Goal: Transaction & Acquisition: Purchase product/service

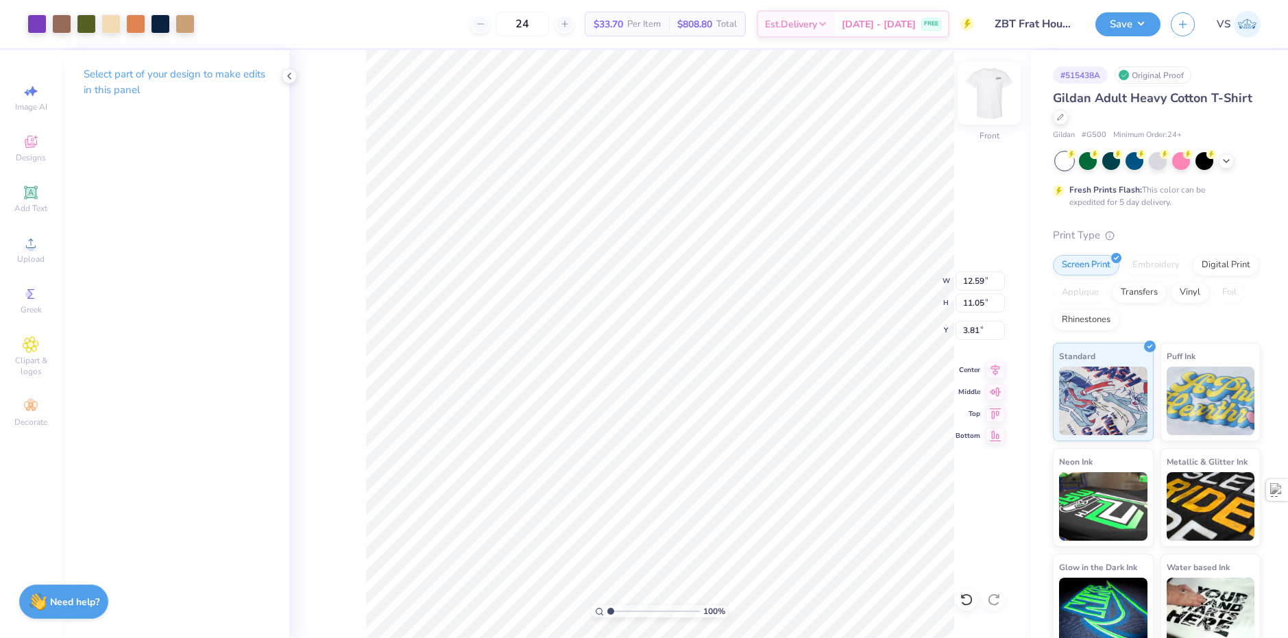
click at [990, 104] on img at bounding box center [989, 93] width 55 height 55
type input "4.81"
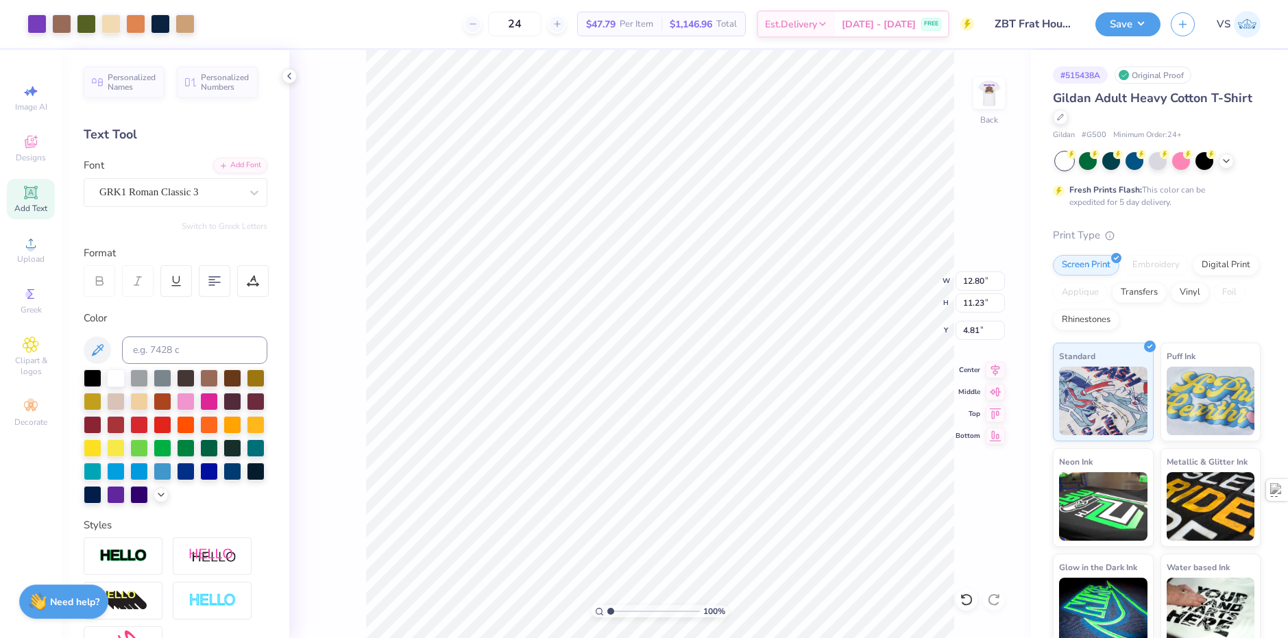
click at [917, 279] on div "100 % Back W 12.80 12.80 " H 11.23 11.23 " Y 4.81 4.81 " Center Middle Top Bott…" at bounding box center [660, 344] width 742 height 588
type input "2.02"
type input "4.22"
click at [42, 209] on span "Add Text" at bounding box center [30, 208] width 33 height 11
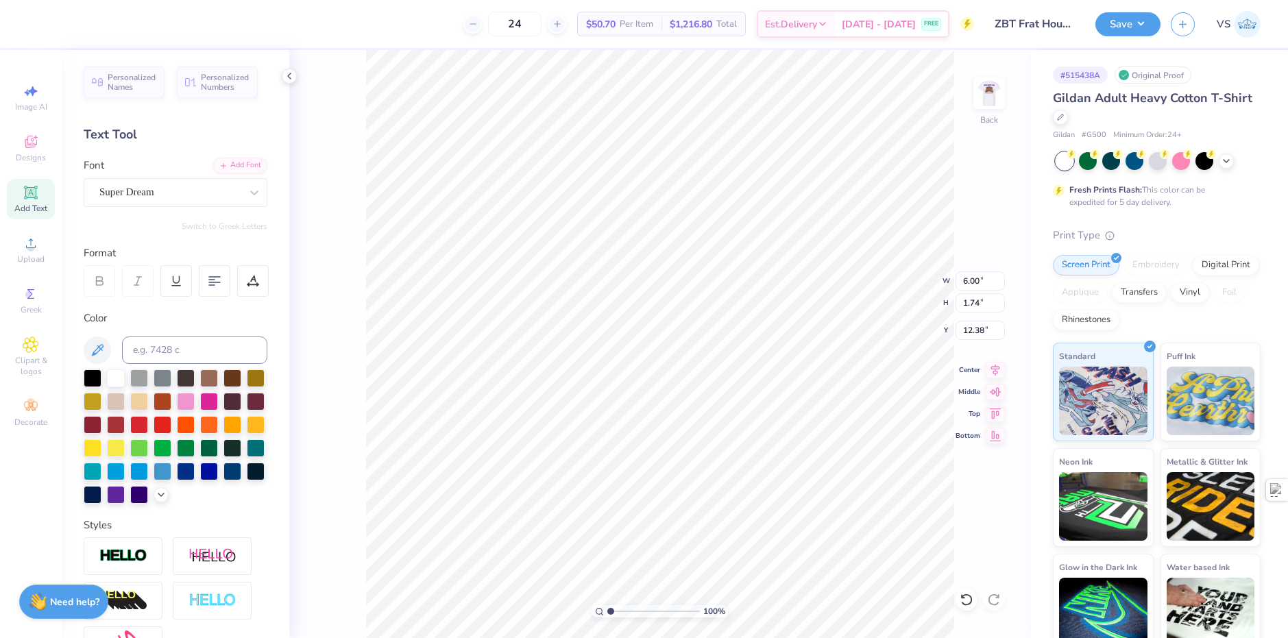
type textarea "ZETA BETA TAU"
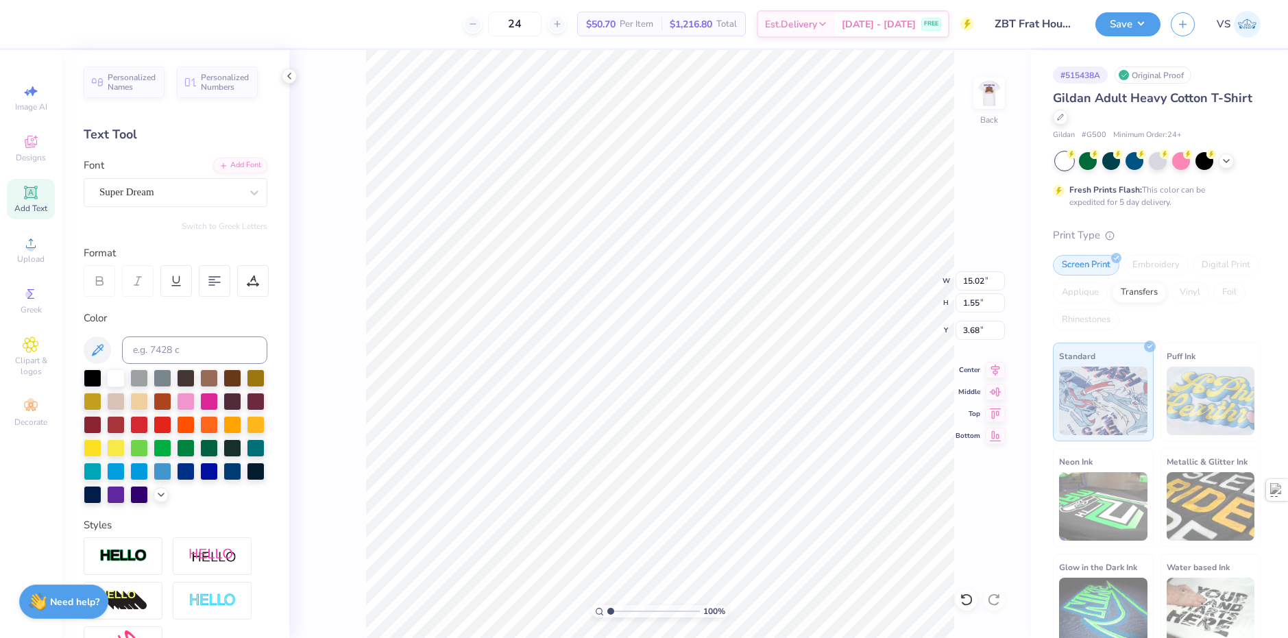
type input "3.68"
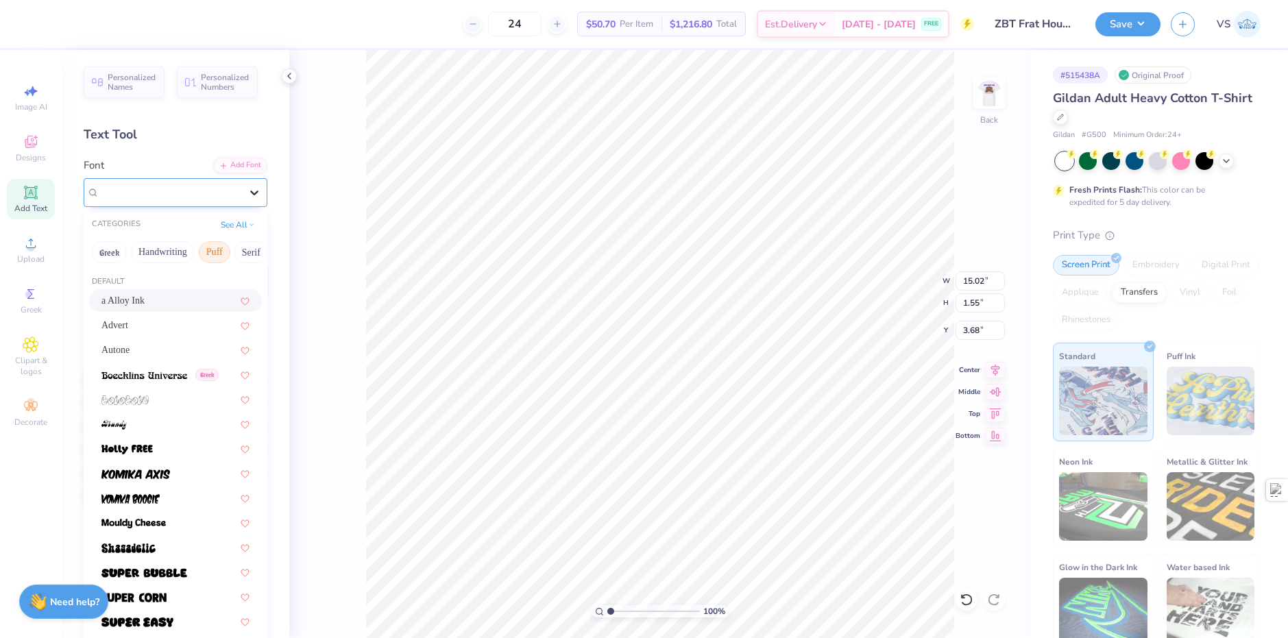
click at [242, 197] on div at bounding box center [254, 192] width 25 height 25
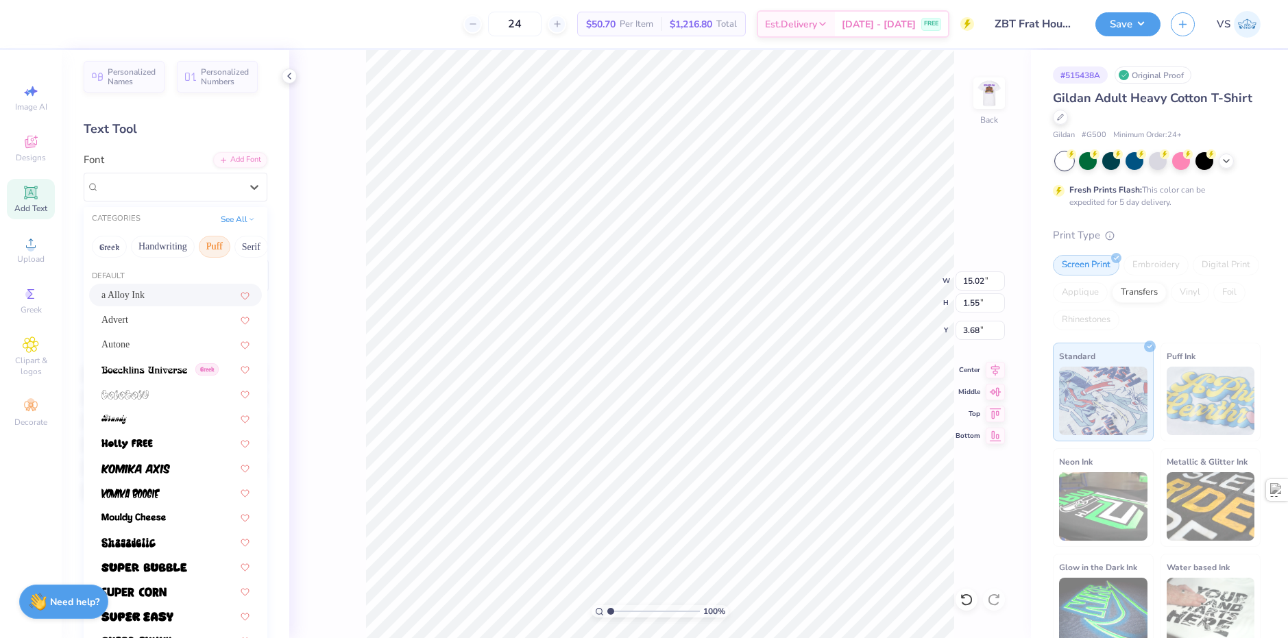
scroll to position [0, 0]
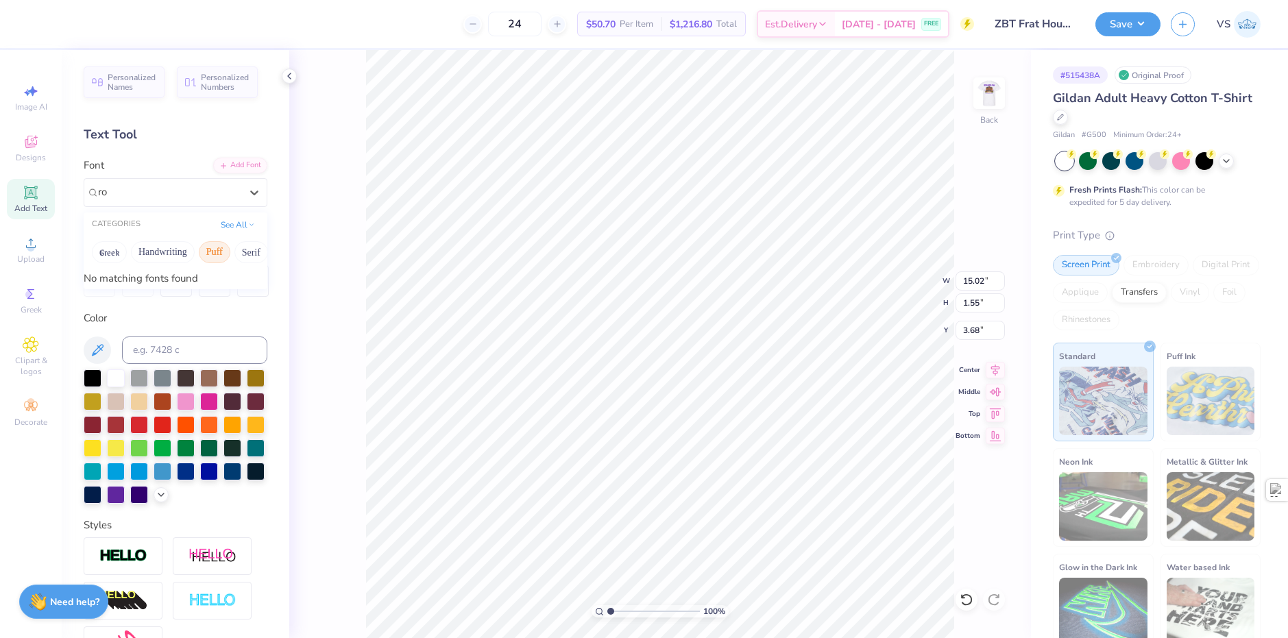
type input "r"
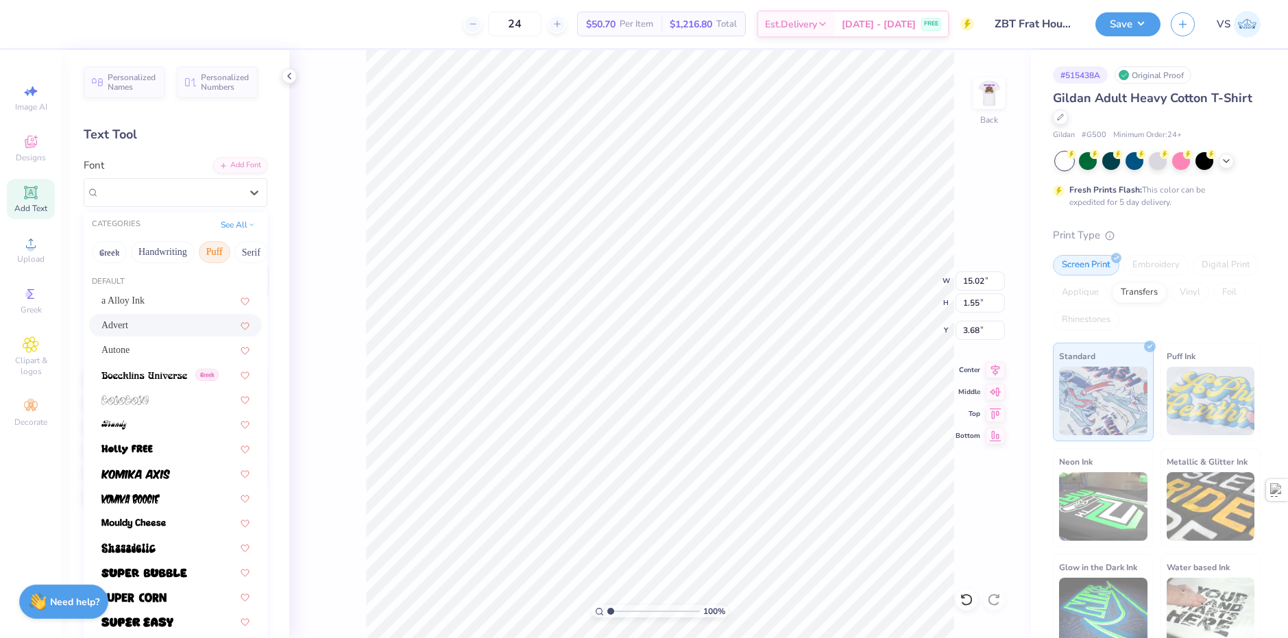
click at [225, 251] on button "Puff" at bounding box center [215, 252] width 32 height 22
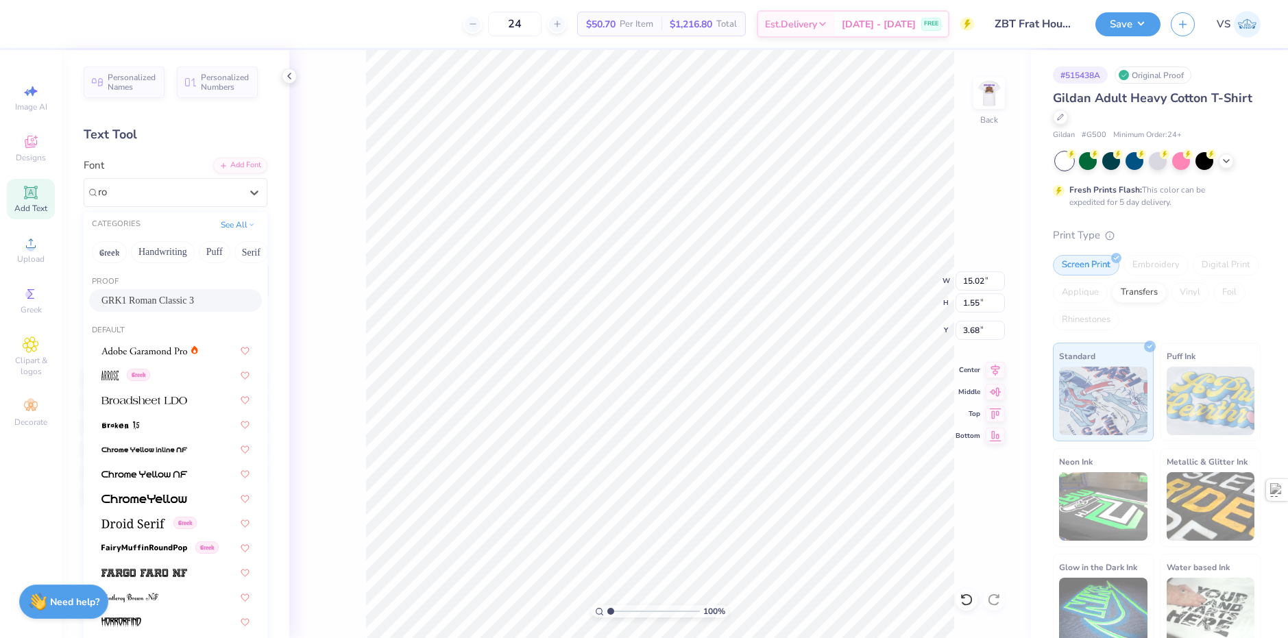
click at [162, 297] on span "GRK1 Roman Classic 3" at bounding box center [147, 300] width 93 height 14
type input "ro"
type input "1.30"
type input "3.81"
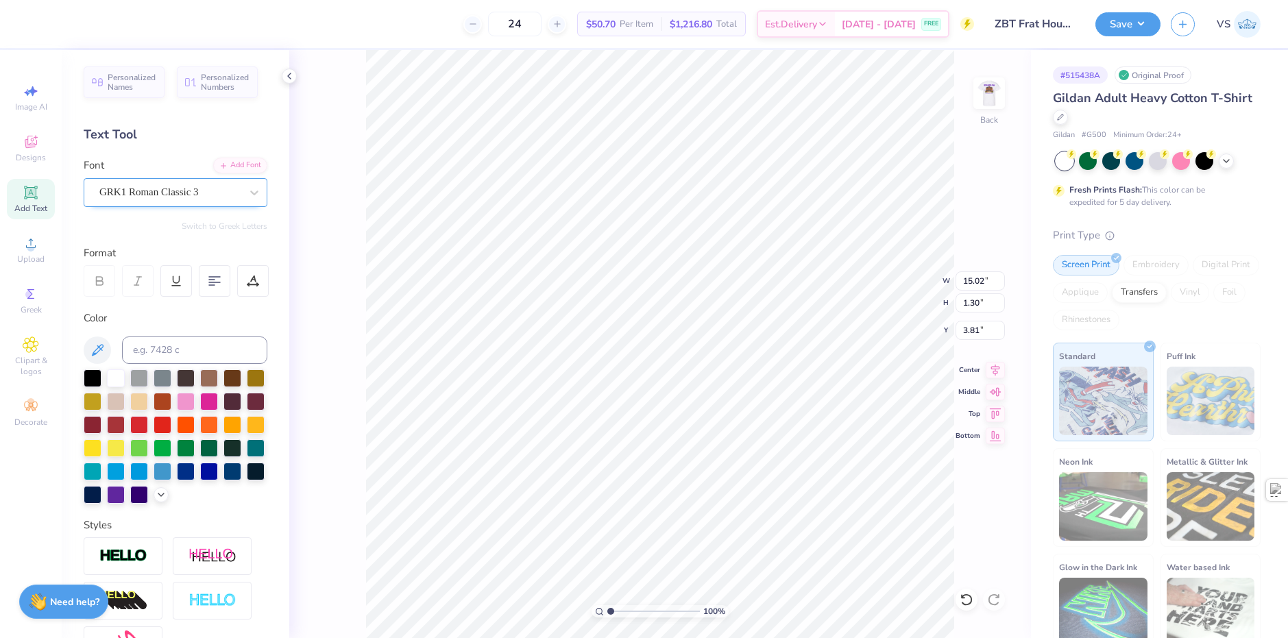
click at [173, 191] on div "GRK1 Roman Classic 3" at bounding box center [170, 192] width 144 height 21
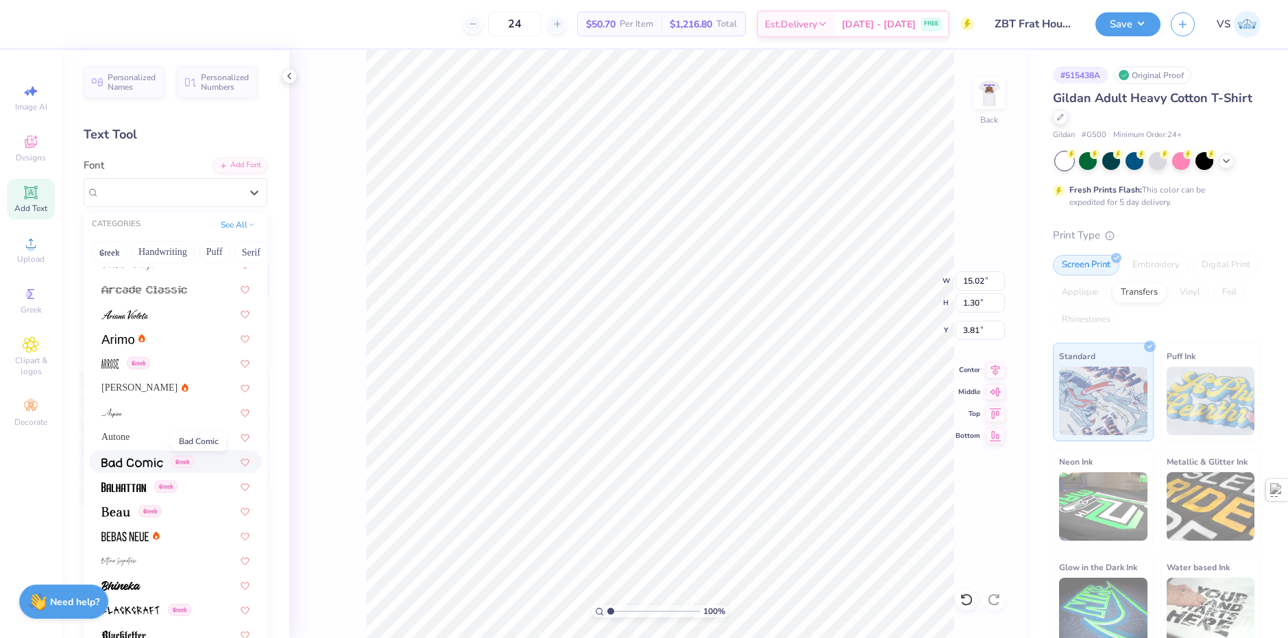
scroll to position [480, 0]
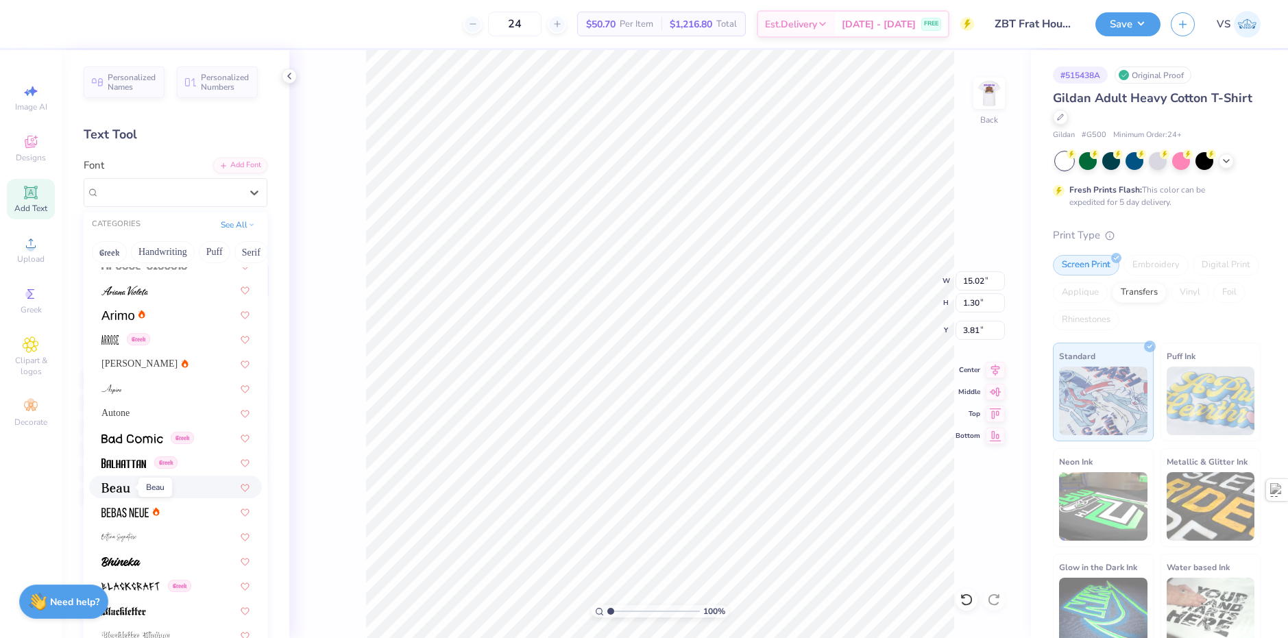
click at [123, 489] on img at bounding box center [115, 488] width 29 height 10
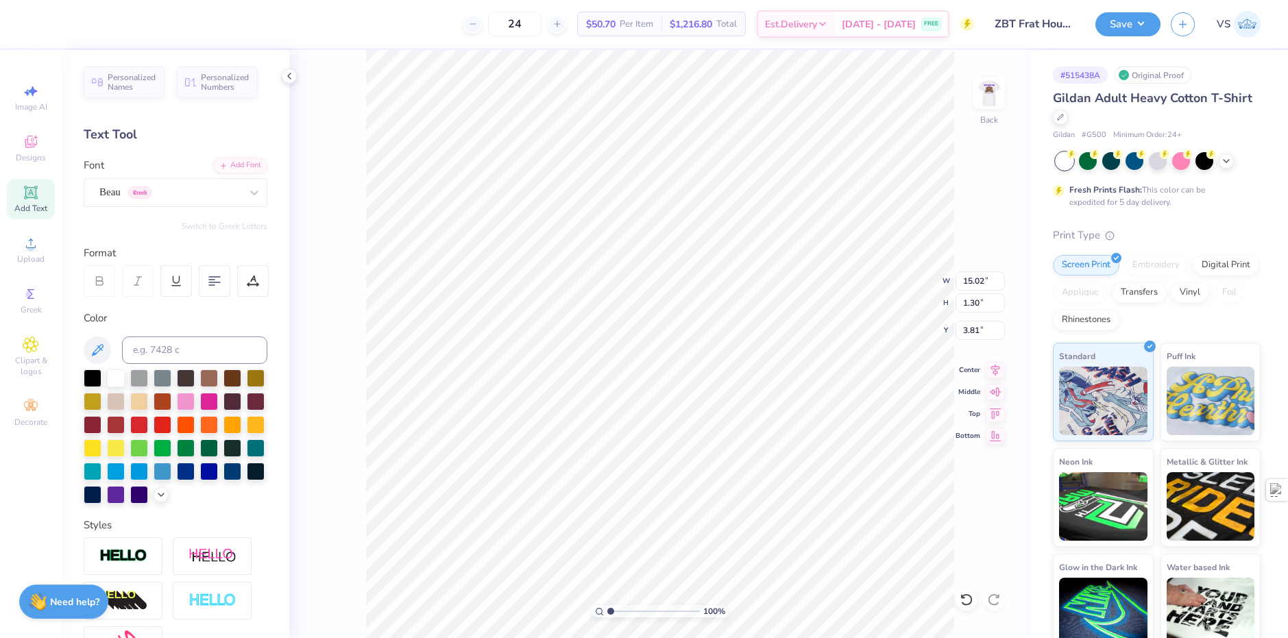
type input "12.36"
type input "1.25"
type input "3.84"
click at [166, 191] on div "Beau Greek" at bounding box center [170, 192] width 144 height 21
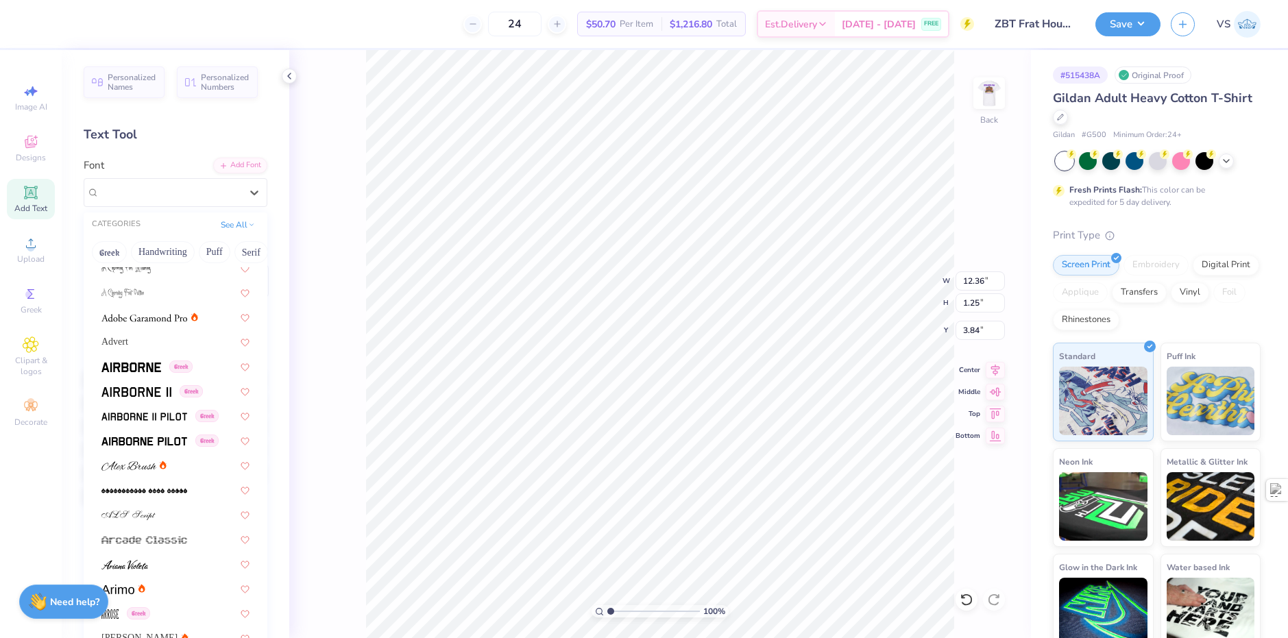
scroll to position [411, 0]
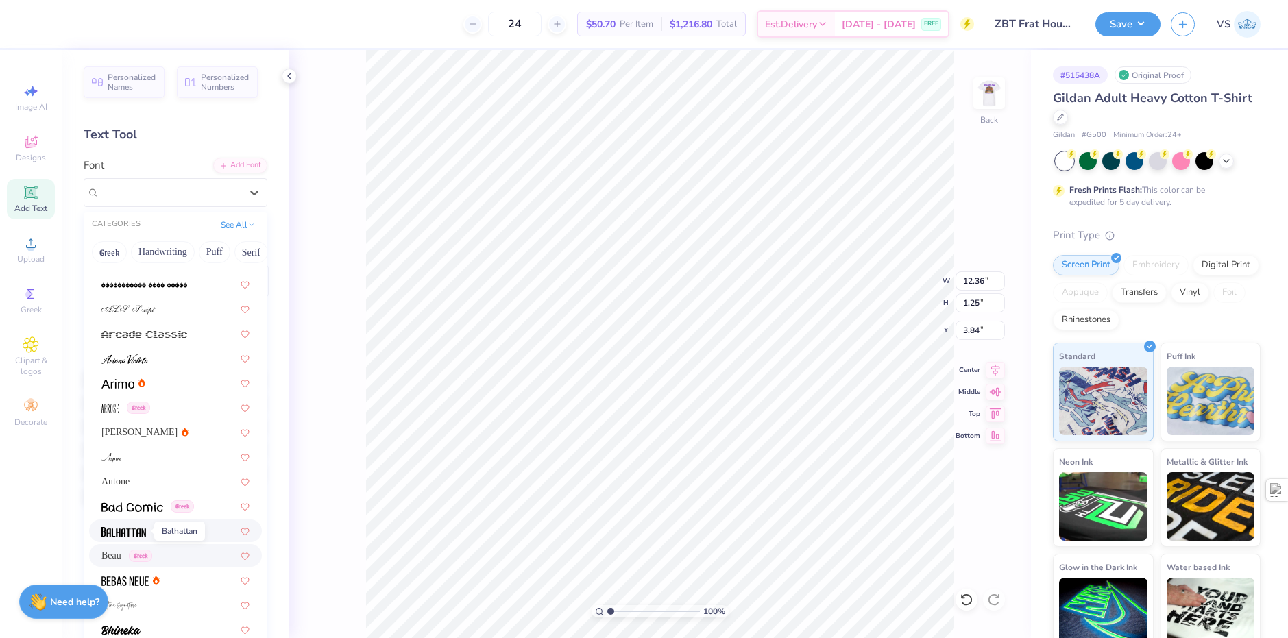
click at [126, 533] on img at bounding box center [123, 532] width 45 height 10
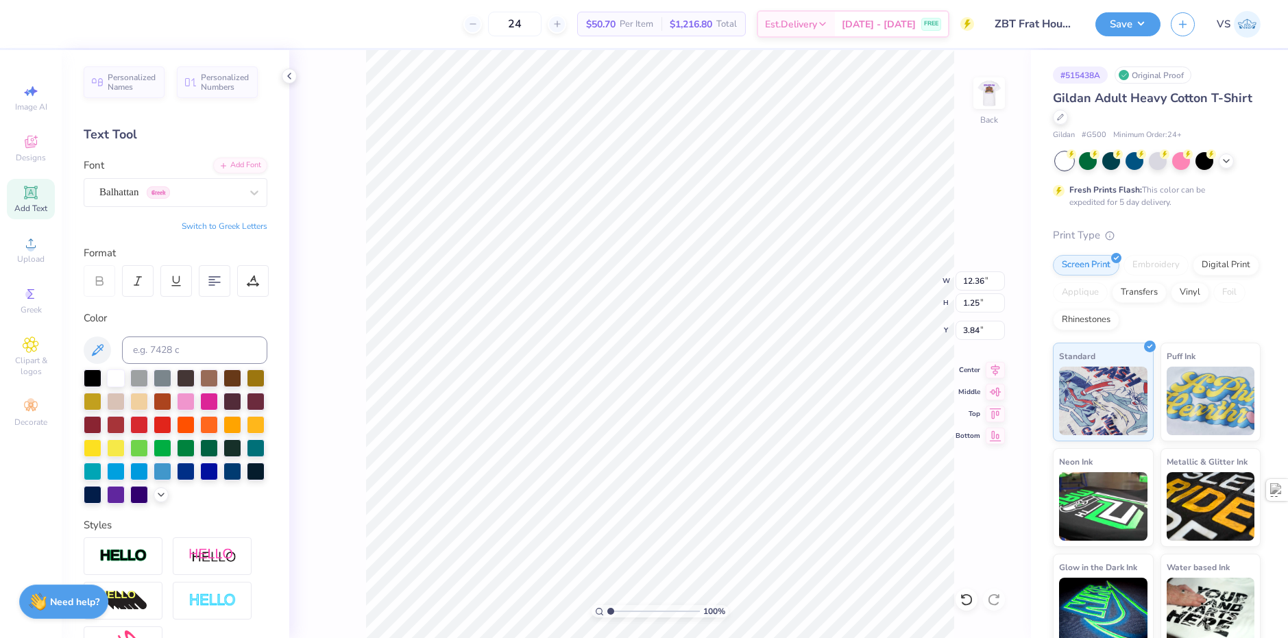
type input "9.31"
type input "1.44"
type input "3.74"
click at [147, 206] on div "Personalized Names Personalized Numbers Text Tool Add Font Font Balhattan Greek…" at bounding box center [176, 344] width 228 height 588
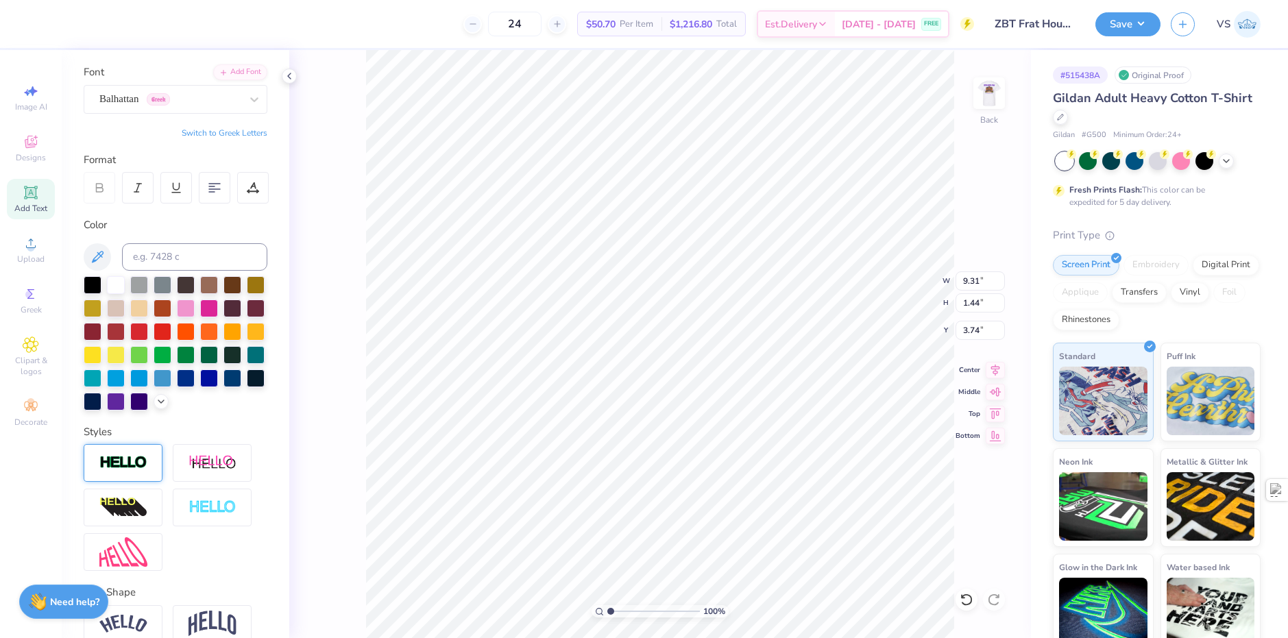
scroll to position [182, 0]
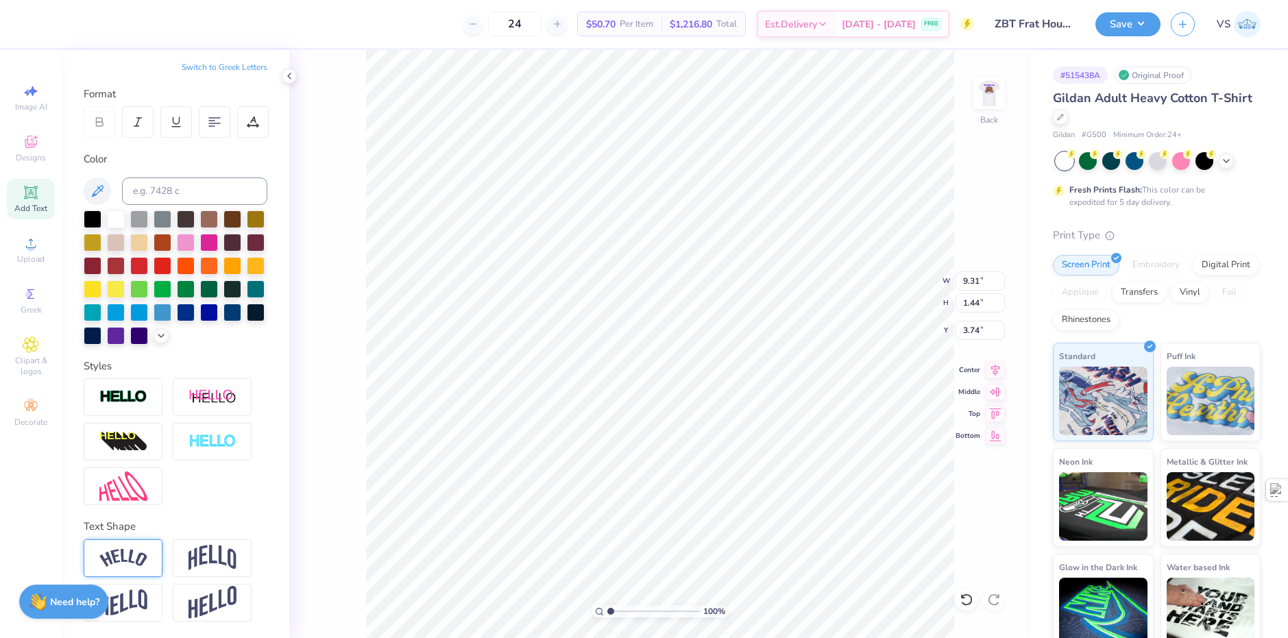
click at [147, 554] on div at bounding box center [123, 558] width 79 height 38
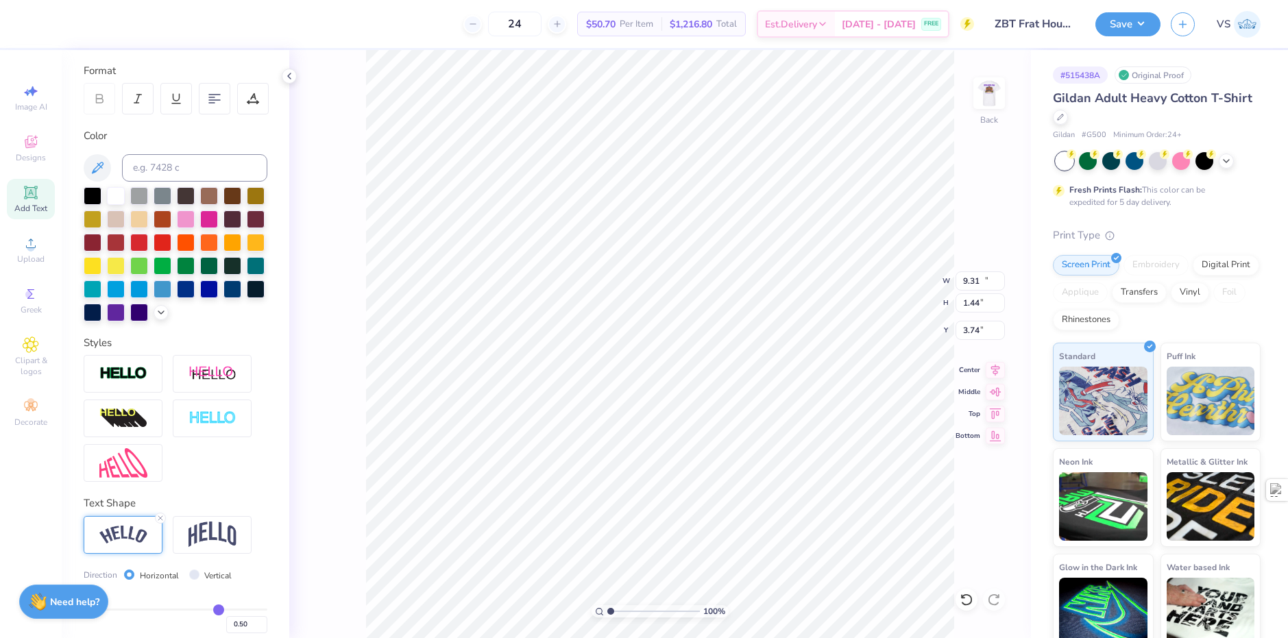
type input "11.35"
type input "2.80"
type input "3.89"
click at [200, 297] on div at bounding box center [209, 288] width 18 height 18
type input "1.12"
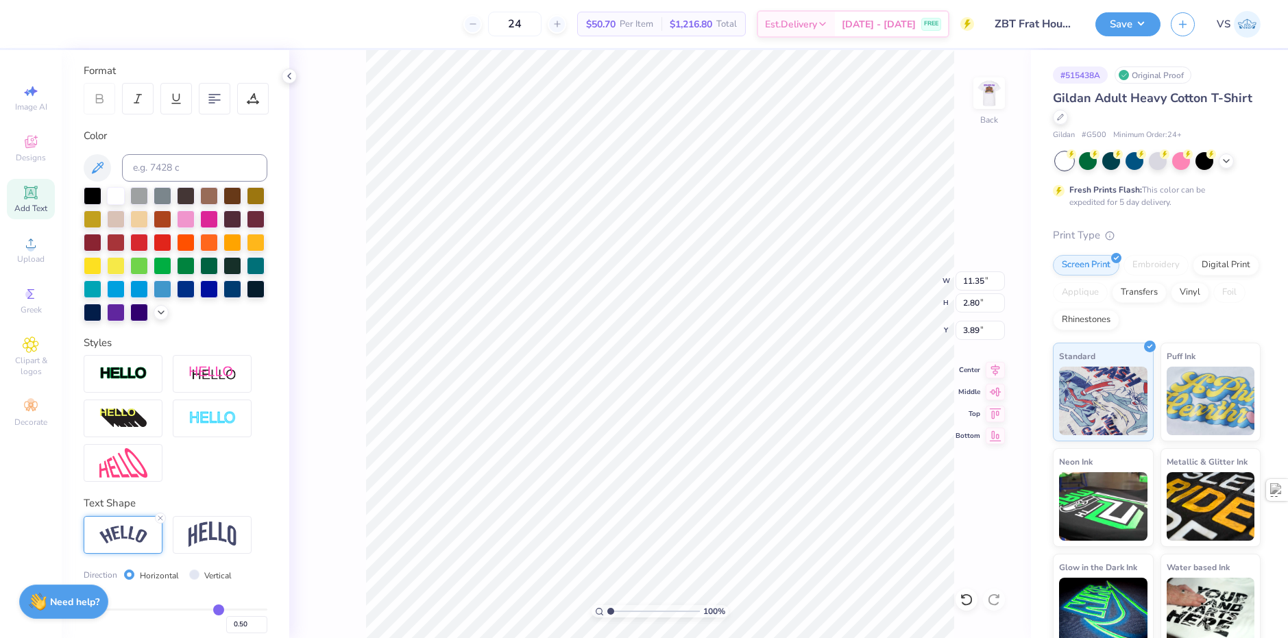
type input "0.81"
type input "10.47"
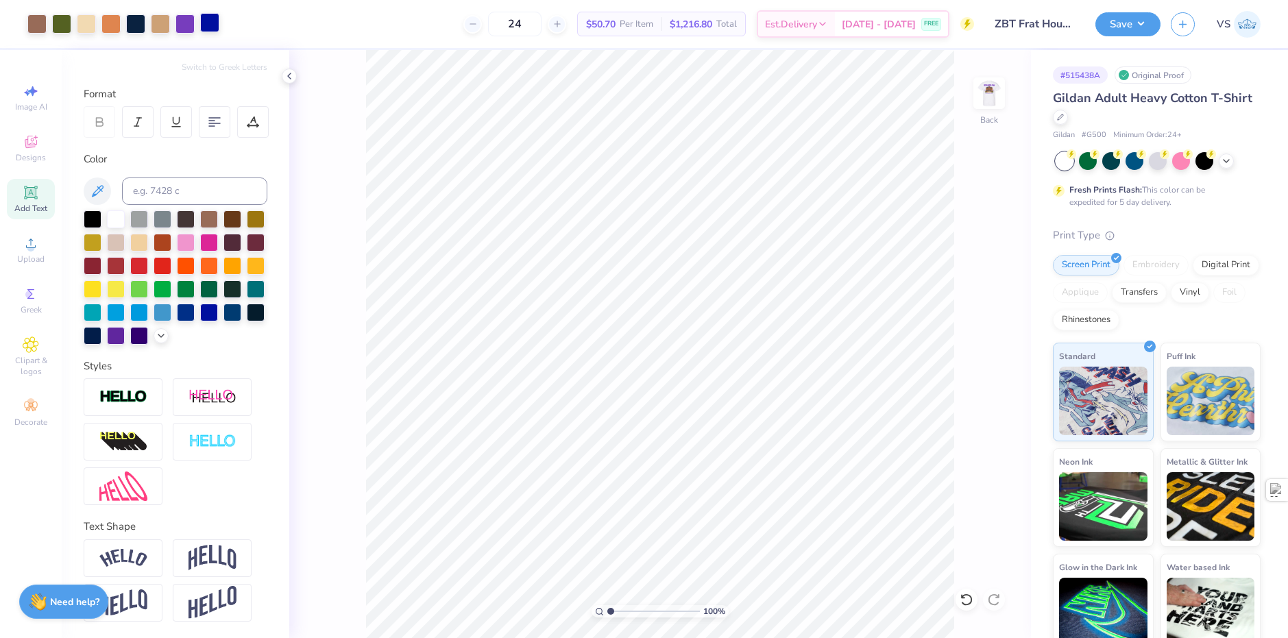
click at [210, 24] on div at bounding box center [209, 22] width 19 height 19
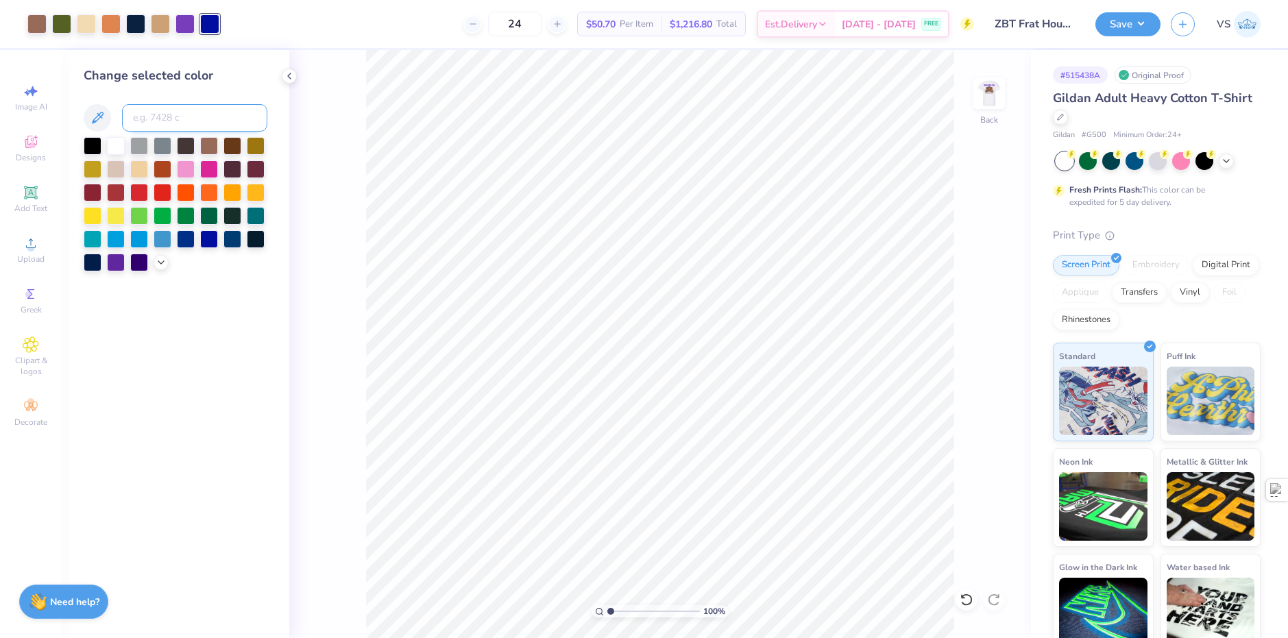
click at [172, 119] on input at bounding box center [194, 117] width 145 height 27
type input "266"
click at [254, 89] on div "Change selected color 266" at bounding box center [176, 168] width 184 height 205
click at [206, 120] on input "266" at bounding box center [194, 117] width 145 height 27
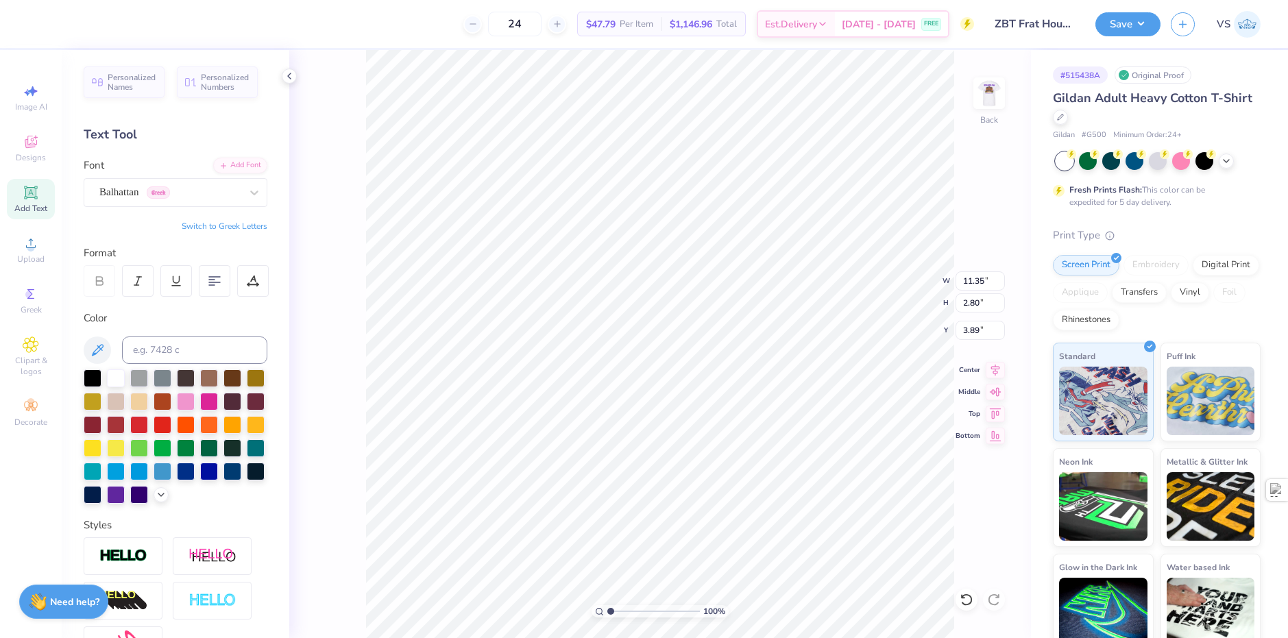
type input "12.99"
type input "3.21"
type input "4.08"
type input "2.14"
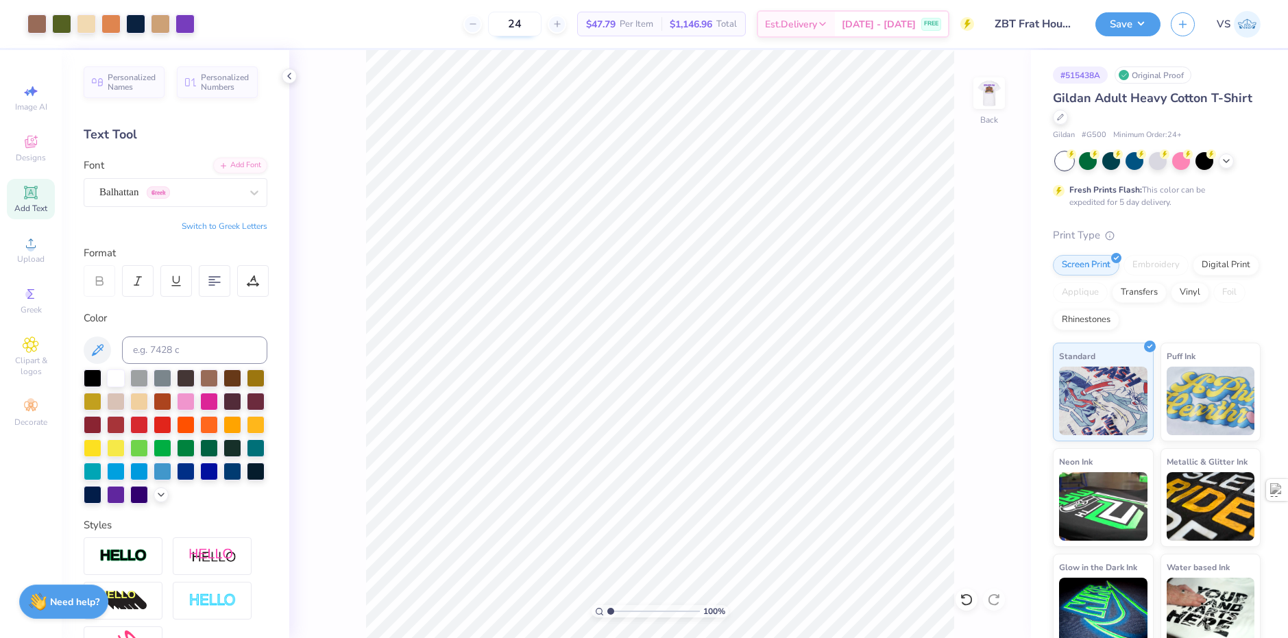
drag, startPoint x: 538, startPoint y: 29, endPoint x: 513, endPoint y: 25, distance: 25.6
click at [513, 25] on input "24" at bounding box center [514, 24] width 53 height 25
click at [92, 27] on div at bounding box center [86, 22] width 19 height 19
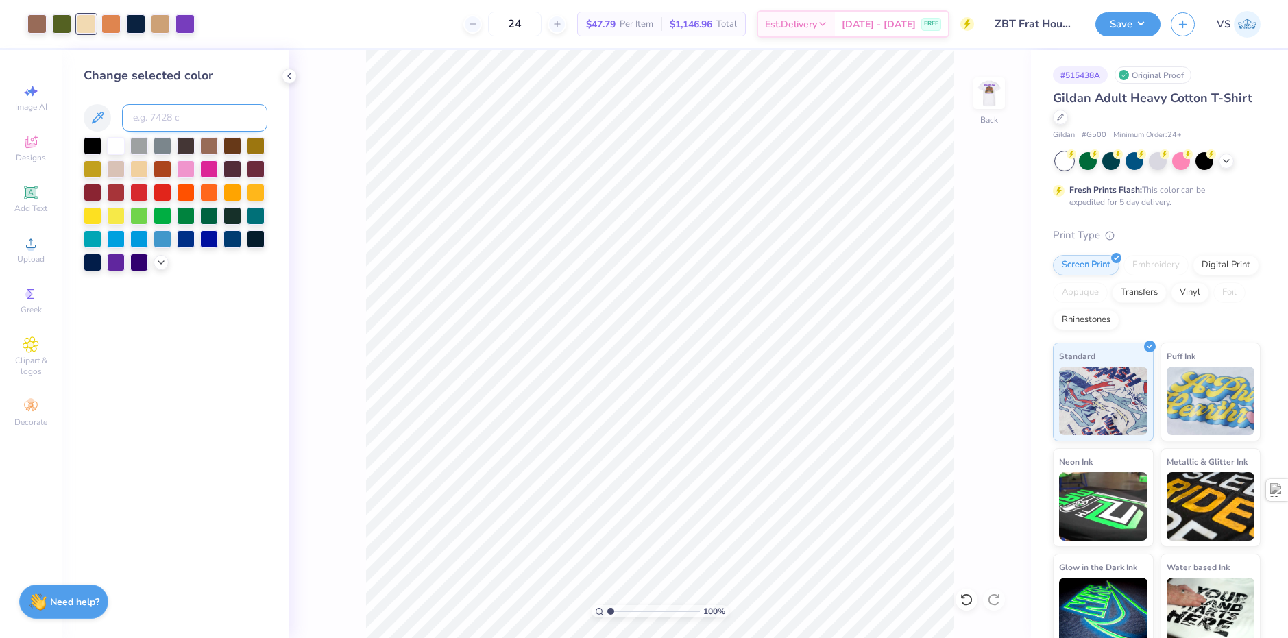
click at [173, 112] on input at bounding box center [194, 117] width 145 height 27
type input "728"
click at [243, 14] on div "24 $45.05 Per Item $1,081.20 Total Est. Delivery Sep 18 - 21 FREE" at bounding box center [577, 24] width 794 height 48
click at [139, 25] on div at bounding box center [135, 22] width 19 height 19
click at [167, 112] on input at bounding box center [194, 117] width 145 height 27
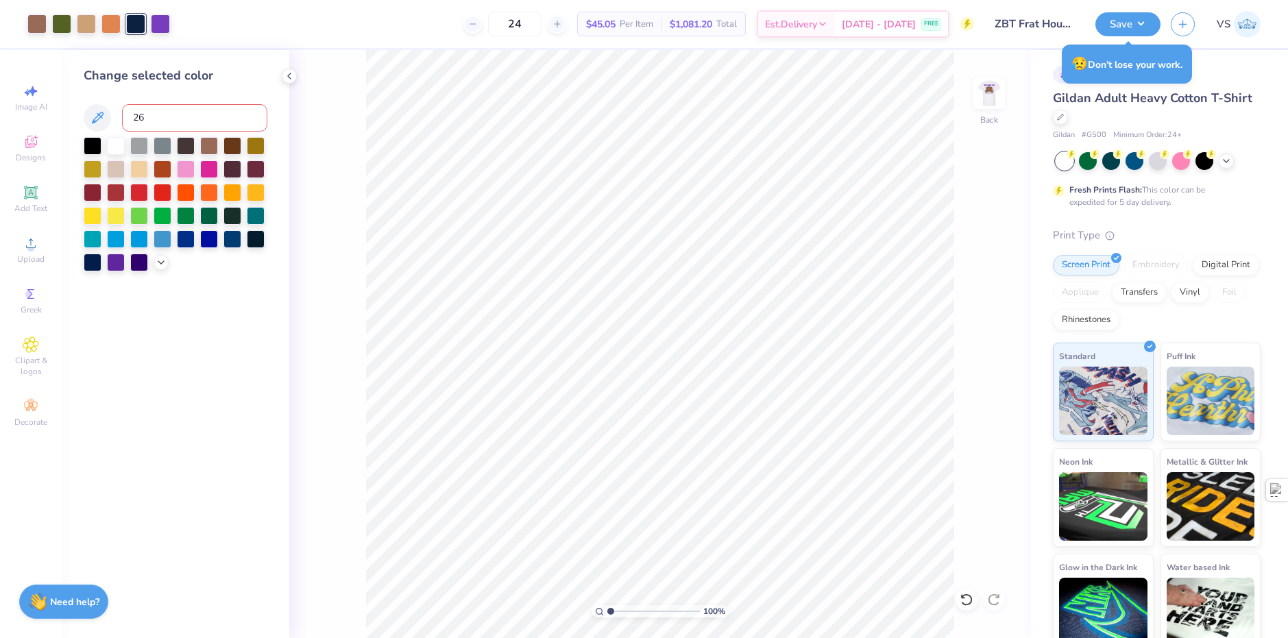
type input "266"
click at [255, 33] on div "24 $42.03 Per Item $1,008.72 Total Est. Delivery Sep 18 - 21 FREE" at bounding box center [565, 24] width 818 height 48
click at [138, 266] on div at bounding box center [139, 261] width 18 height 18
click at [86, 22] on div at bounding box center [86, 22] width 19 height 19
click at [183, 206] on div at bounding box center [186, 215] width 18 height 18
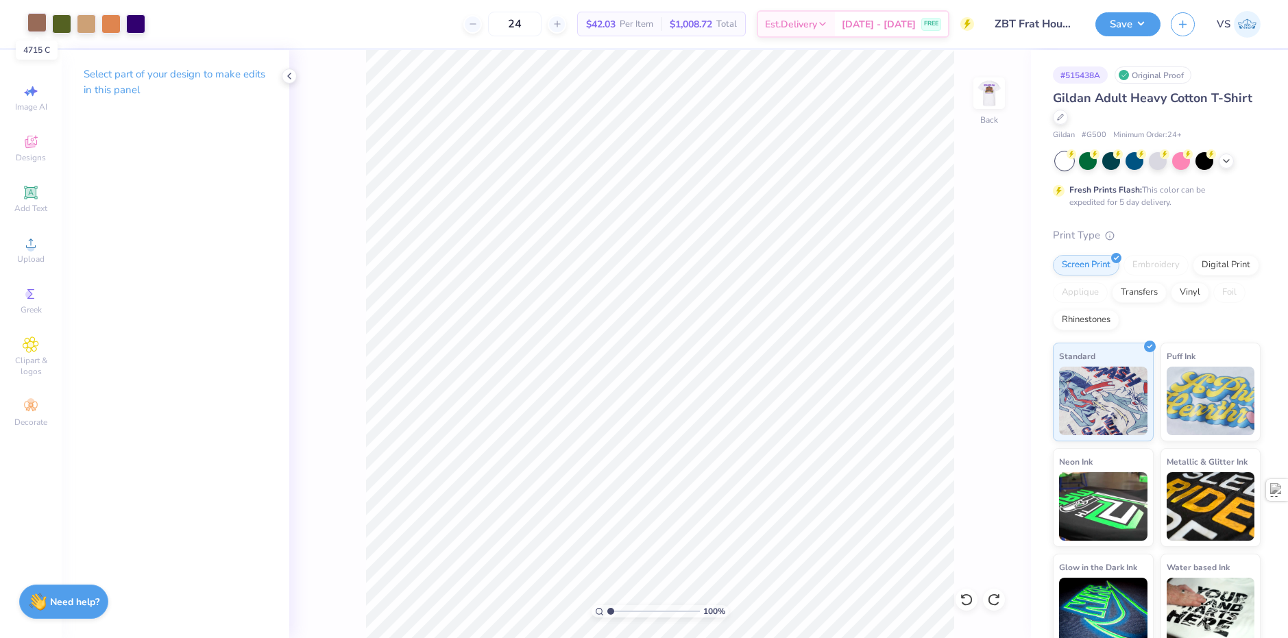
click at [40, 28] on div at bounding box center [36, 22] width 19 height 19
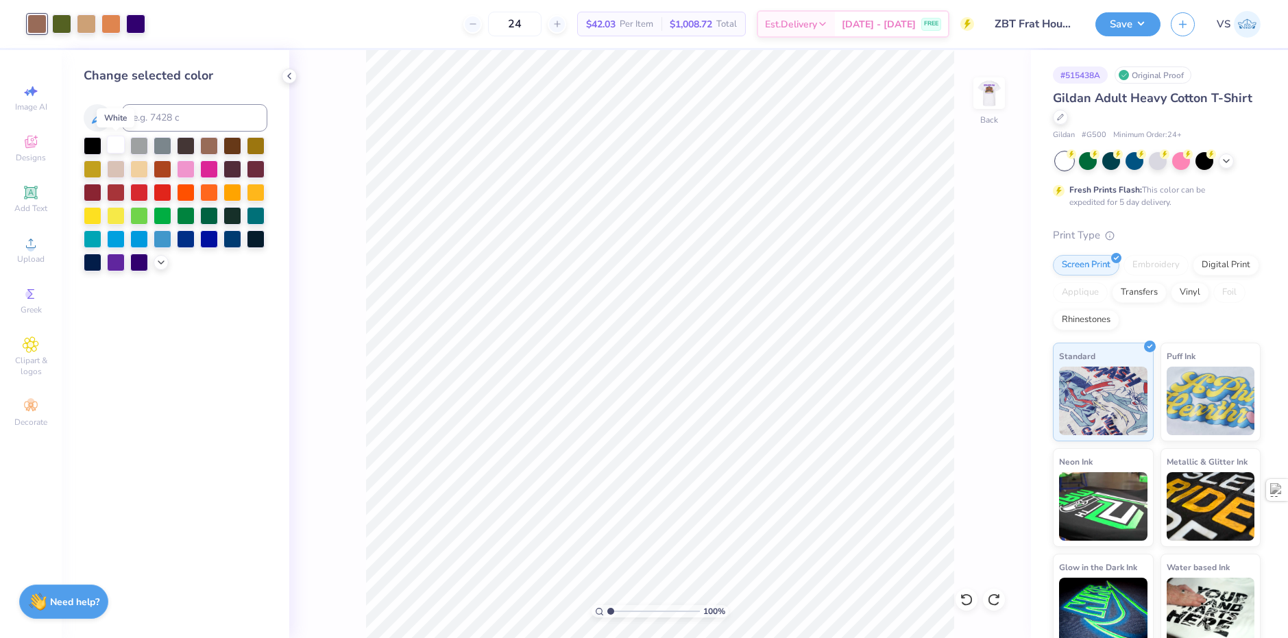
click at [115, 149] on div at bounding box center [116, 145] width 18 height 18
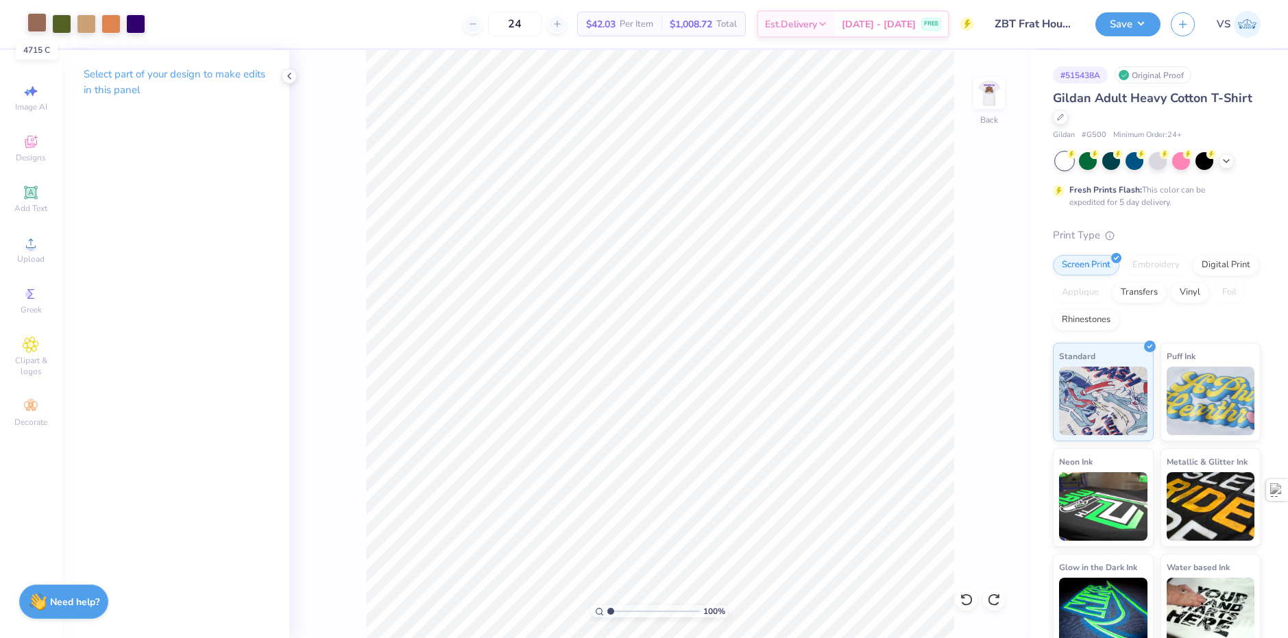
click at [38, 27] on div at bounding box center [36, 22] width 19 height 19
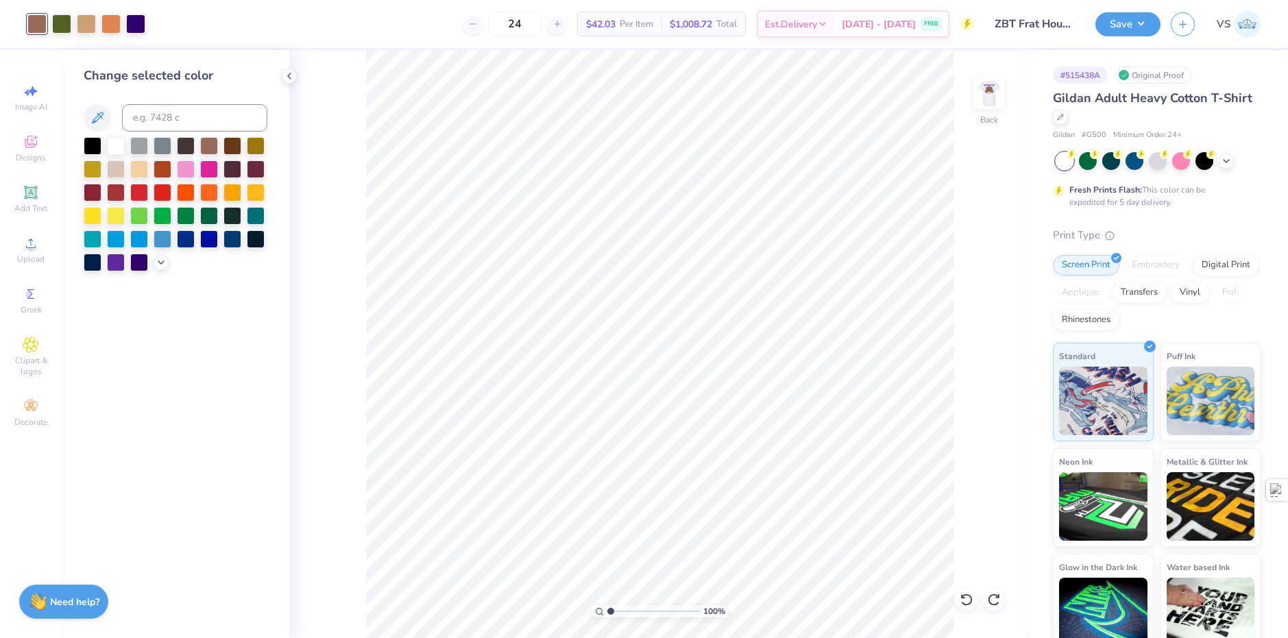
click at [234, 32] on div "24 $42.03 Per Item $1,008.72 Total Est. Delivery Sep 18 - 21 FREE" at bounding box center [565, 24] width 818 height 48
click at [138, 25] on div at bounding box center [135, 22] width 19 height 19
click at [88, 147] on div at bounding box center [93, 145] width 18 height 18
click at [219, 23] on div "24 $42.03 Per Item $1,008.72 Total Est. Delivery Sep 18 - 21 FREE" at bounding box center [565, 24] width 818 height 48
click at [984, 94] on img at bounding box center [989, 93] width 55 height 55
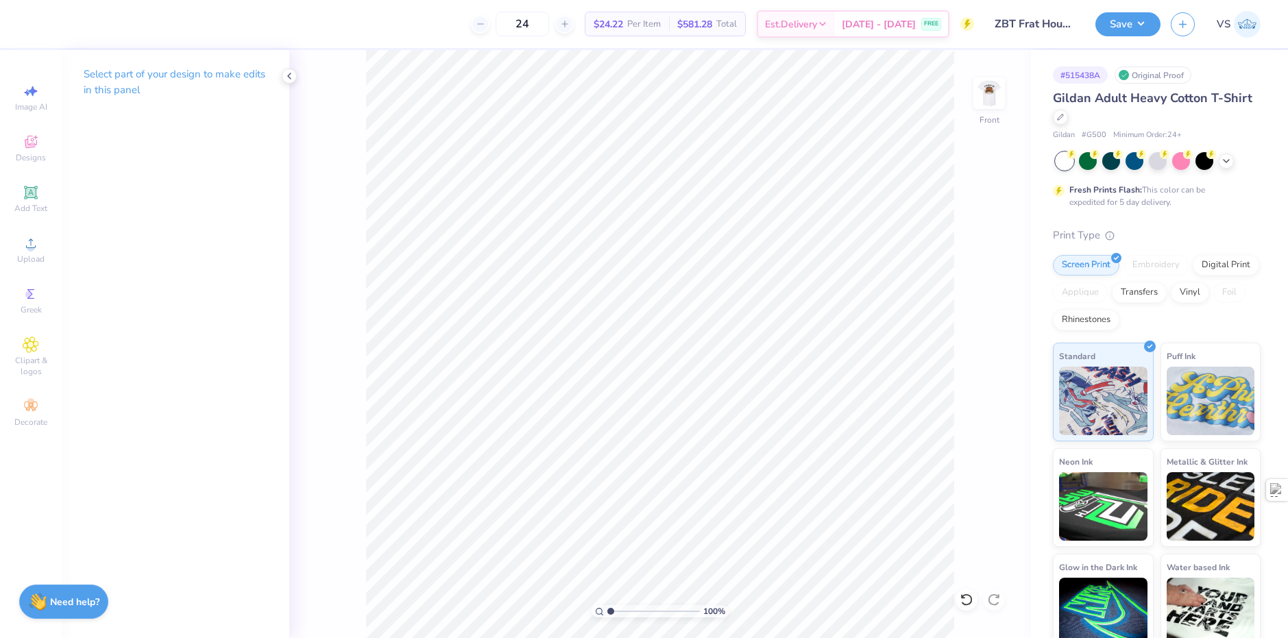
click at [1007, 99] on div "100 % Front" at bounding box center [660, 344] width 742 height 588
click at [1003, 99] on img at bounding box center [989, 93] width 55 height 55
click at [985, 106] on img at bounding box center [989, 93] width 55 height 55
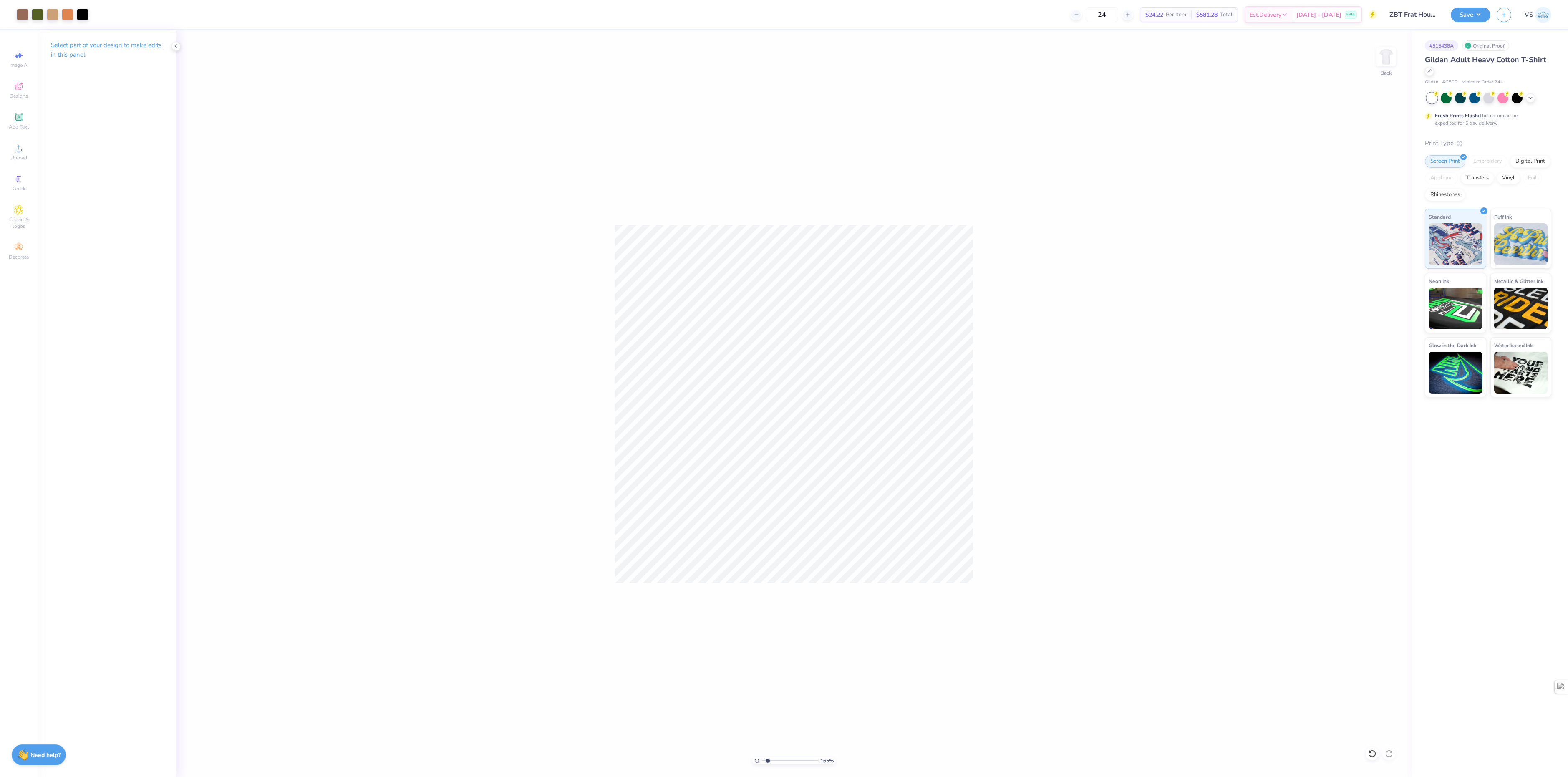
type input "1"
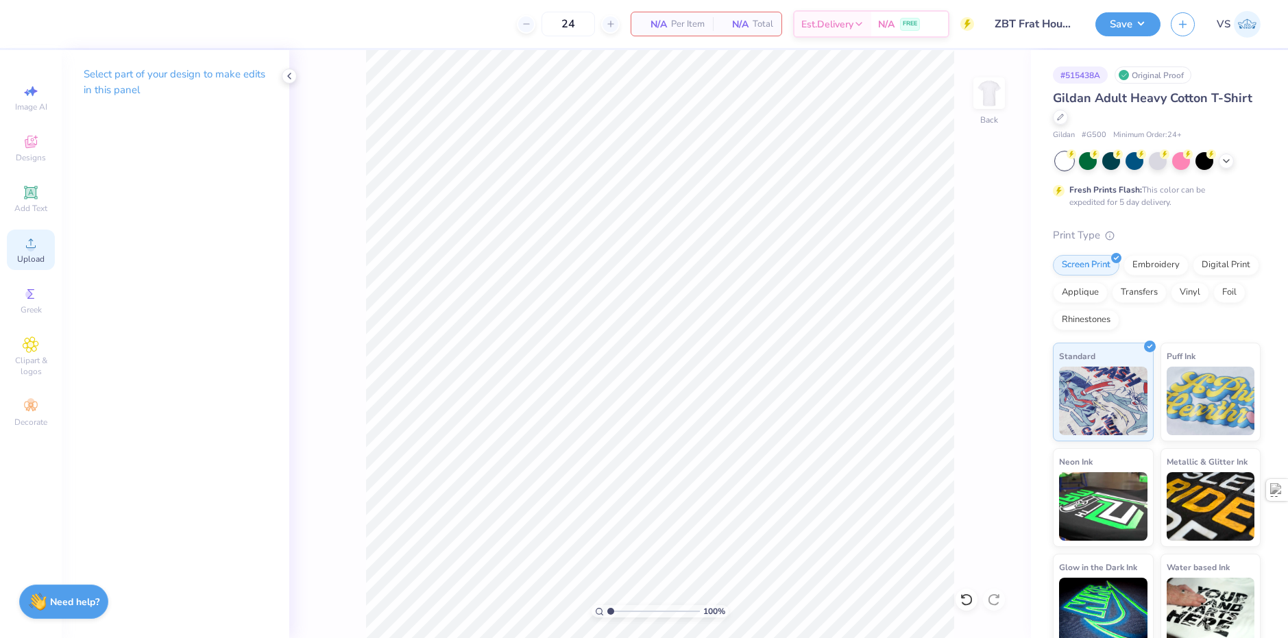
click at [13, 263] on div "Upload" at bounding box center [31, 250] width 48 height 40
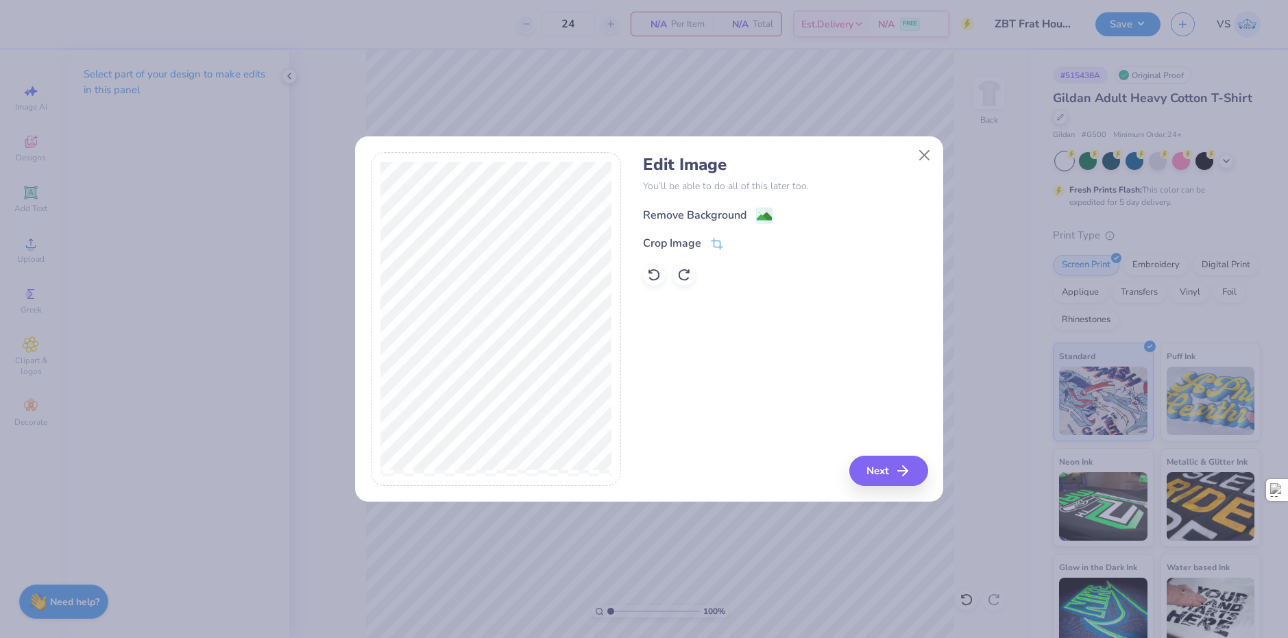
click at [736, 217] on div "Remove Background" at bounding box center [695, 215] width 104 height 16
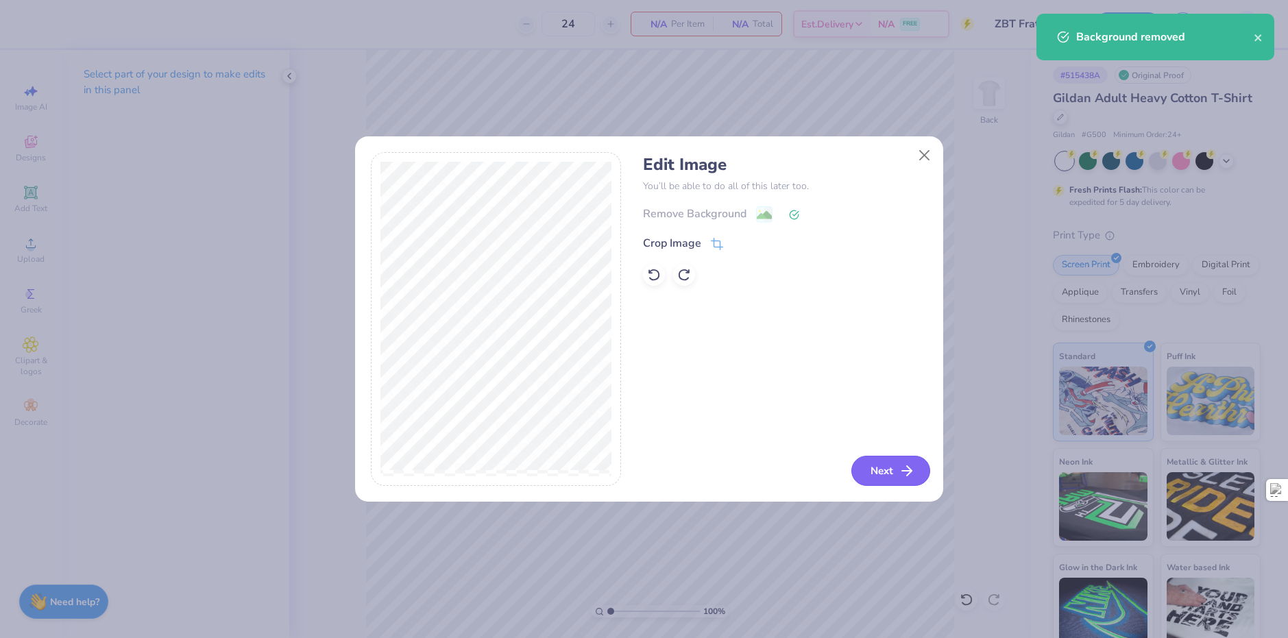
click at [875, 467] on button "Next" at bounding box center [890, 471] width 79 height 30
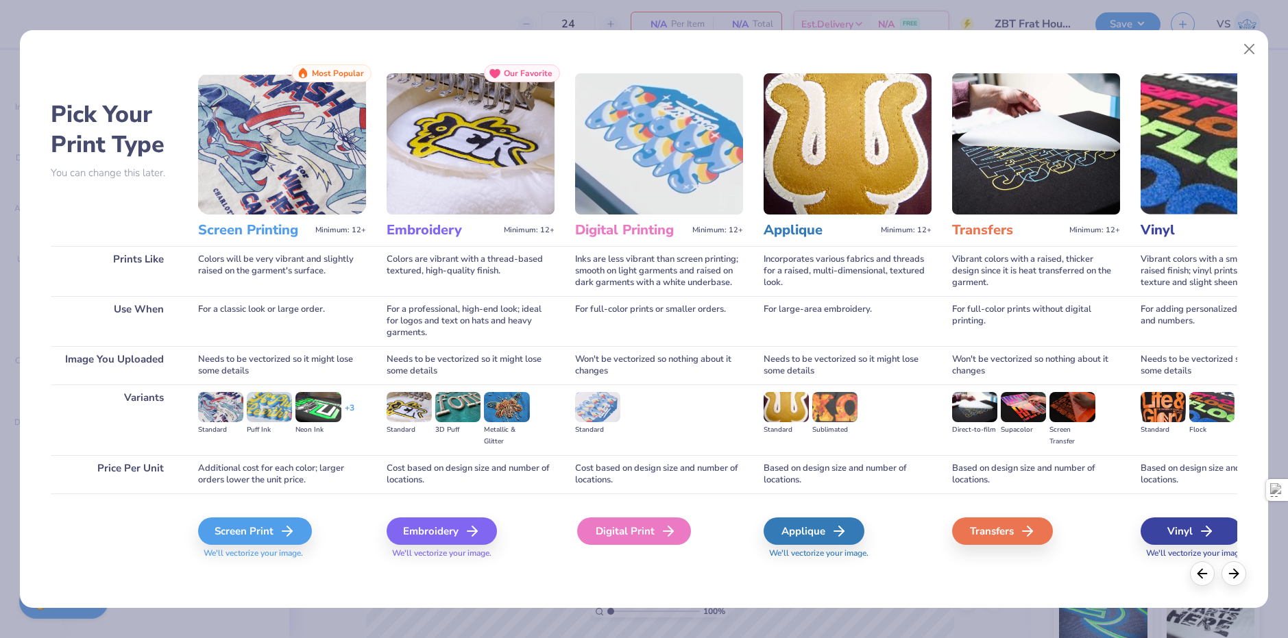
click at [632, 525] on div "Digital Print" at bounding box center [634, 531] width 114 height 27
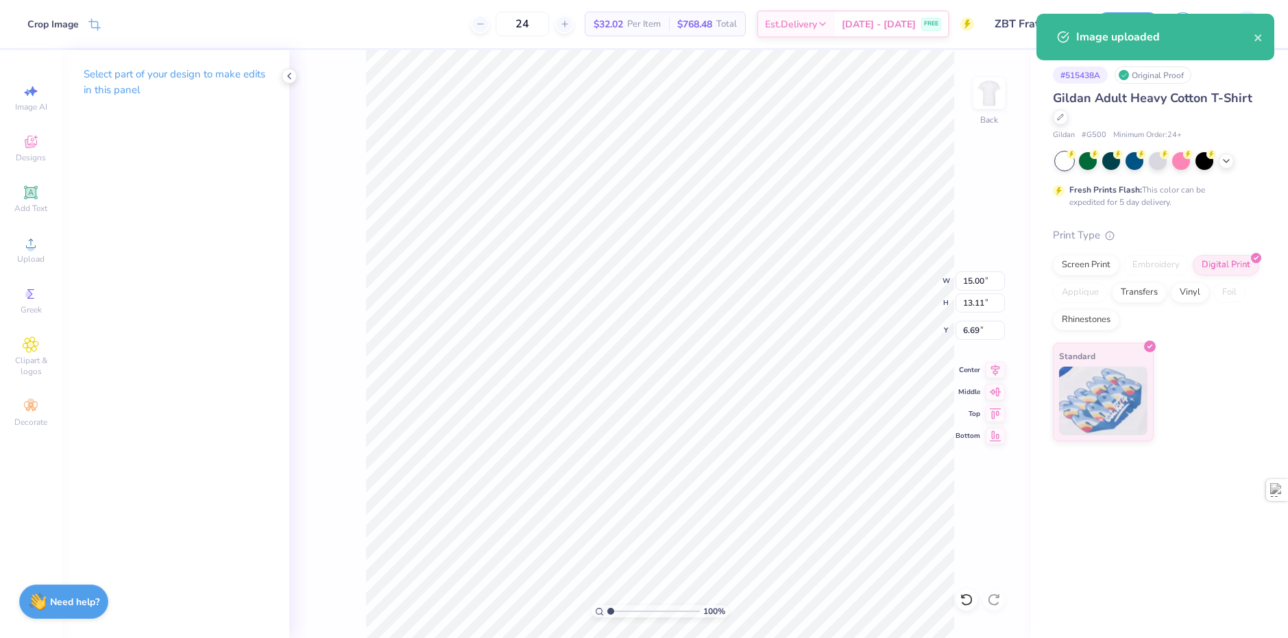
type input "11.21"
type input "9.80"
type input "6.70"
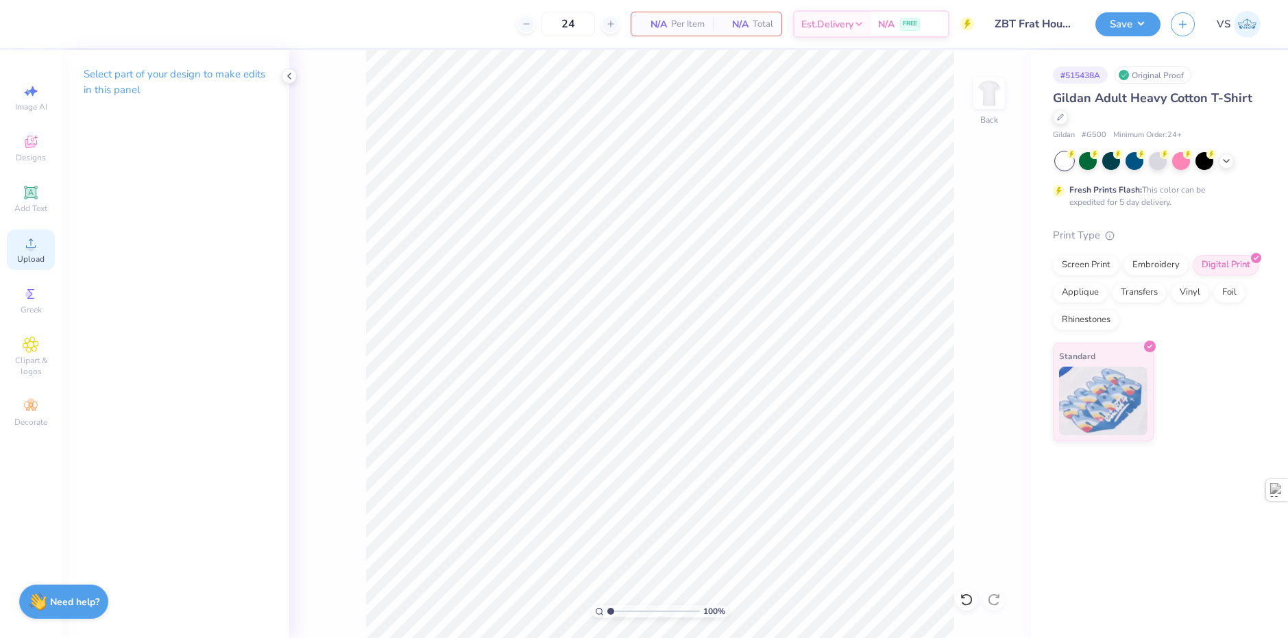
click at [35, 254] on span "Upload" at bounding box center [30, 259] width 27 height 11
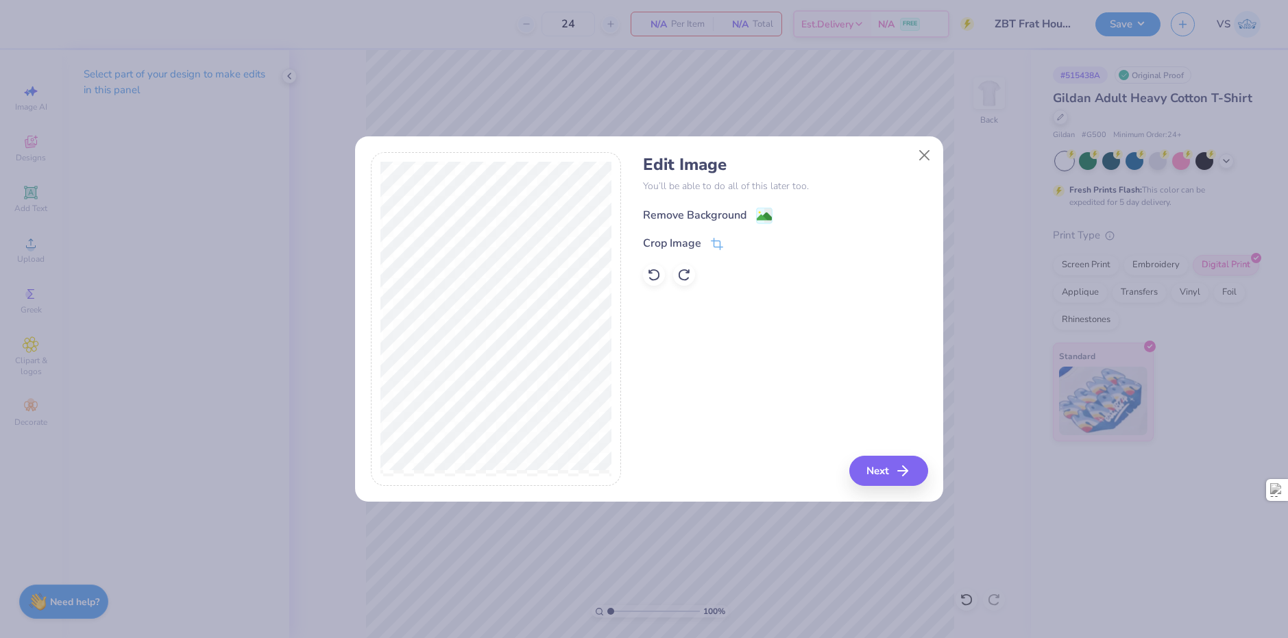
click at [708, 208] on div "Remove Background" at bounding box center [695, 215] width 104 height 16
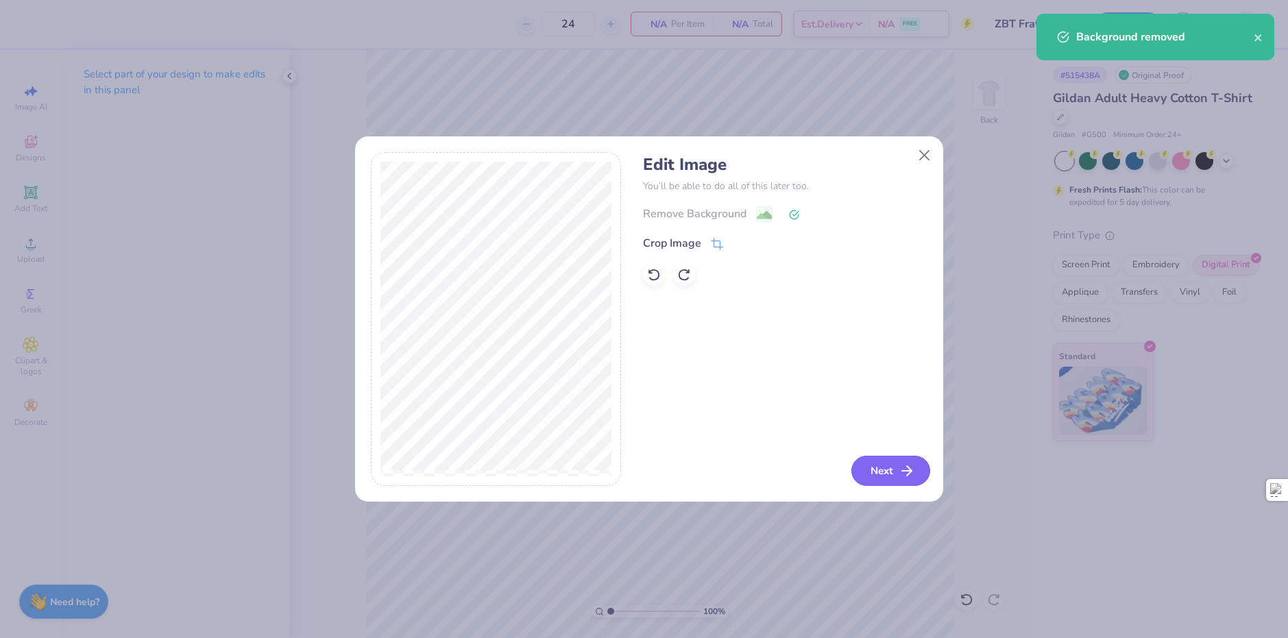
click at [882, 467] on button "Next" at bounding box center [890, 471] width 79 height 30
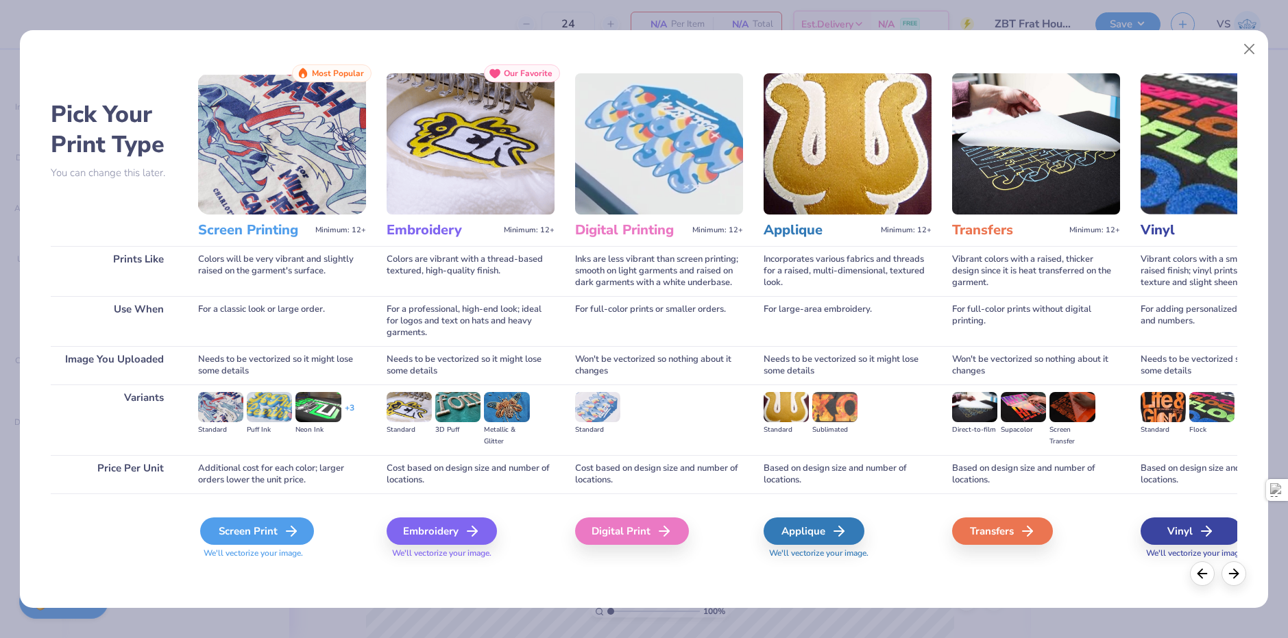
click at [290, 531] on line at bounding box center [292, 531] width 10 height 0
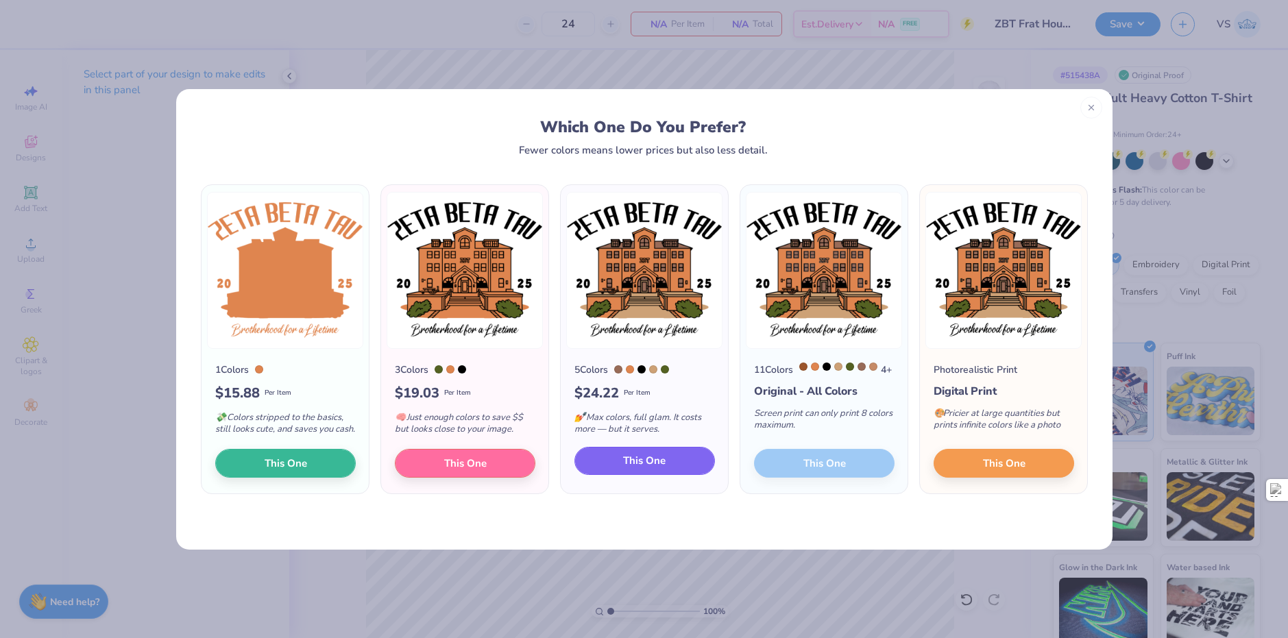
click at [637, 469] on span "This One" at bounding box center [644, 461] width 42 height 16
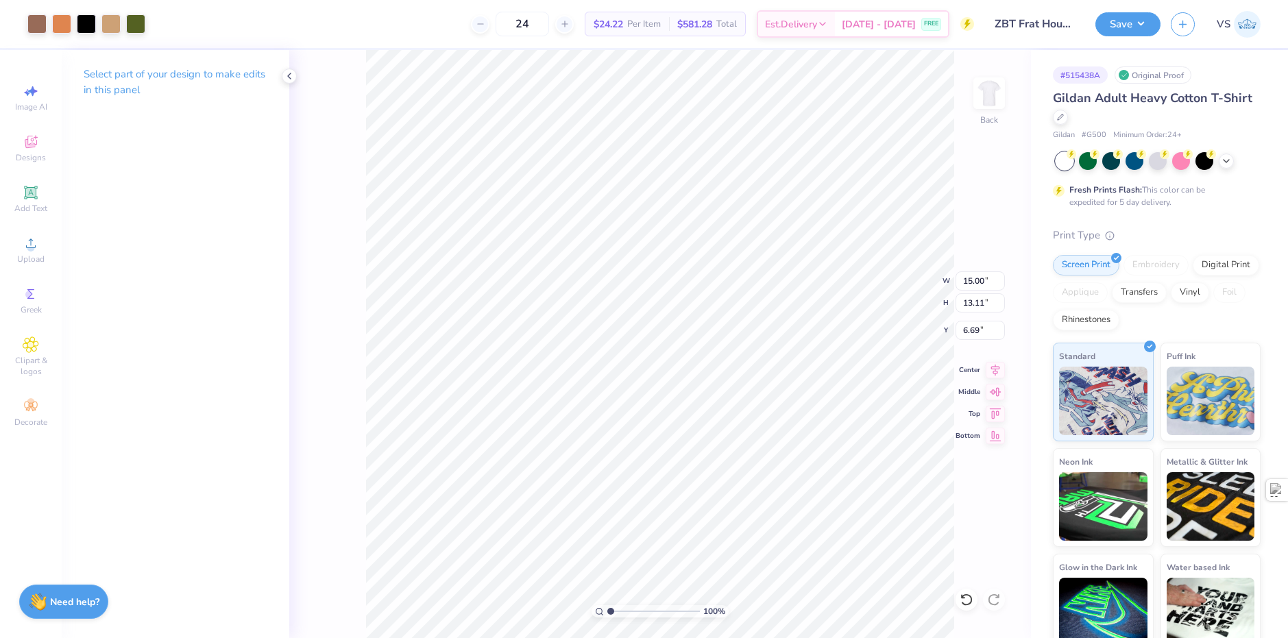
type input "13.38"
type input "11.70"
click at [38, 28] on div at bounding box center [36, 22] width 19 height 19
type input "1.82266588284093"
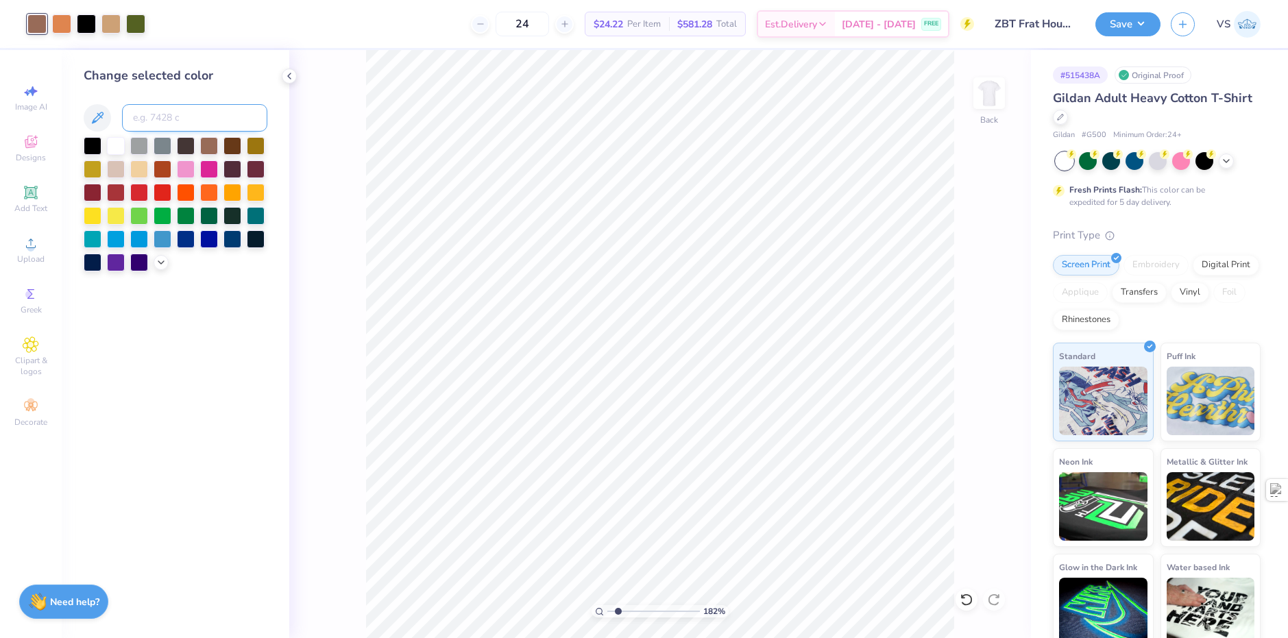
click at [162, 113] on input at bounding box center [194, 117] width 145 height 27
type input "728"
click at [208, 142] on div at bounding box center [209, 145] width 18 height 18
click at [122, 170] on div at bounding box center [116, 168] width 18 height 18
click at [62, 31] on div at bounding box center [61, 22] width 19 height 19
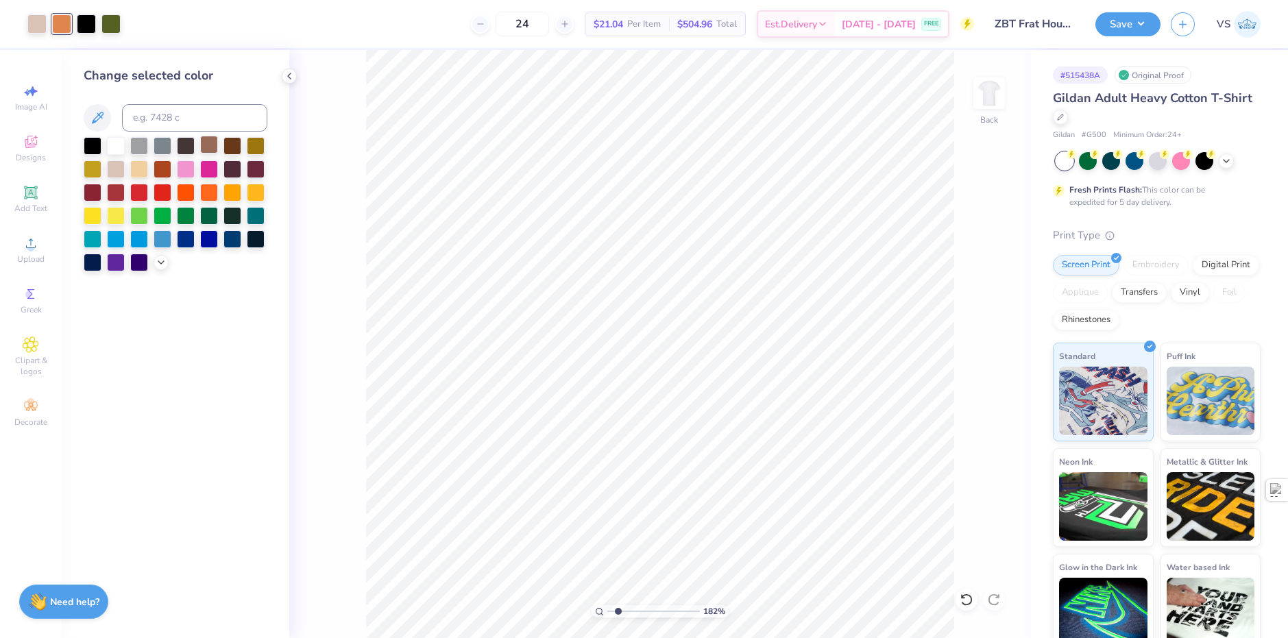
click at [204, 144] on div at bounding box center [209, 145] width 18 height 18
click at [167, 147] on div at bounding box center [163, 145] width 18 height 18
click at [180, 143] on div at bounding box center [186, 145] width 18 height 18
click at [250, 142] on div at bounding box center [256, 145] width 18 height 18
click at [256, 169] on div at bounding box center [256, 168] width 18 height 18
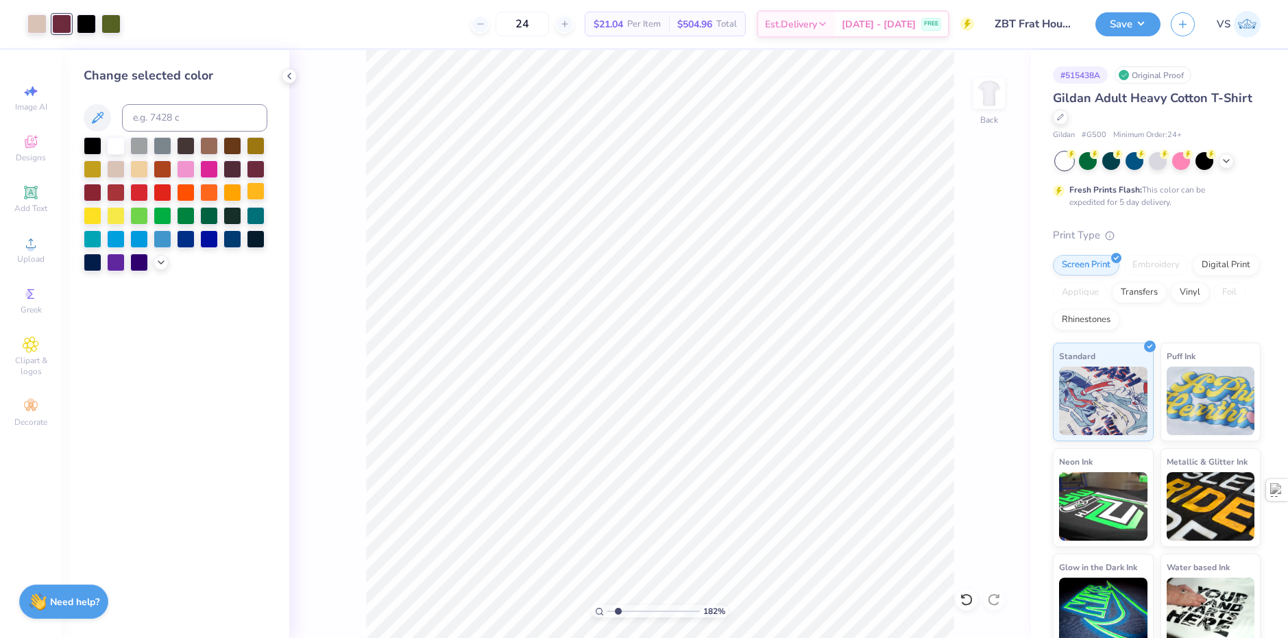
click at [254, 195] on div at bounding box center [256, 191] width 18 height 18
click at [119, 171] on div at bounding box center [116, 168] width 18 height 18
click at [141, 167] on div at bounding box center [139, 168] width 18 height 18
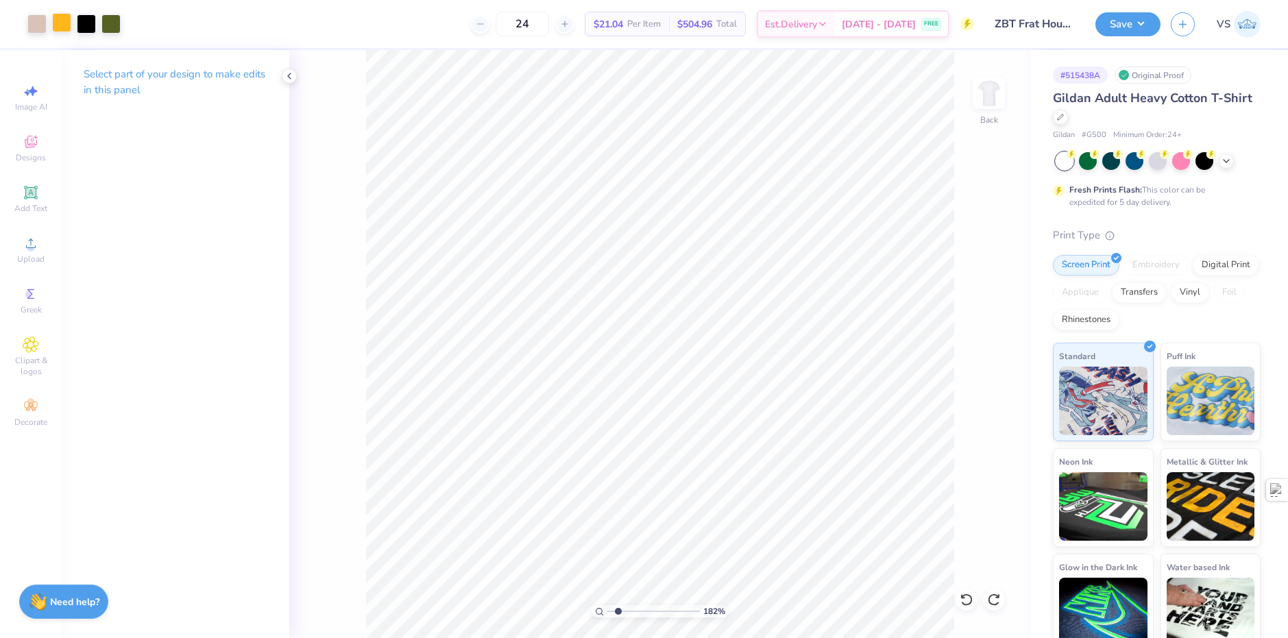
click at [60, 26] on div at bounding box center [61, 22] width 19 height 19
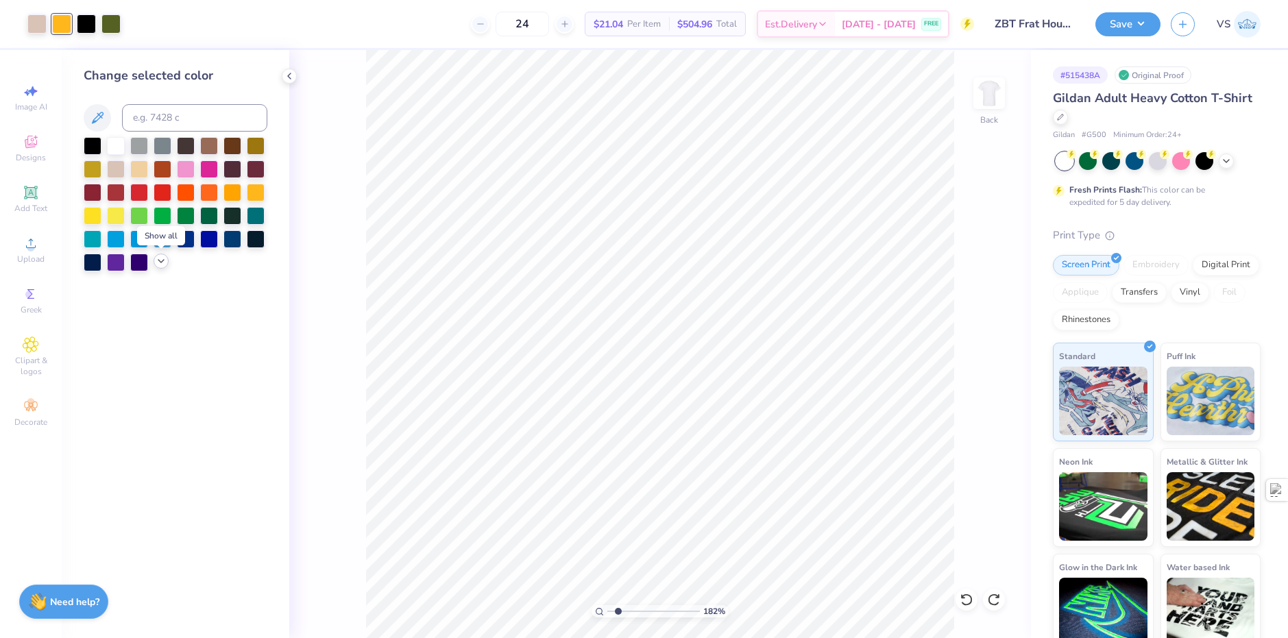
click at [163, 255] on div at bounding box center [161, 261] width 15 height 15
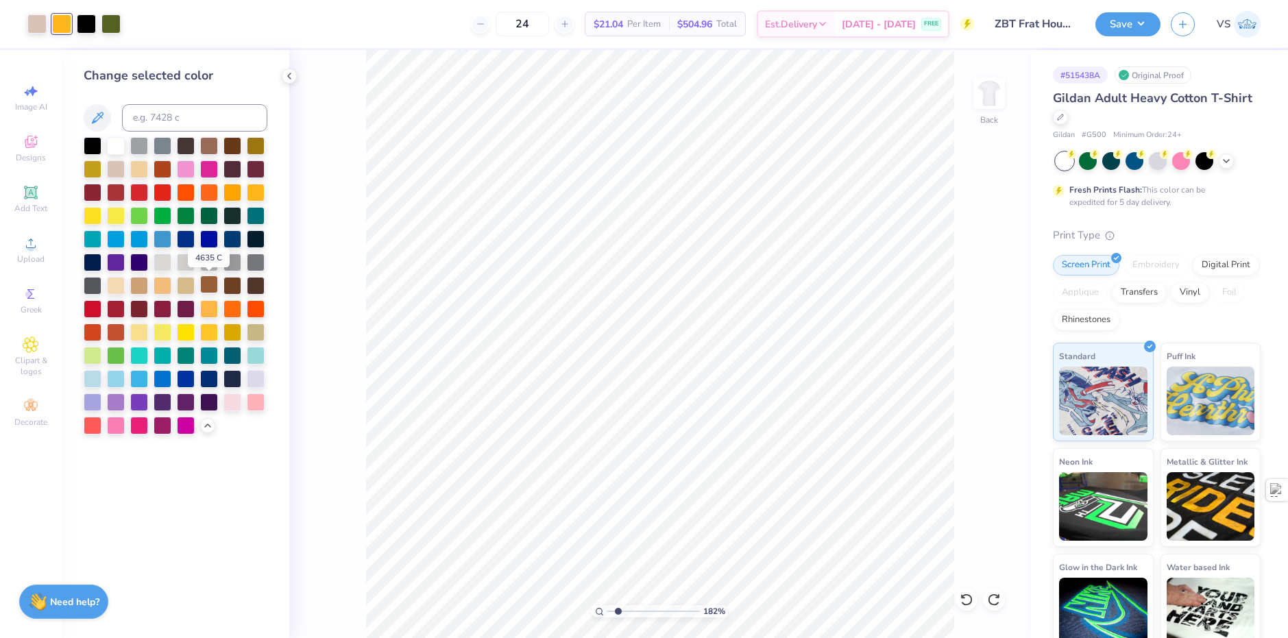
click at [206, 286] on div at bounding box center [209, 285] width 18 height 18
click at [206, 279] on div at bounding box center [209, 285] width 18 height 18
click at [180, 282] on div at bounding box center [186, 285] width 18 height 18
click at [144, 285] on div at bounding box center [139, 285] width 18 height 18
click at [122, 282] on div at bounding box center [116, 285] width 18 height 18
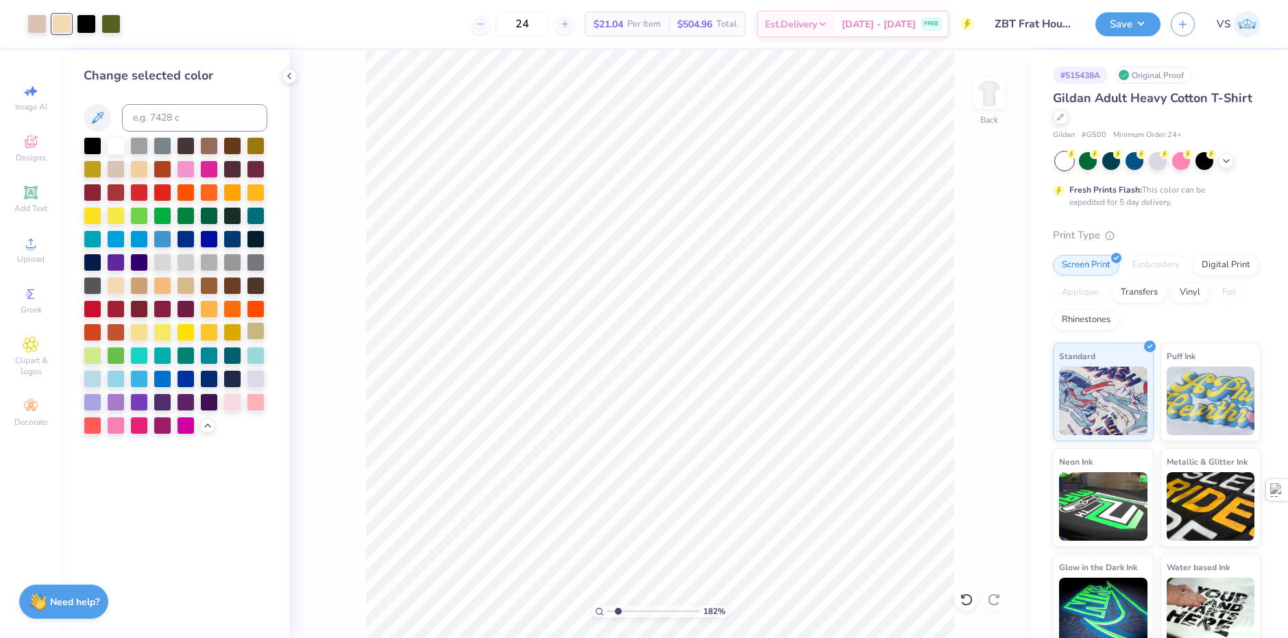
click at [250, 339] on div at bounding box center [256, 331] width 18 height 18
click at [212, 289] on div at bounding box center [209, 285] width 18 height 18
click at [212, 149] on div at bounding box center [209, 145] width 18 height 18
click at [142, 287] on div at bounding box center [139, 285] width 18 height 18
click at [202, 286] on div at bounding box center [209, 285] width 18 height 18
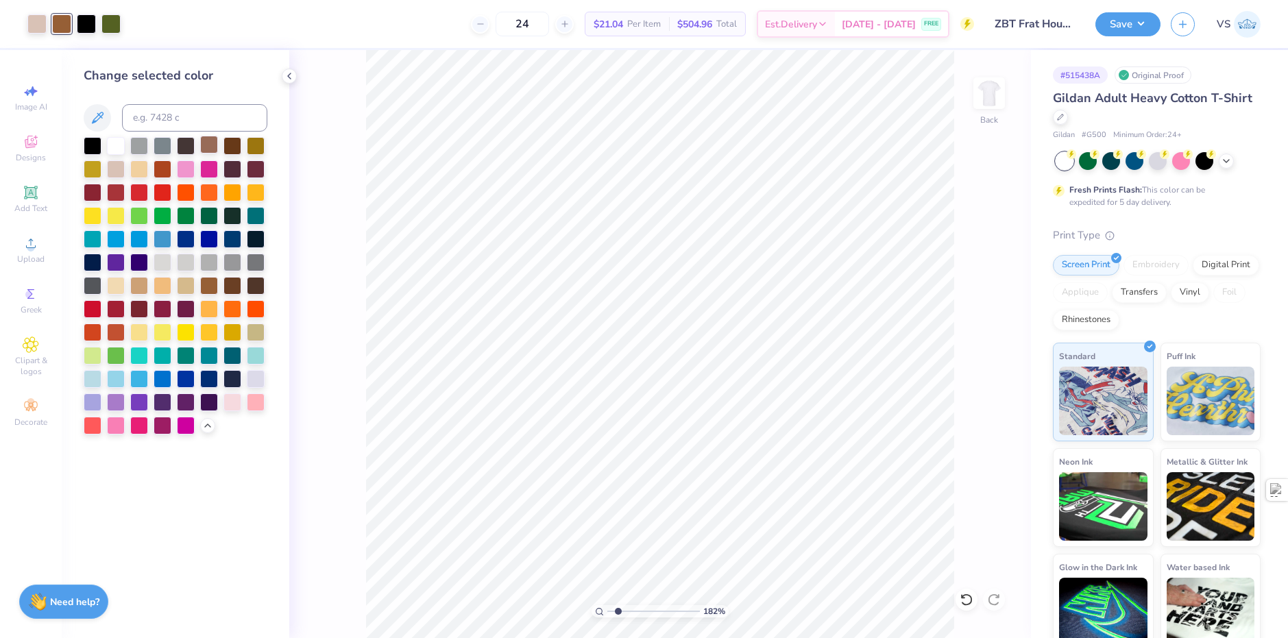
click at [211, 149] on div at bounding box center [209, 145] width 18 height 18
type input "1.82266588284093"
click at [206, 149] on div at bounding box center [209, 145] width 18 height 18
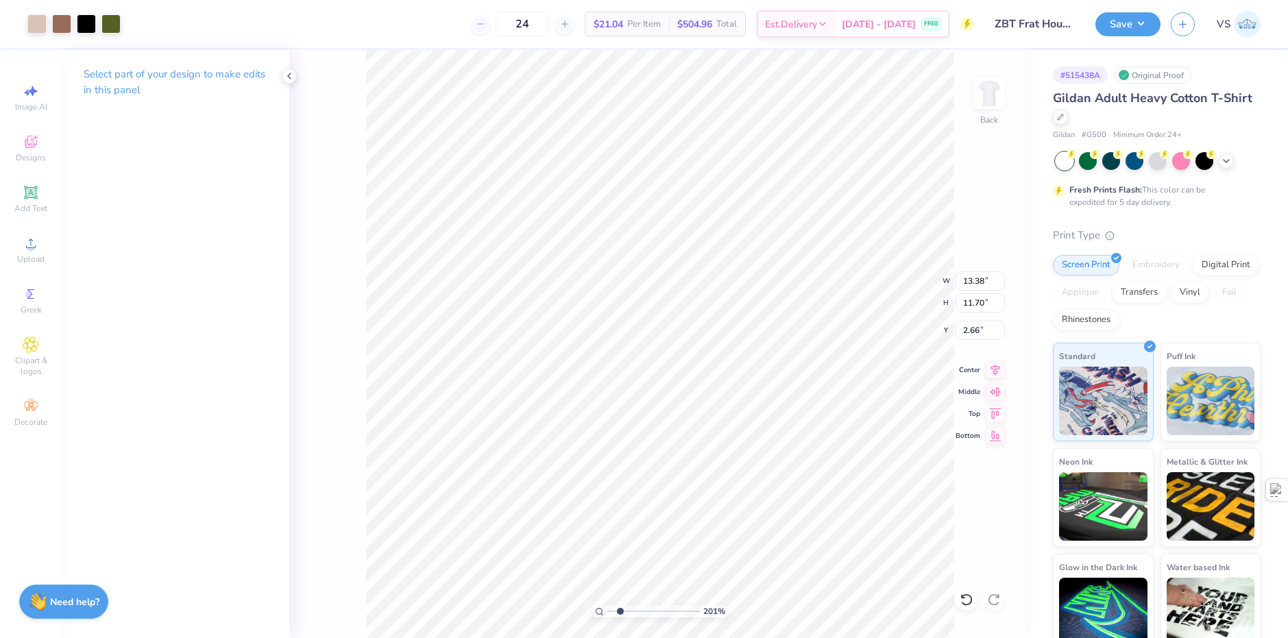
type input "2.01445811466782"
type input "2.64"
type input "2.01445811466782"
type input "2.62"
type input "2.01445811466782"
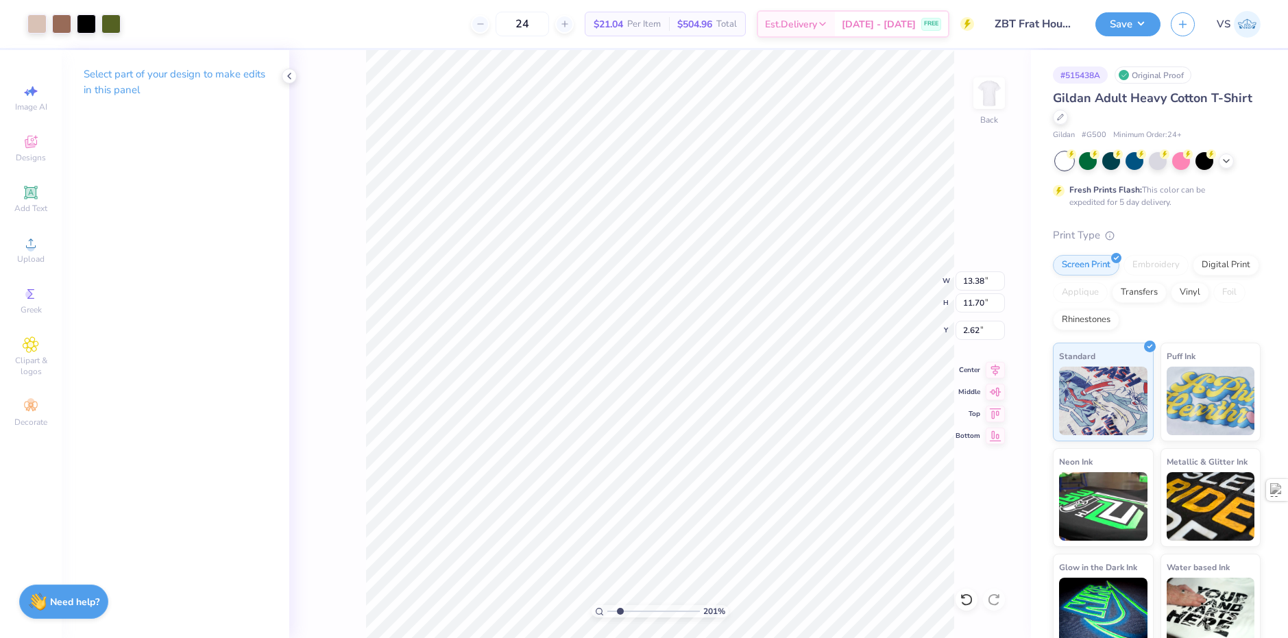
type input "2.68"
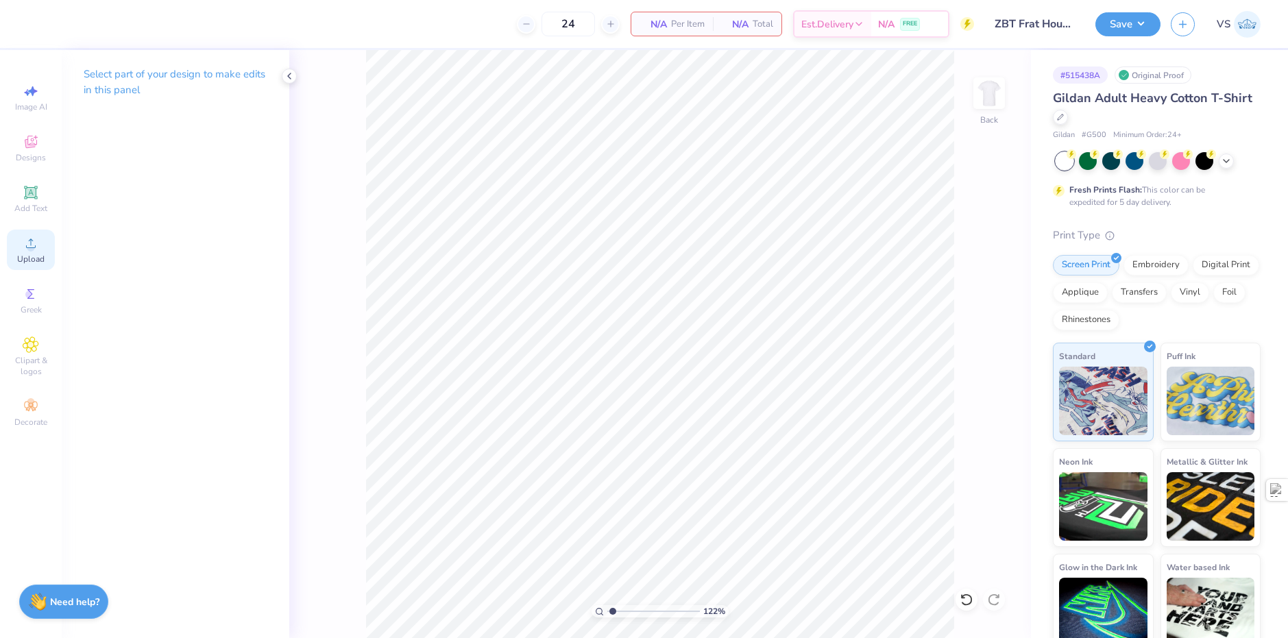
click at [33, 263] on span "Upload" at bounding box center [30, 259] width 27 height 11
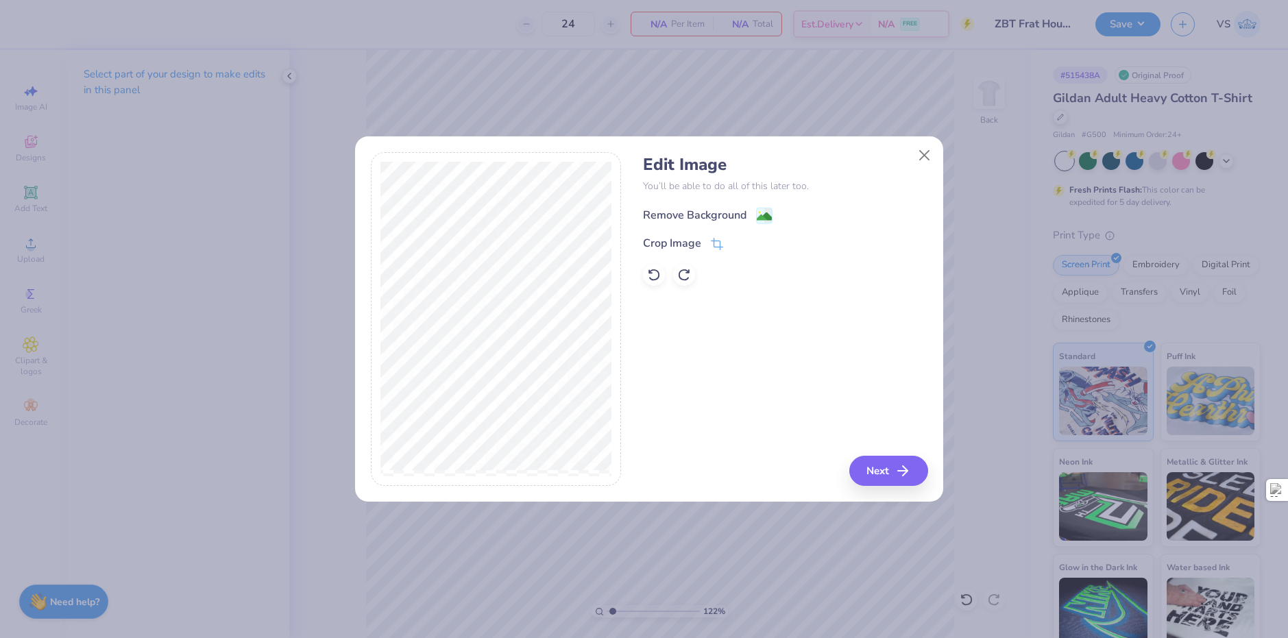
click at [761, 211] on image at bounding box center [764, 216] width 15 height 15
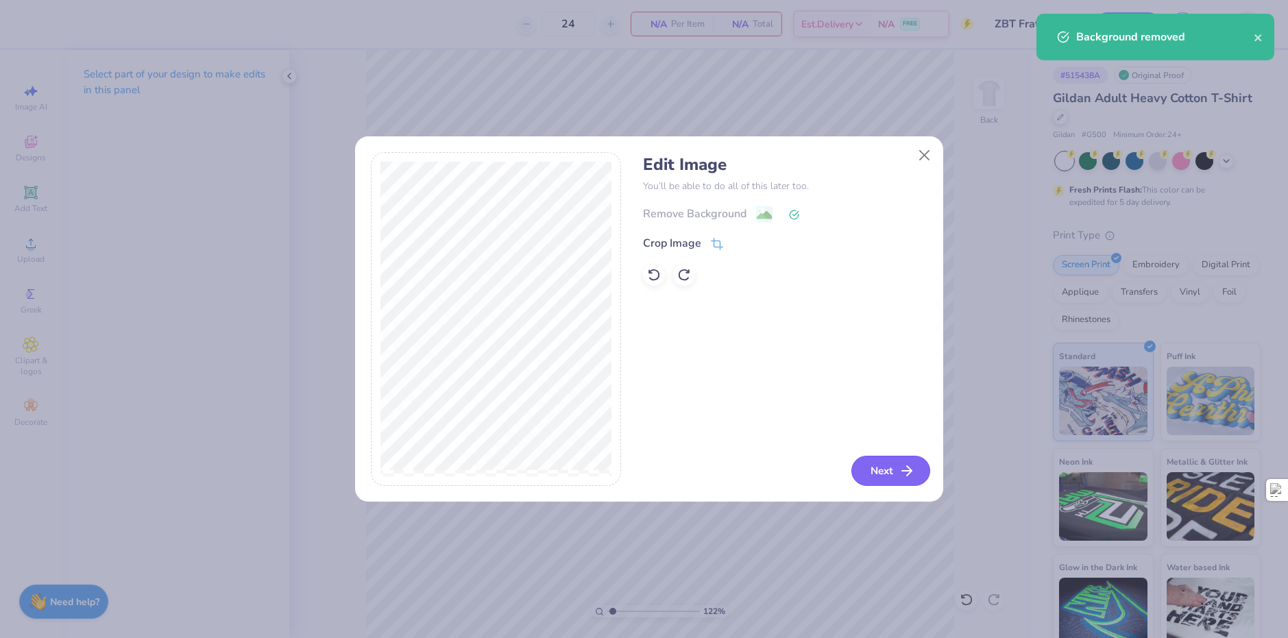
click at [882, 472] on button "Next" at bounding box center [890, 471] width 79 height 30
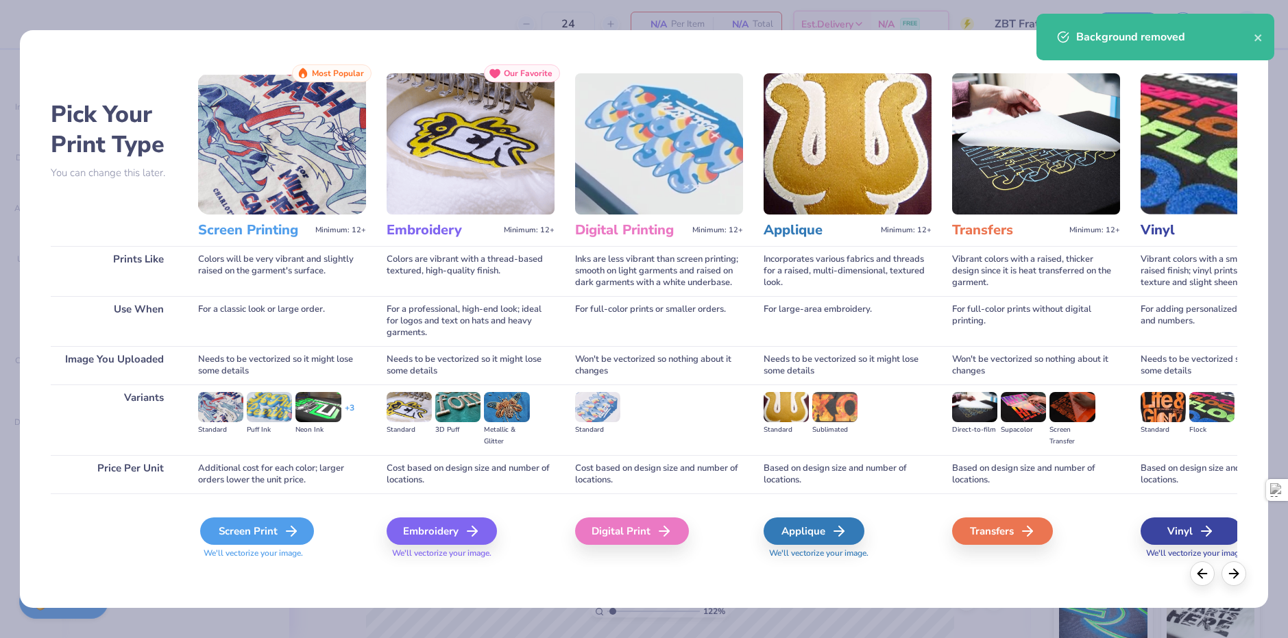
click at [277, 525] on div "Screen Print" at bounding box center [257, 531] width 114 height 27
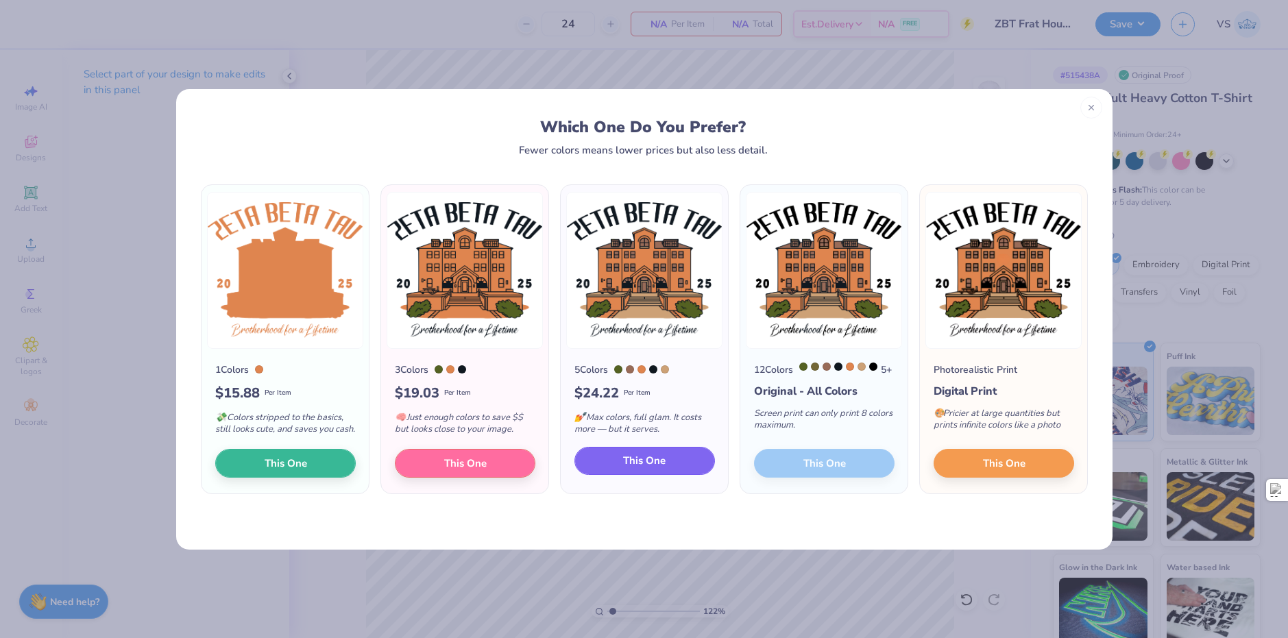
click at [685, 476] on button "This One" at bounding box center [644, 461] width 141 height 29
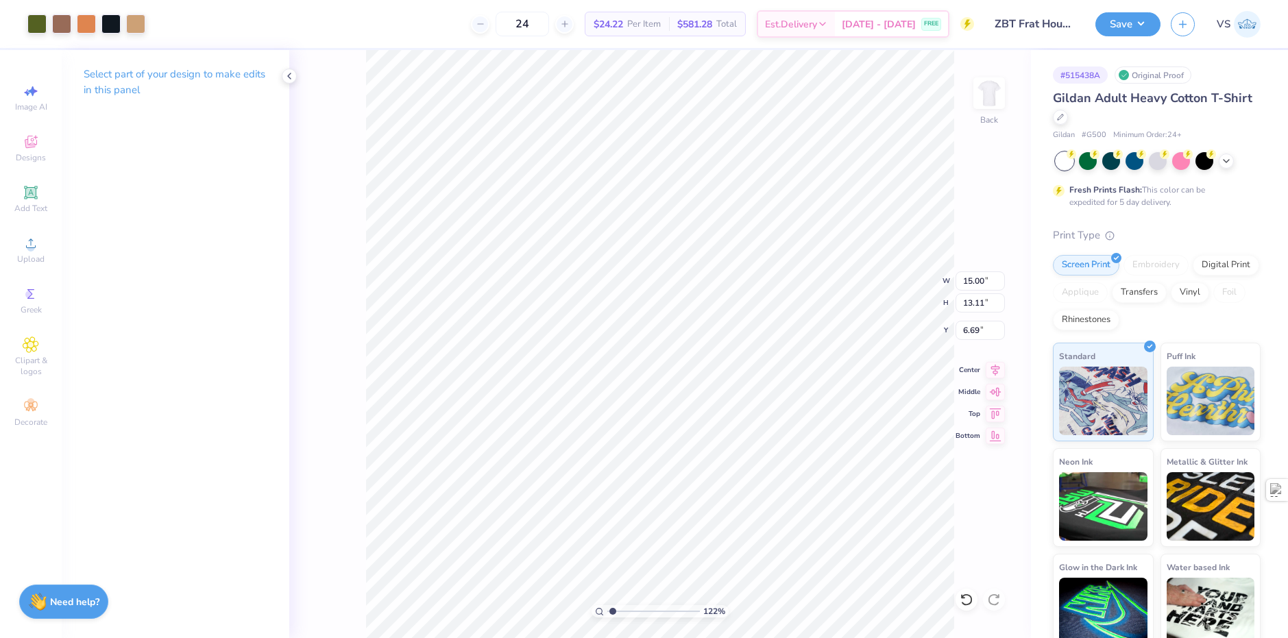
type input "1.22152498603932"
type input "2.71"
type input "1.22152498603932"
type input "11.93"
type input "10.43"
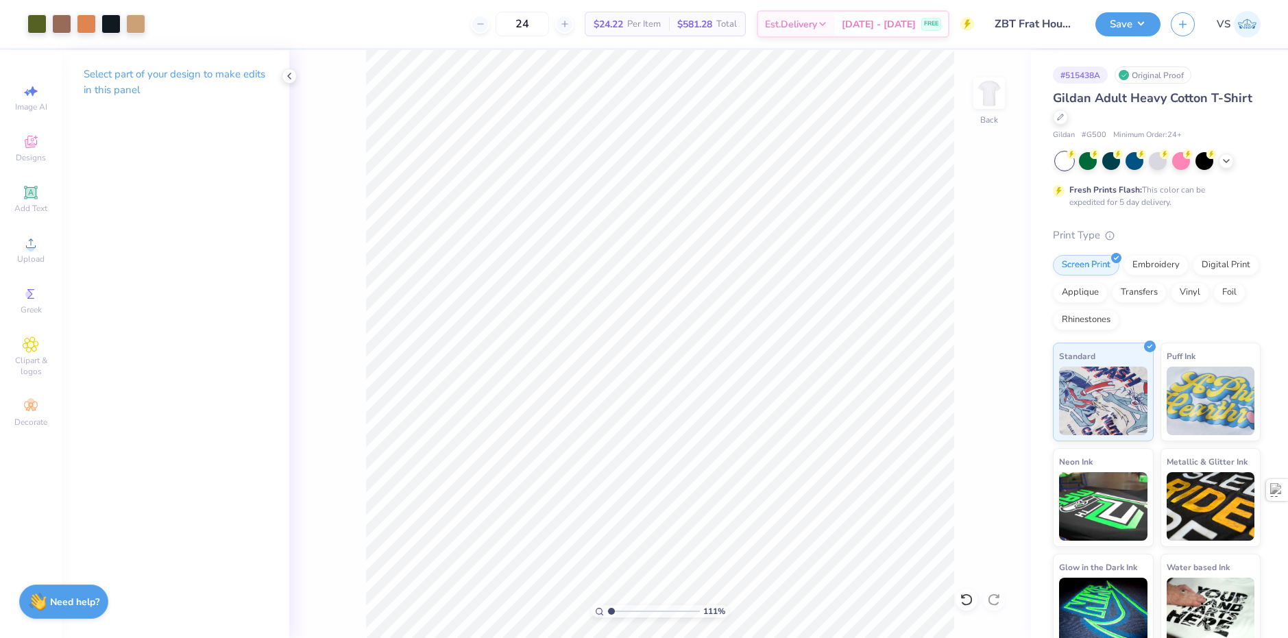
type input "1.22152498603932"
drag, startPoint x: 560, startPoint y: 27, endPoint x: 525, endPoint y: 35, distance: 35.8
click at [525, 35] on input "24" at bounding box center [522, 24] width 53 height 25
type input "36"
click at [433, 23] on div "36 $20.74 Per Item $746.64 Total Est. Delivery [DATE] - [DATE] FREE" at bounding box center [565, 24] width 818 height 48
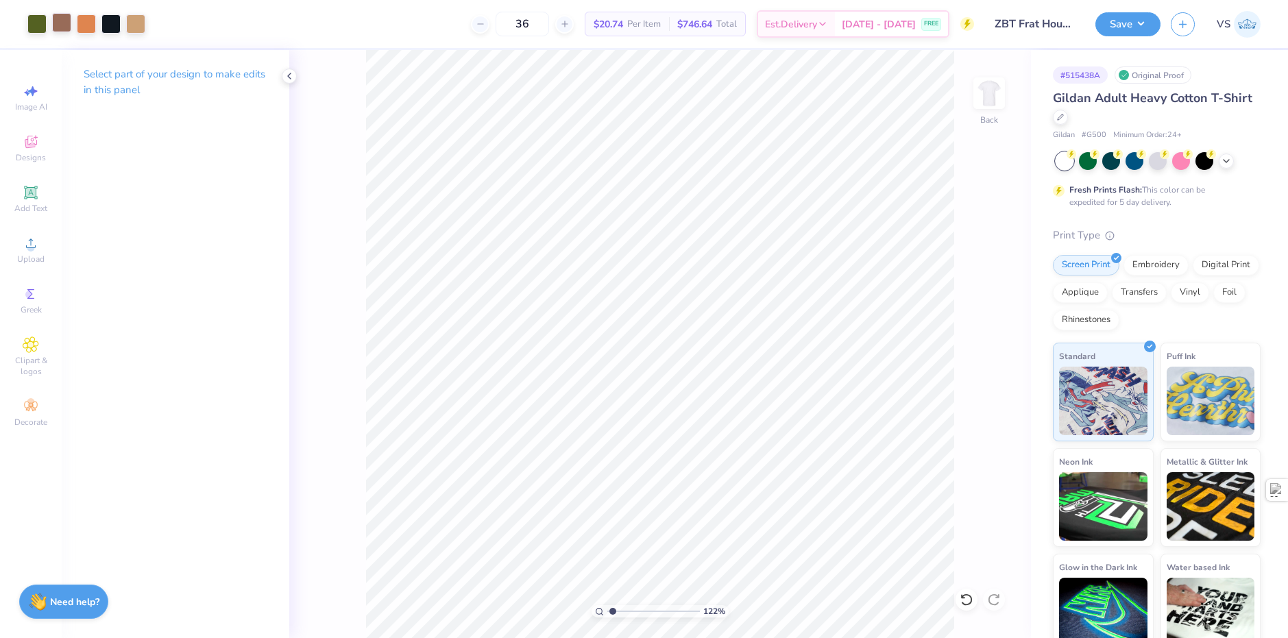
click at [60, 27] on div at bounding box center [61, 22] width 19 height 19
type input "1.22152498603932"
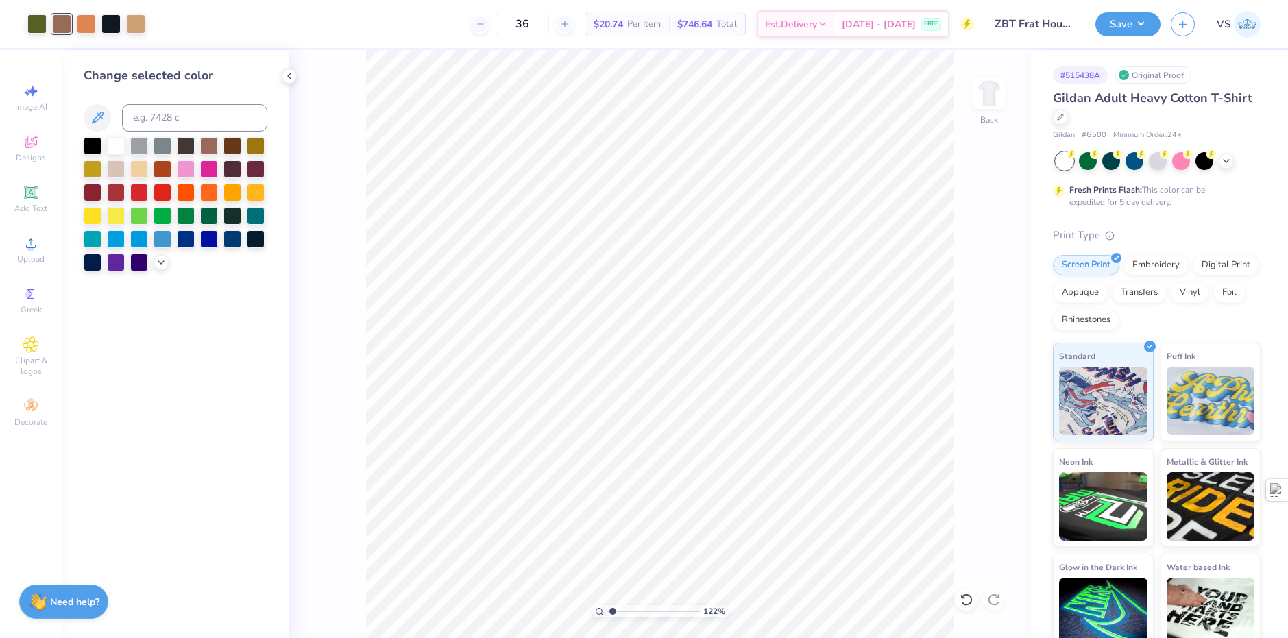
click at [172, 132] on div "Change selected color" at bounding box center [176, 168] width 184 height 205
click at [172, 127] on input at bounding box center [194, 117] width 145 height 27
type input "728"
click at [171, 34] on div "36 $18.00 Per Item $648.00 Total Est. Delivery [DATE] - [DATE] FREE" at bounding box center [552, 24] width 843 height 48
click at [118, 241] on div at bounding box center [116, 238] width 18 height 18
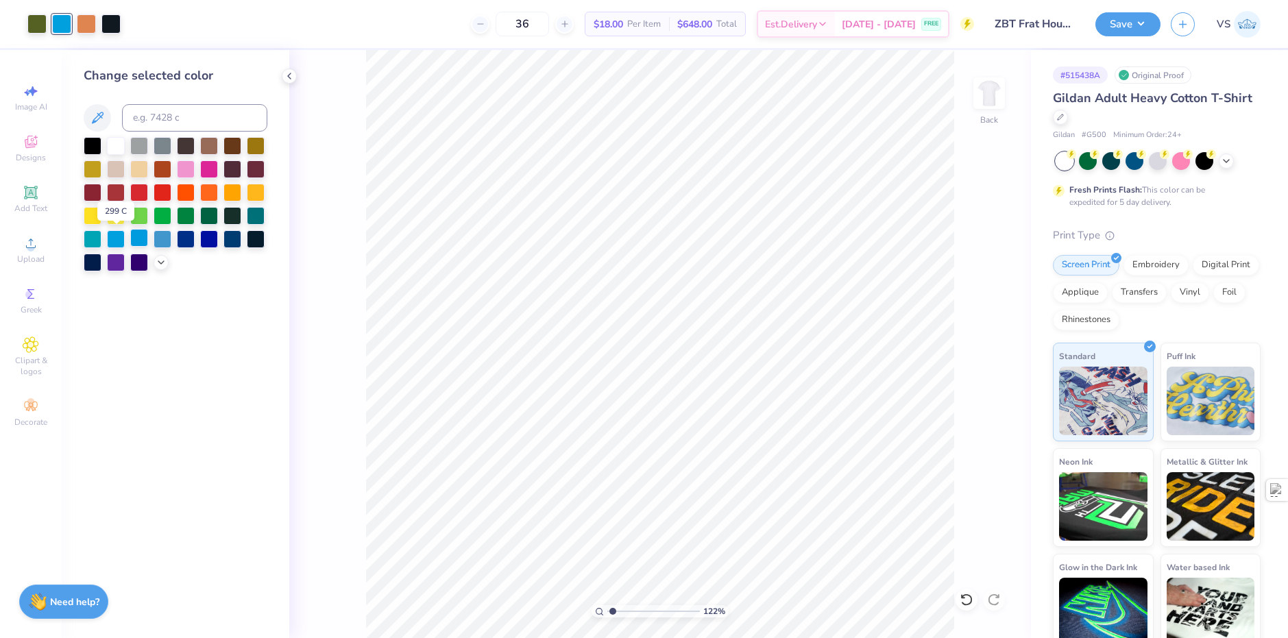
click at [133, 237] on div at bounding box center [139, 238] width 18 height 18
click at [145, 237] on div at bounding box center [139, 238] width 18 height 18
click at [167, 238] on div at bounding box center [163, 238] width 18 height 18
type input "1.22152498603932"
click at [167, 235] on div at bounding box center [163, 238] width 18 height 18
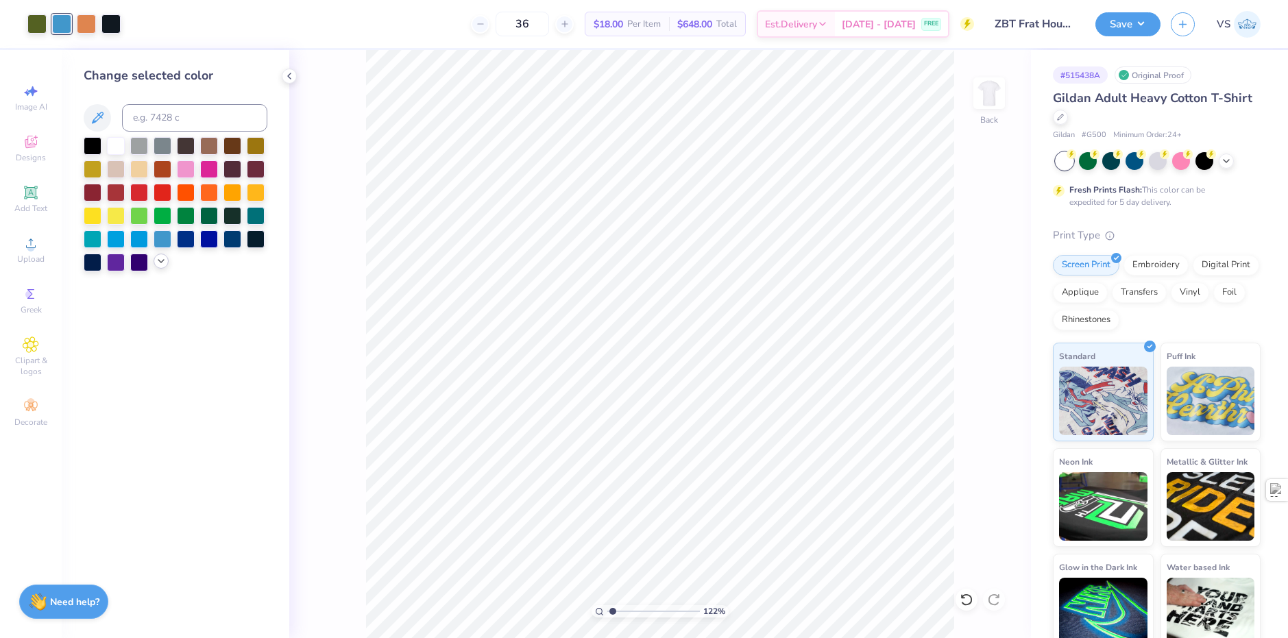
click at [160, 264] on icon at bounding box center [161, 261] width 11 height 11
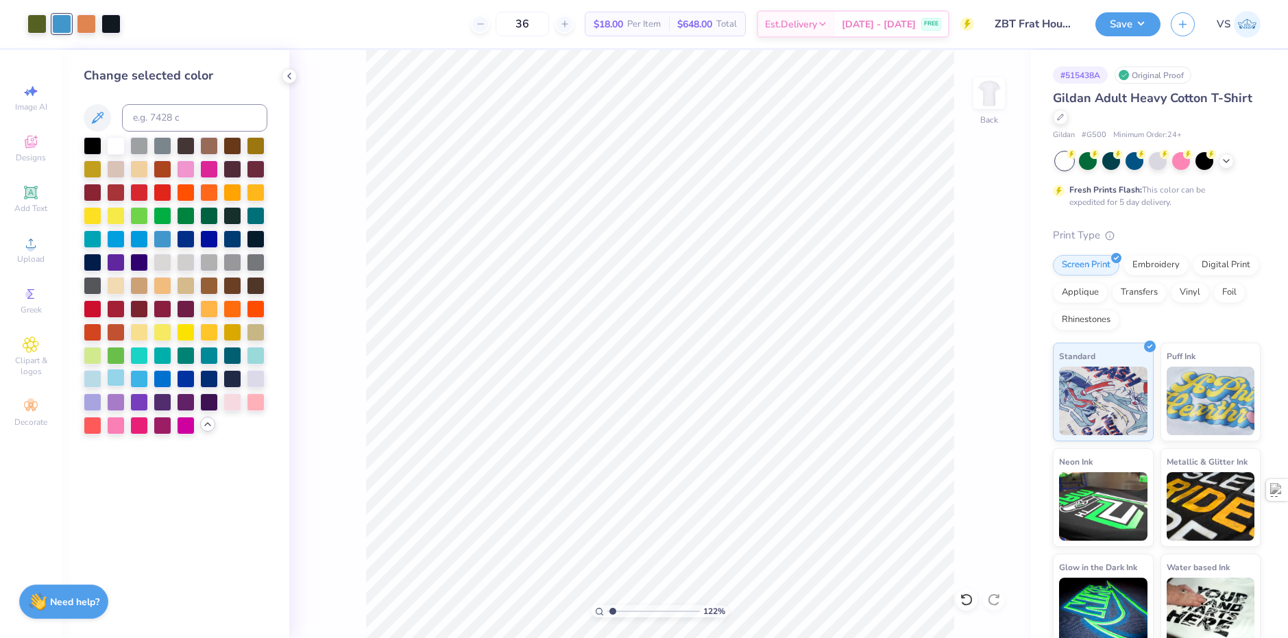
click at [112, 382] on div at bounding box center [116, 378] width 18 height 18
click at [110, 402] on div at bounding box center [116, 401] width 18 height 18
click at [90, 402] on div at bounding box center [93, 401] width 18 height 18
click at [25, 201] on div "Add Text" at bounding box center [31, 199] width 48 height 40
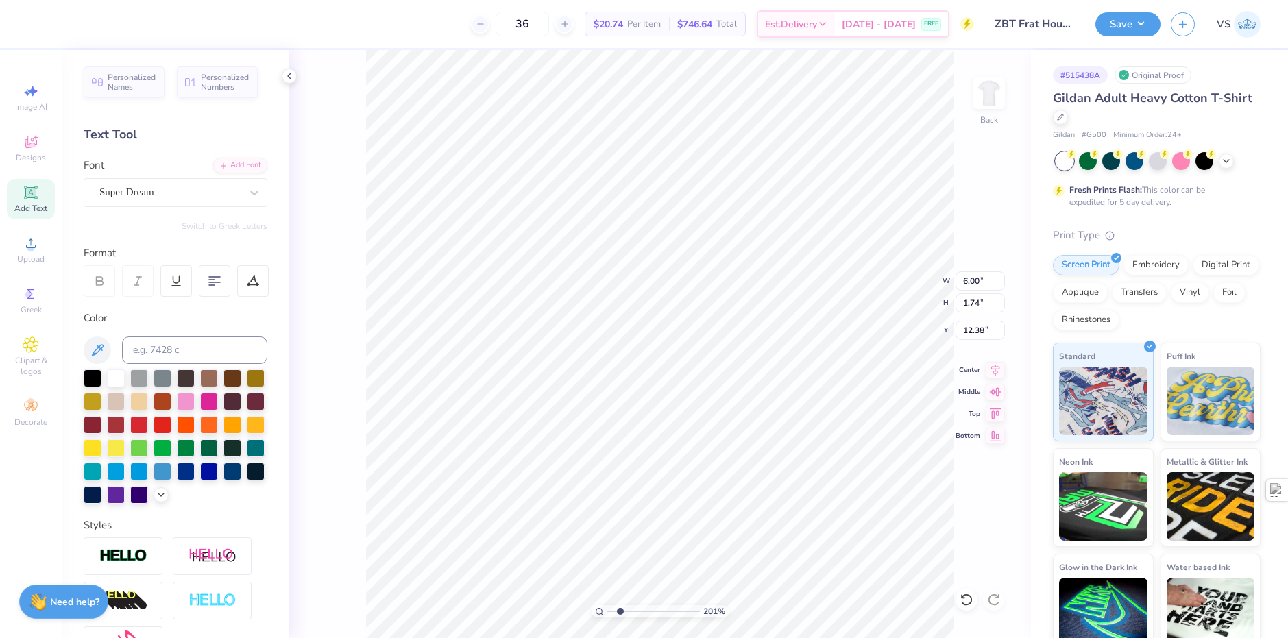
type input "2.01445811466782"
type textarea "Z"
type input "2.01445811466782"
type textarea "ZB"
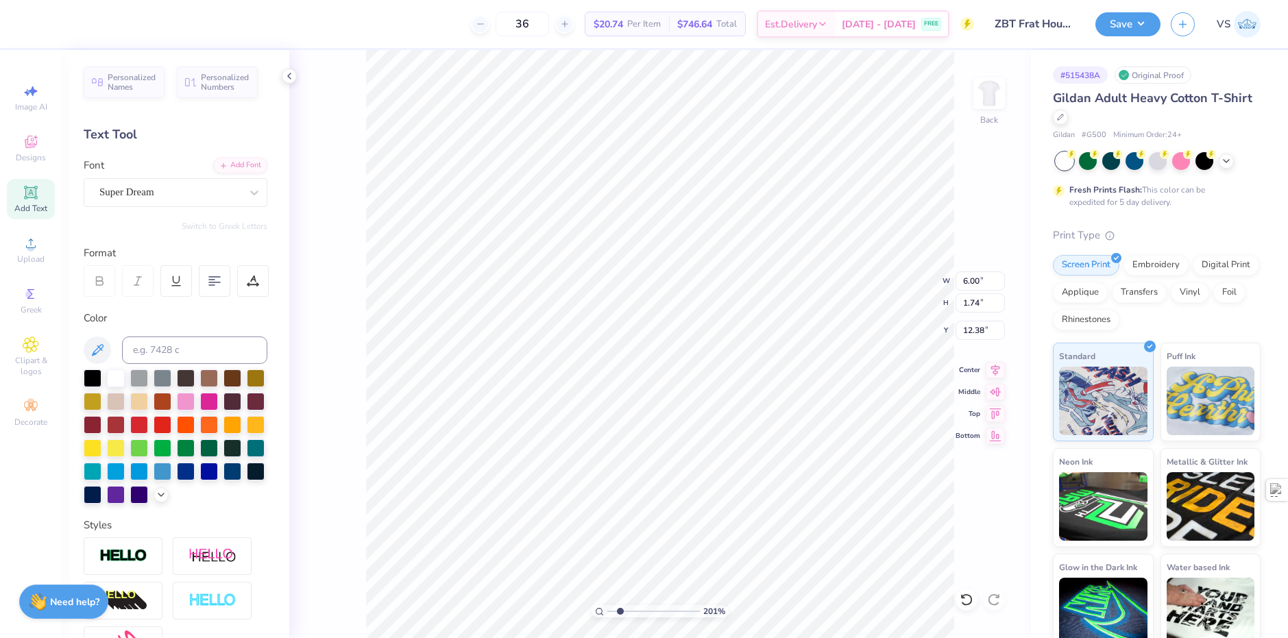
type input "2.01445811466782"
type textarea "ZBT"
type input "2.01445811466782"
type input "4.39"
type input "2.01445811466782"
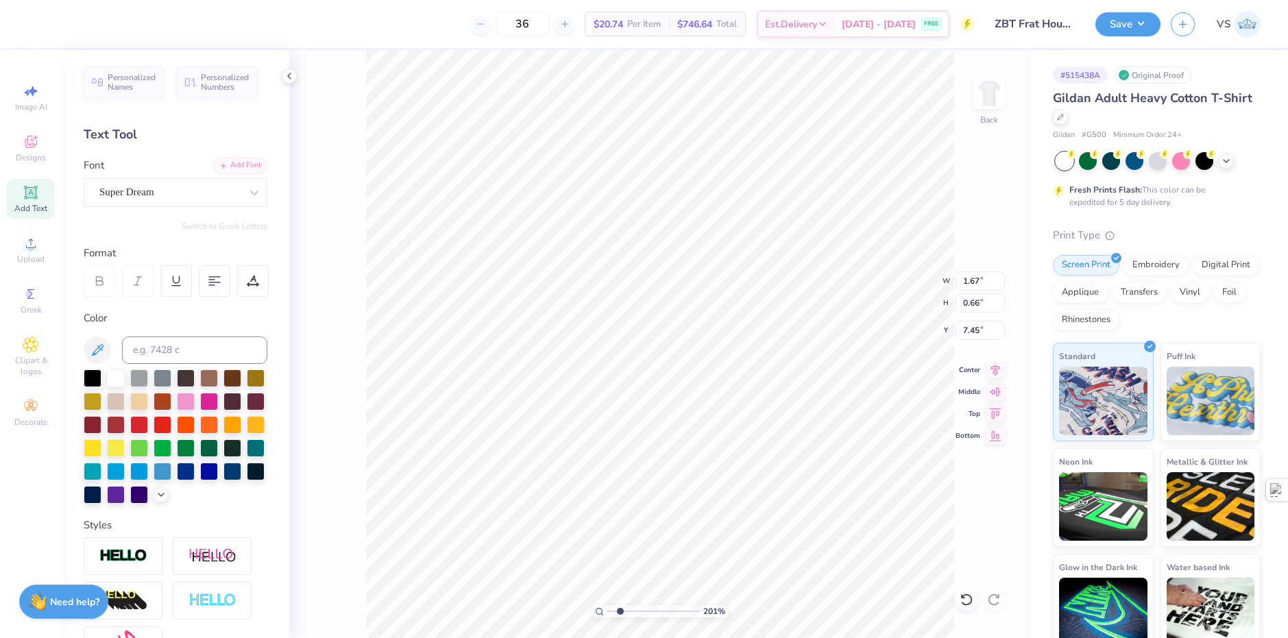
type input "7.45"
type input "2.01445811466782"
type input "0.98"
type input "0.39"
type input "2.01445811466782"
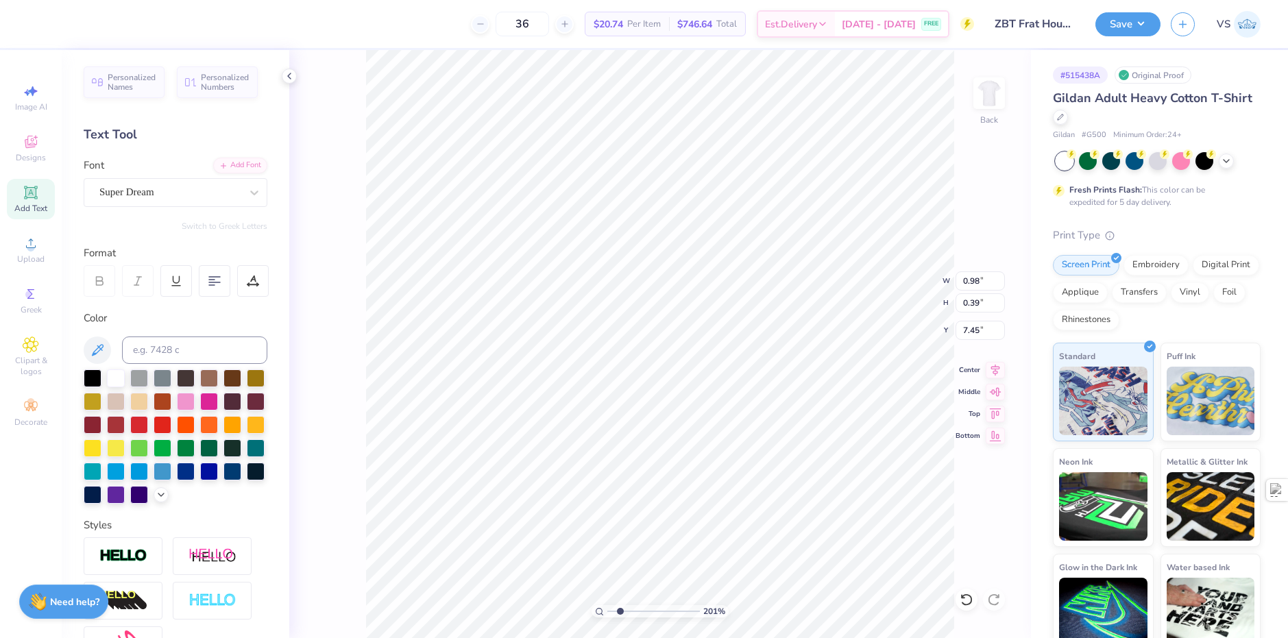
type input "7.52"
type input "2.01445811466782"
type input "11.93"
type input "10.43"
type input "3.21"
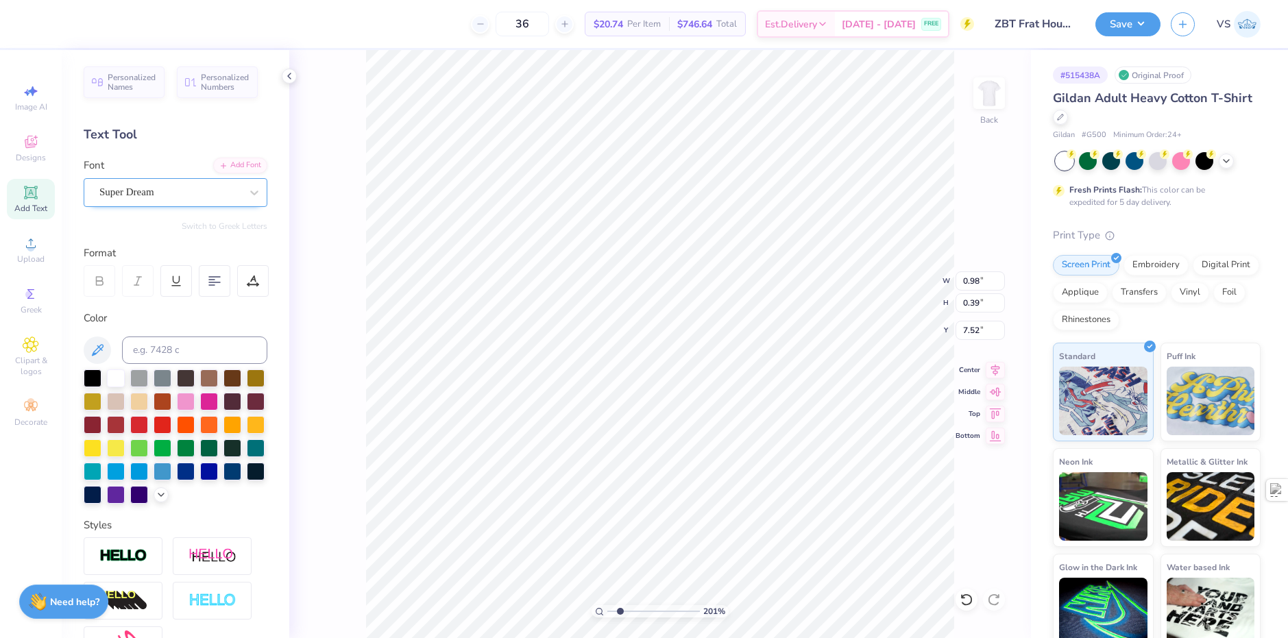
click at [167, 185] on div "Super Dream" at bounding box center [170, 192] width 144 height 21
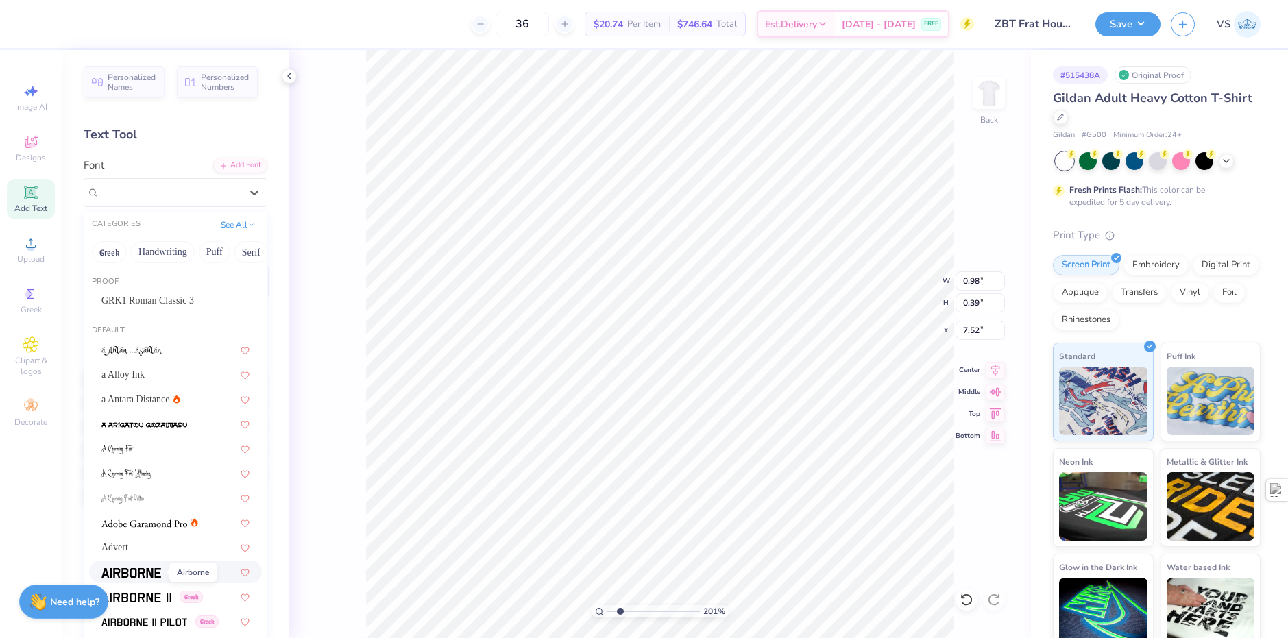
click at [138, 573] on img at bounding box center [131, 573] width 60 height 10
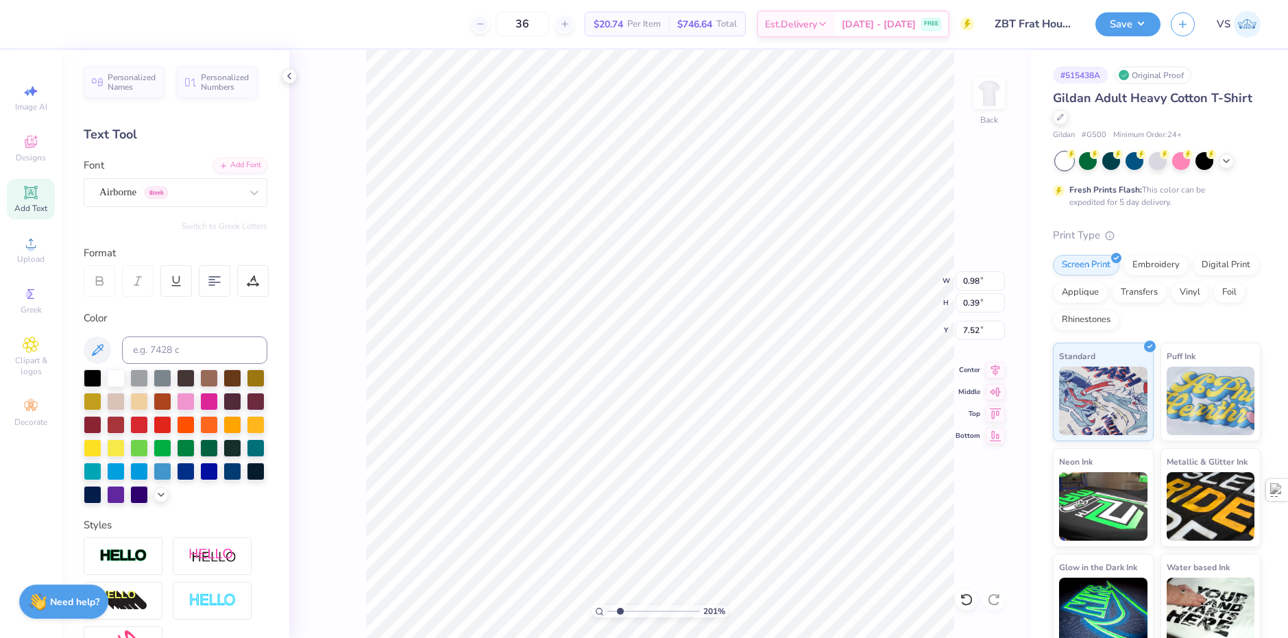
type input "2.01445811466782"
type input "0.95"
type input "0.40"
type input "2.01445811466782"
type input "0.78"
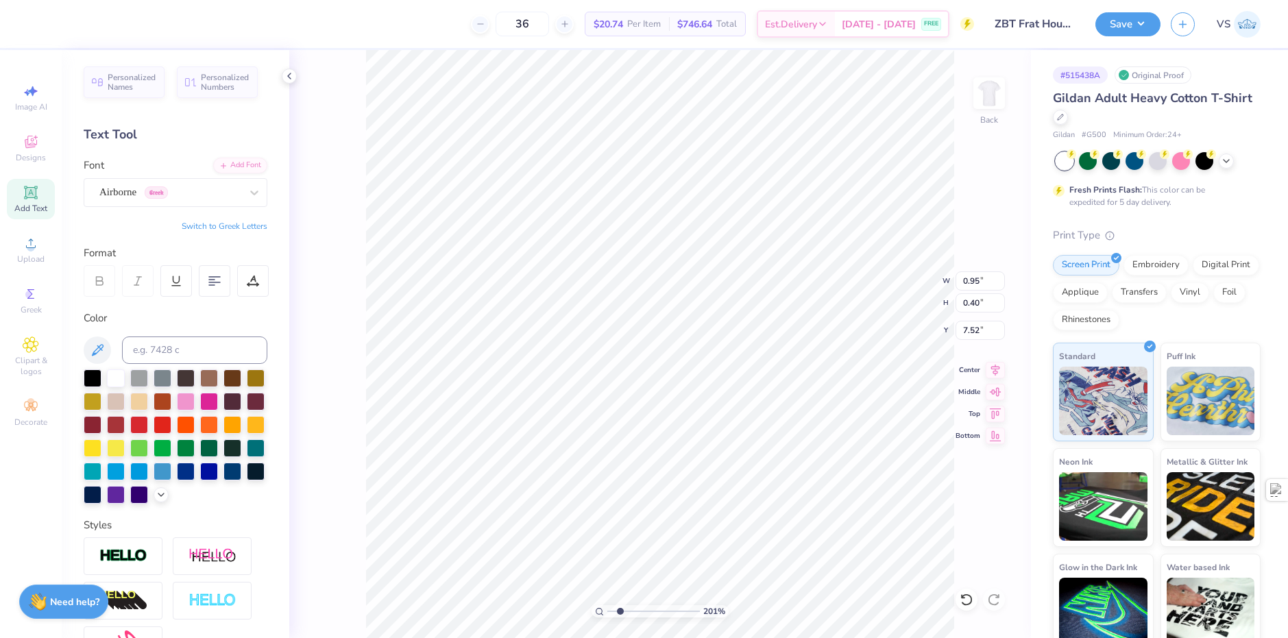
type input "0.33"
click at [289, 77] on polyline at bounding box center [289, 75] width 3 height 5
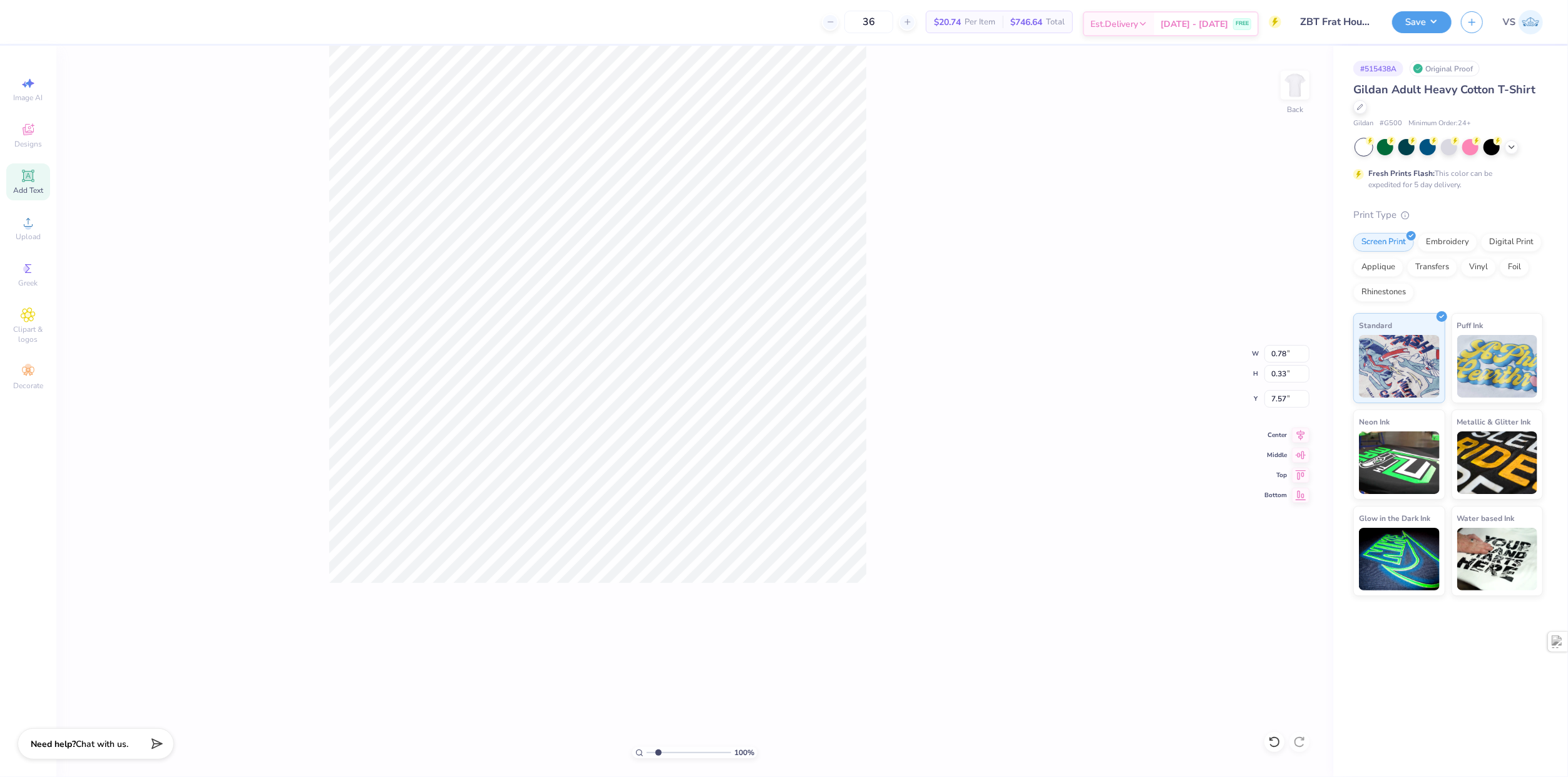
type input "1"
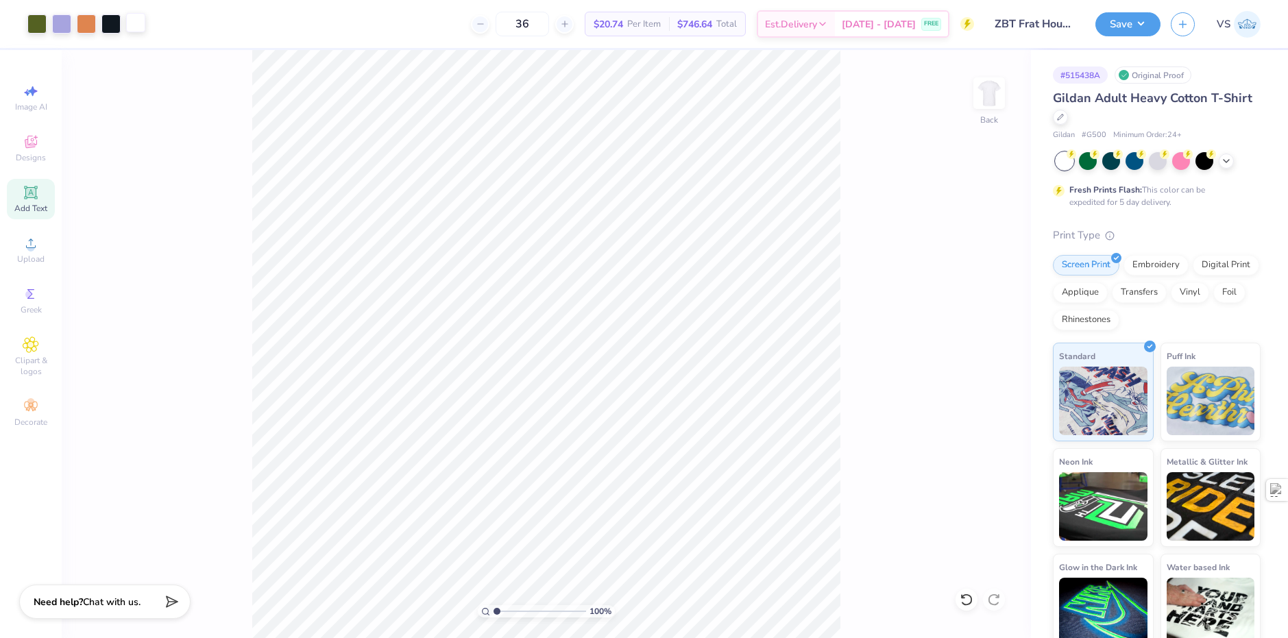
click at [130, 18] on div at bounding box center [135, 22] width 19 height 19
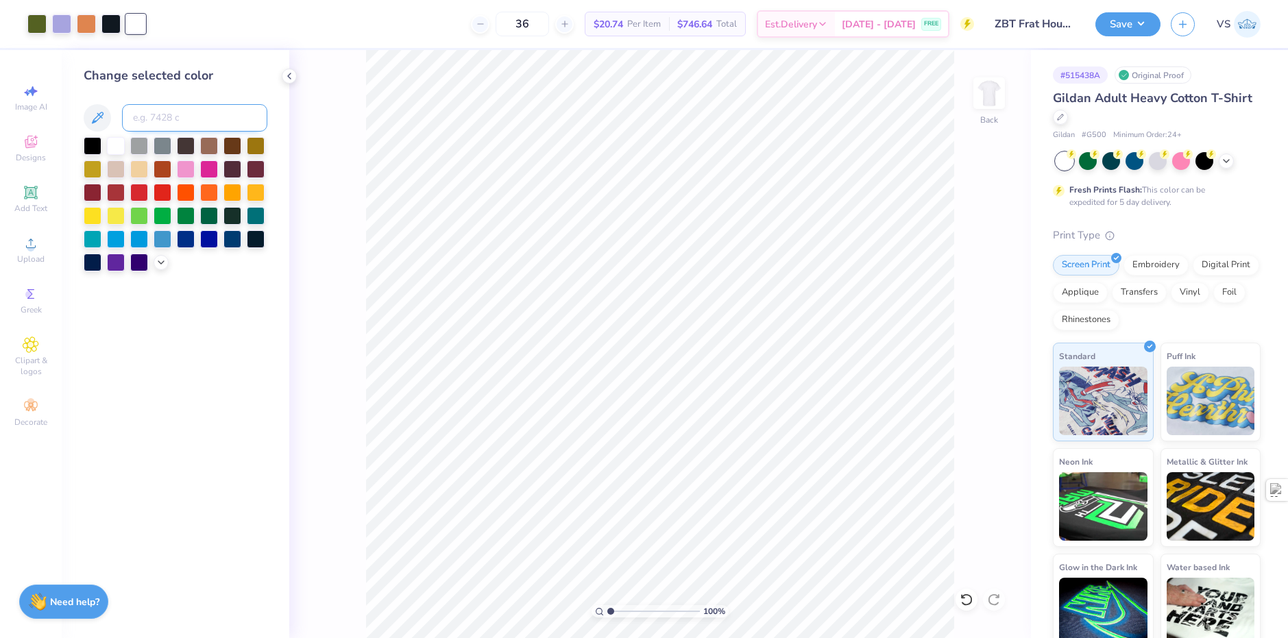
click at [206, 114] on input at bounding box center [194, 117] width 145 height 27
type input "2705"
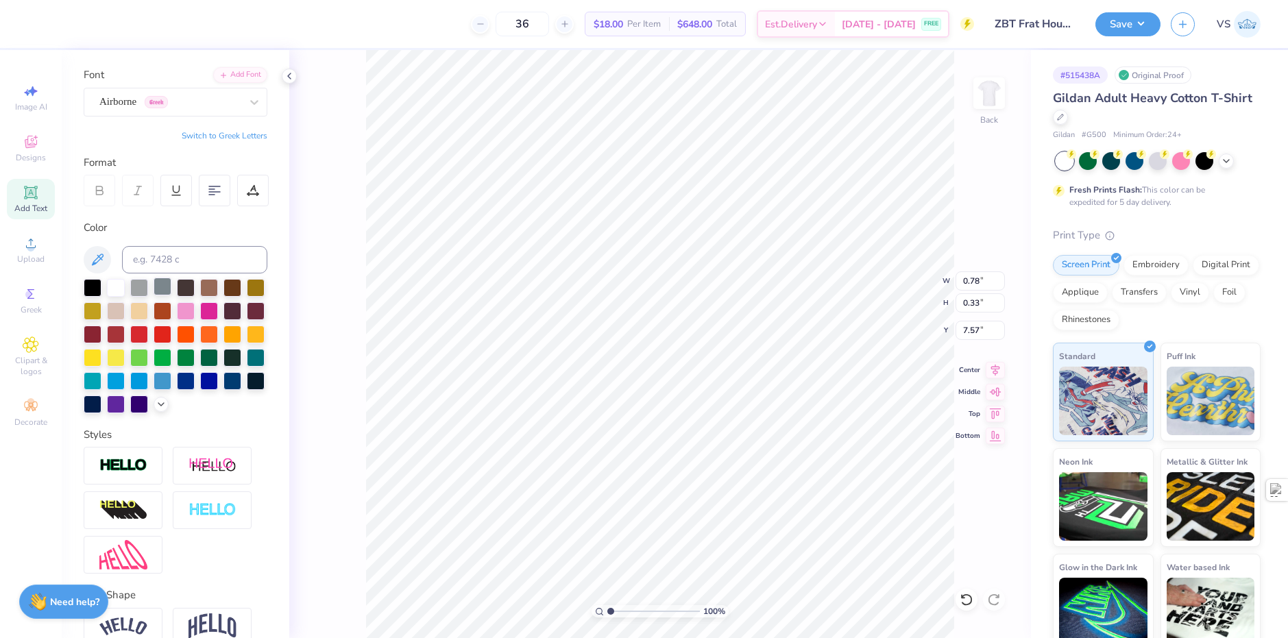
scroll to position [182, 0]
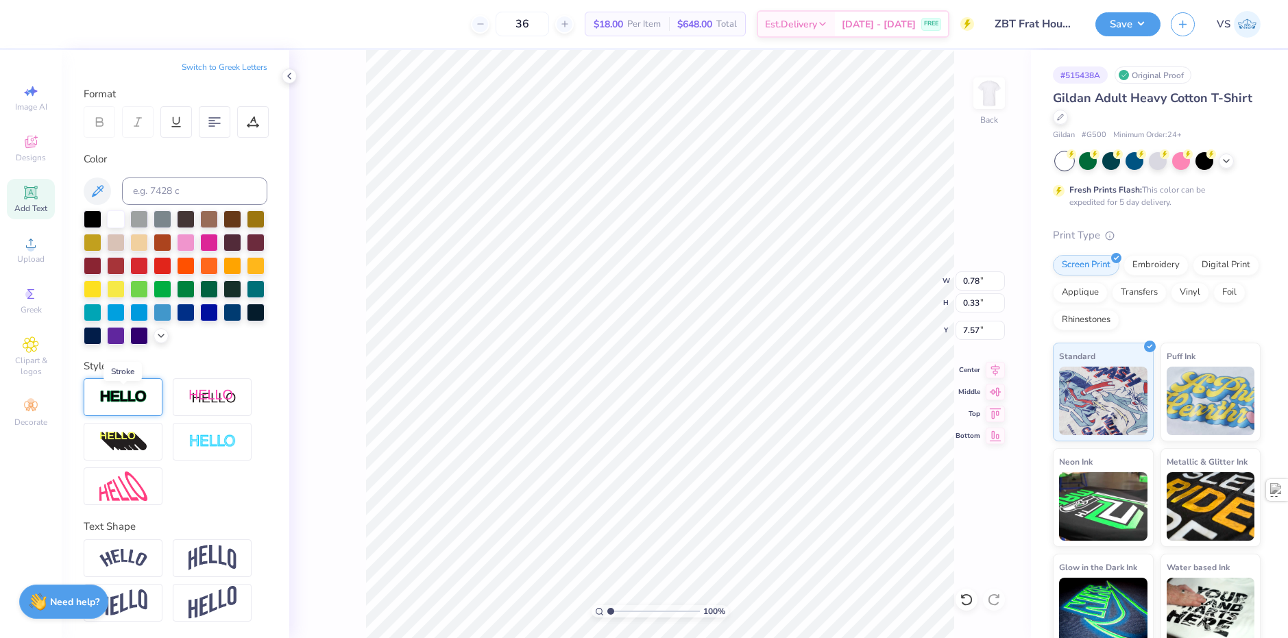
click at [141, 395] on img at bounding box center [123, 397] width 48 height 16
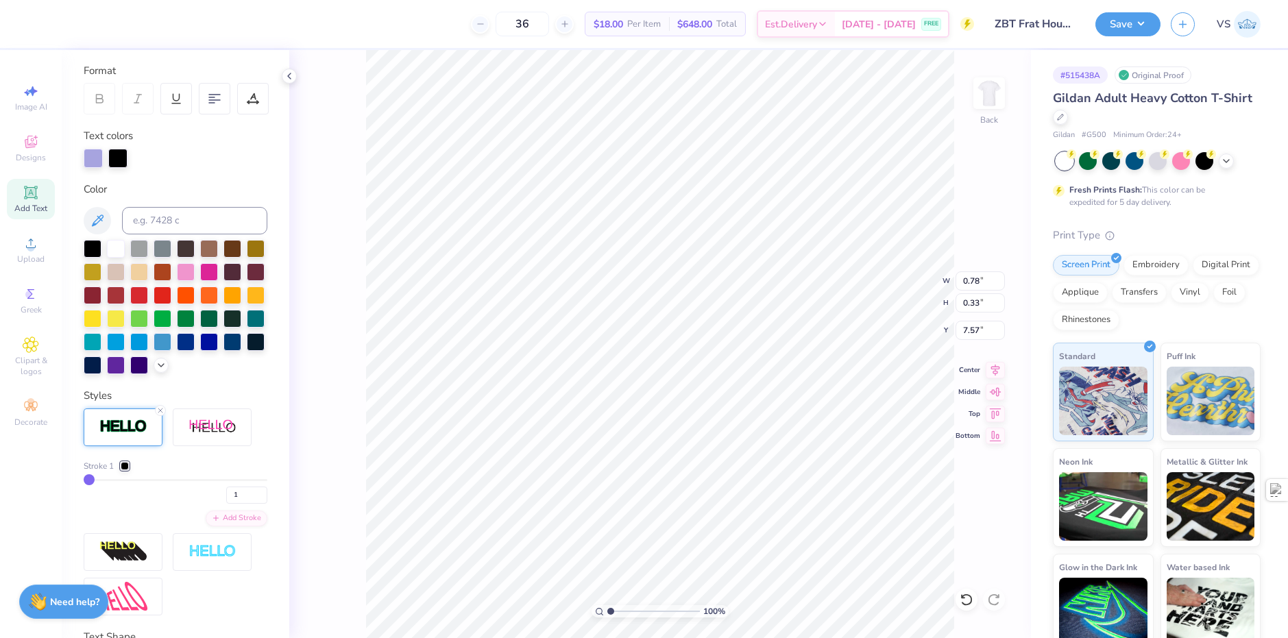
type input "0.79"
type input "0.34"
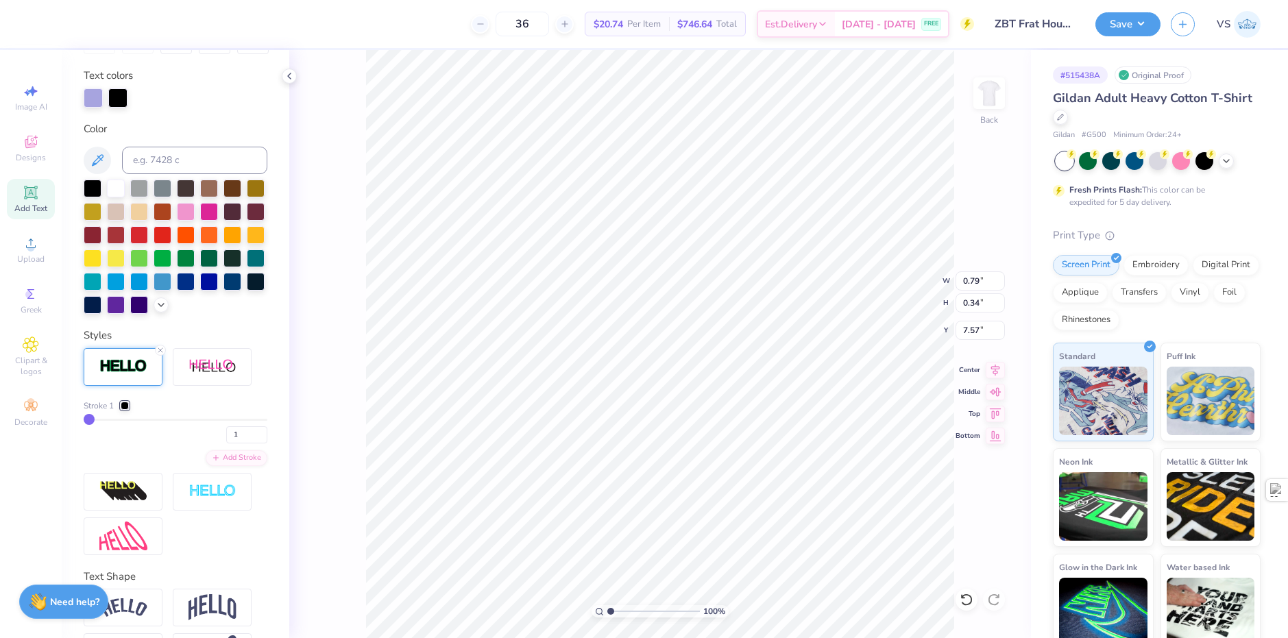
scroll to position [315, 0]
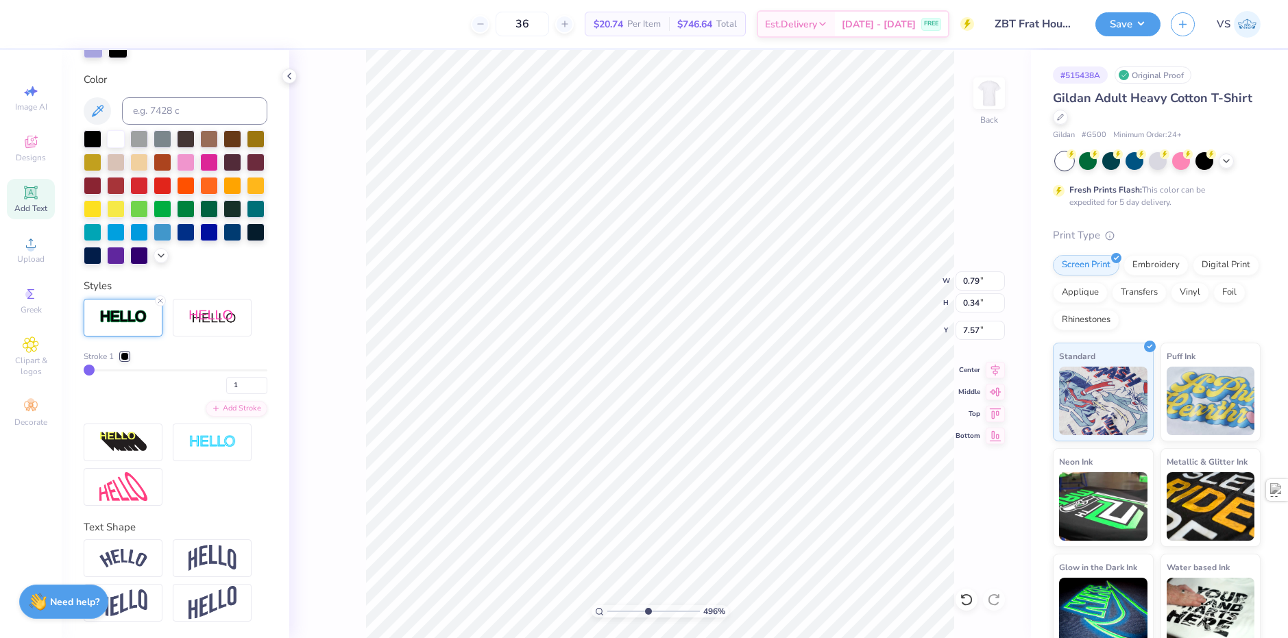
type input "6.05509823375817"
type input "2"
type input "3"
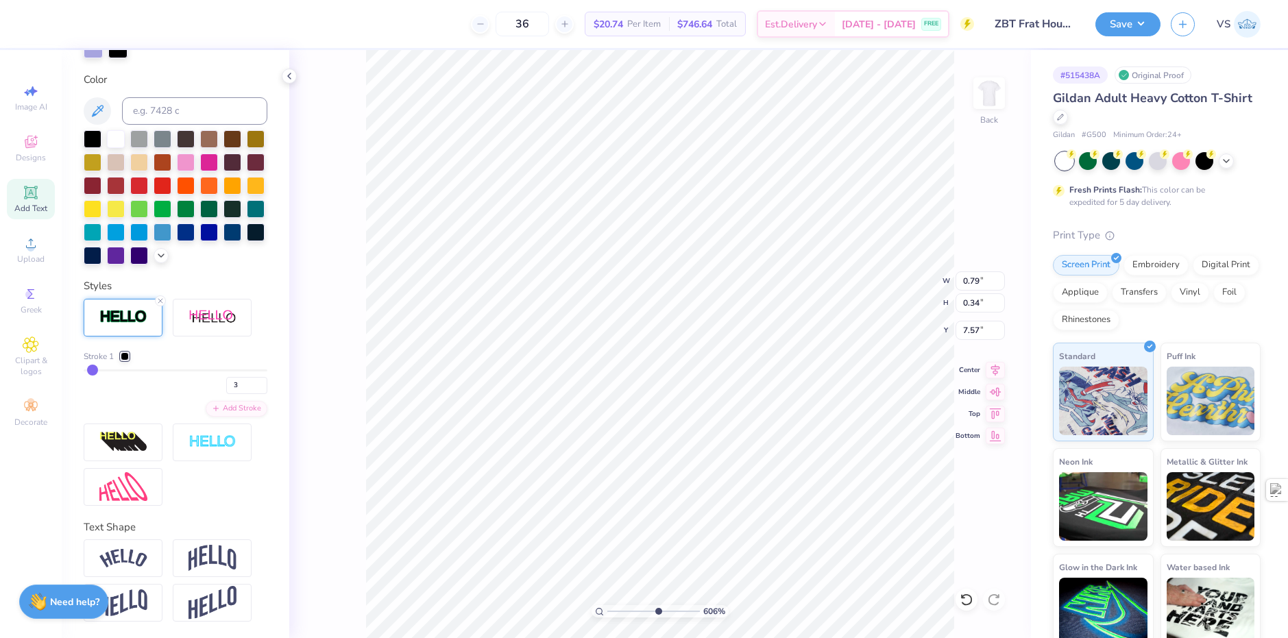
type input "4"
type input "5"
type input "6"
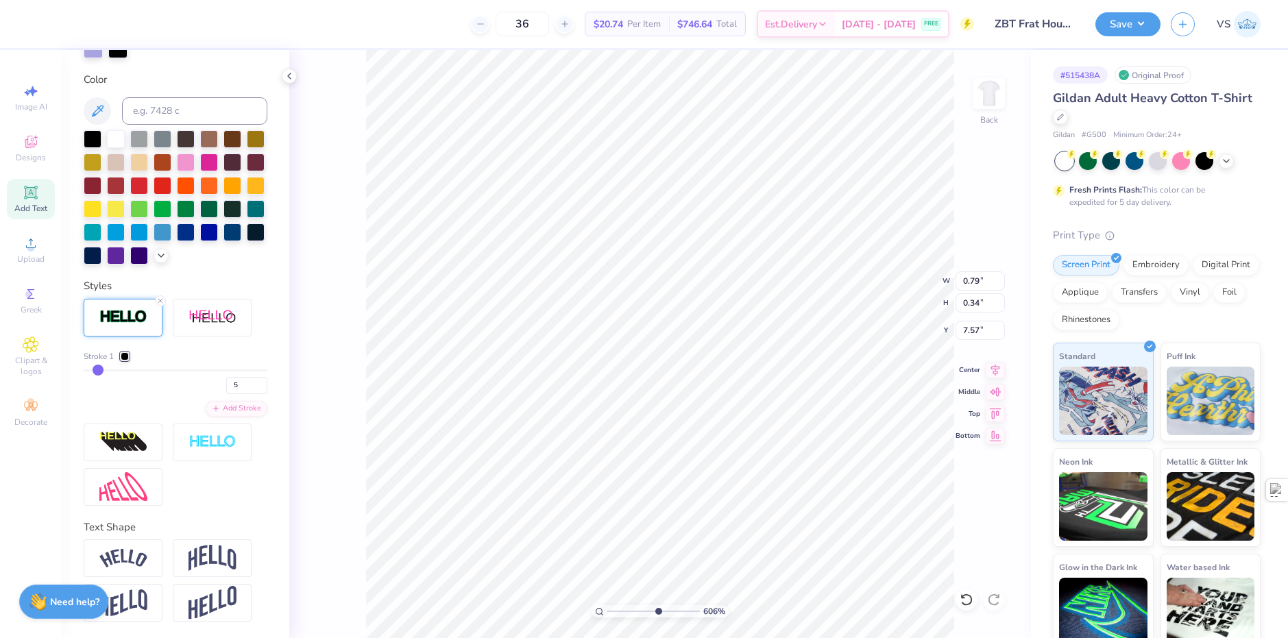
type input "6"
type input "7"
type input "8"
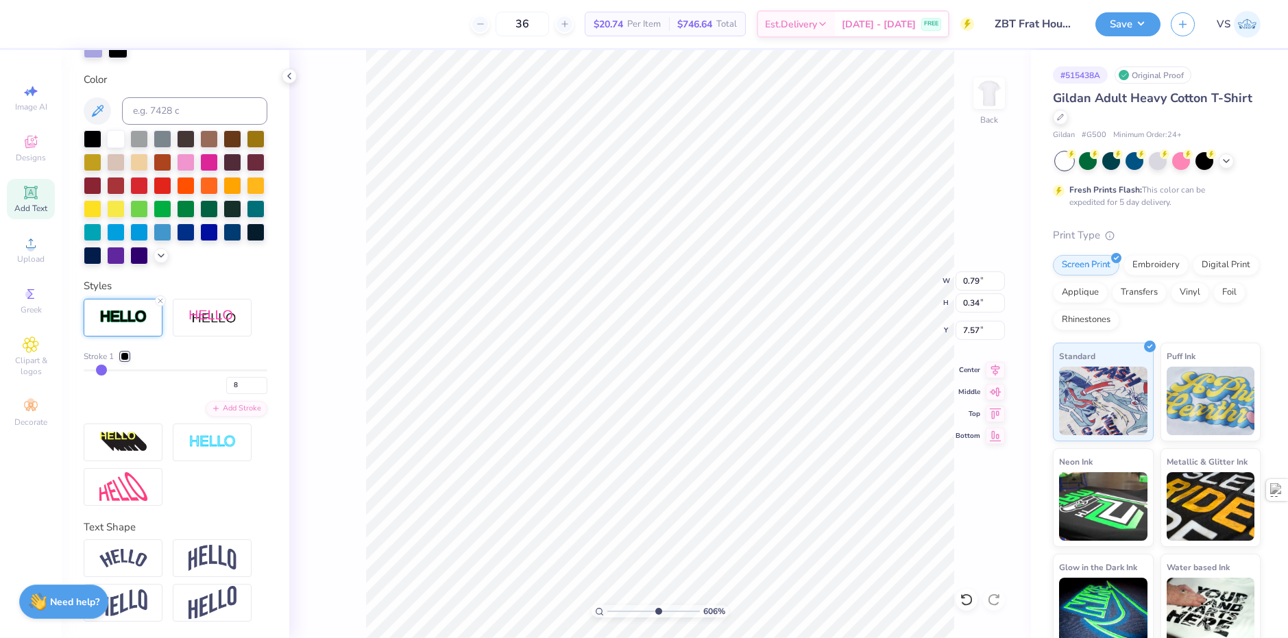
type input "9"
type input "10"
type input "11"
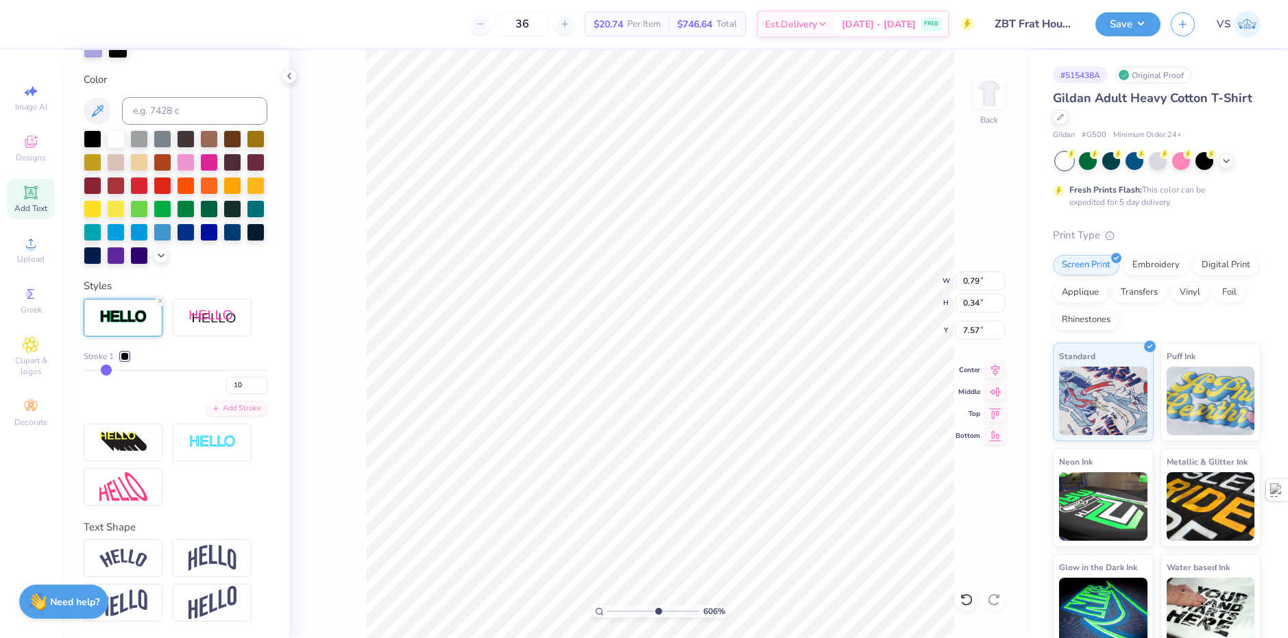
type input "11"
type input "6.05509823375817"
type input "0.84"
type input "0.40"
type input "7.54"
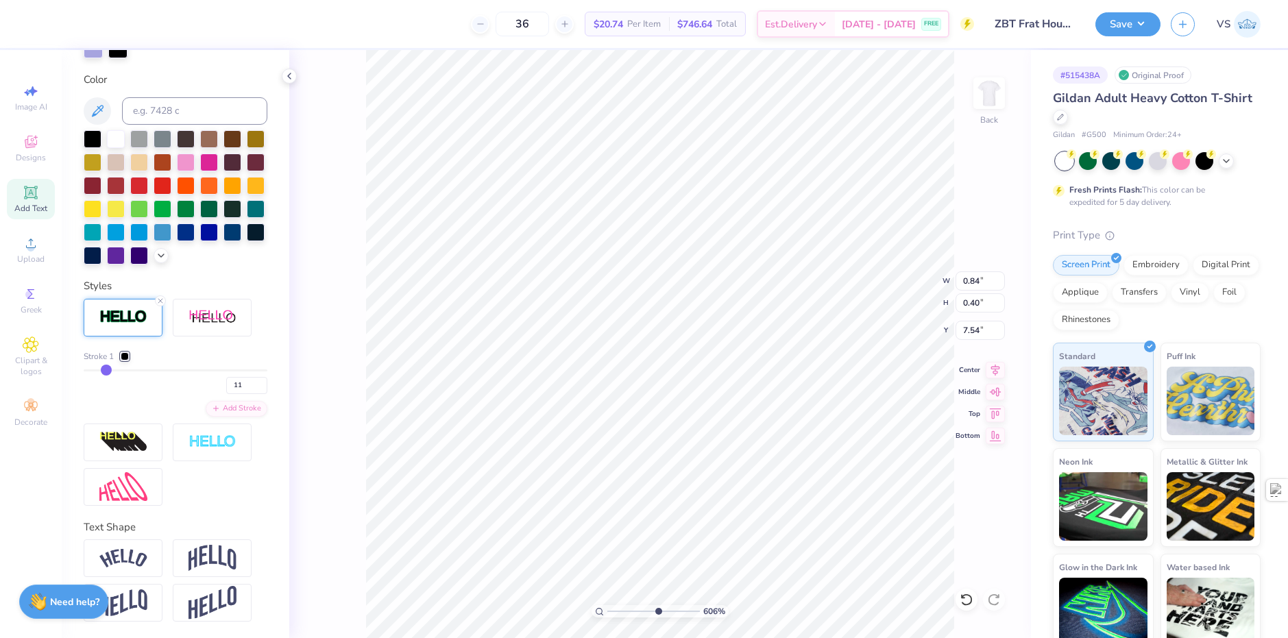
type input "10"
type input "9"
type input "8"
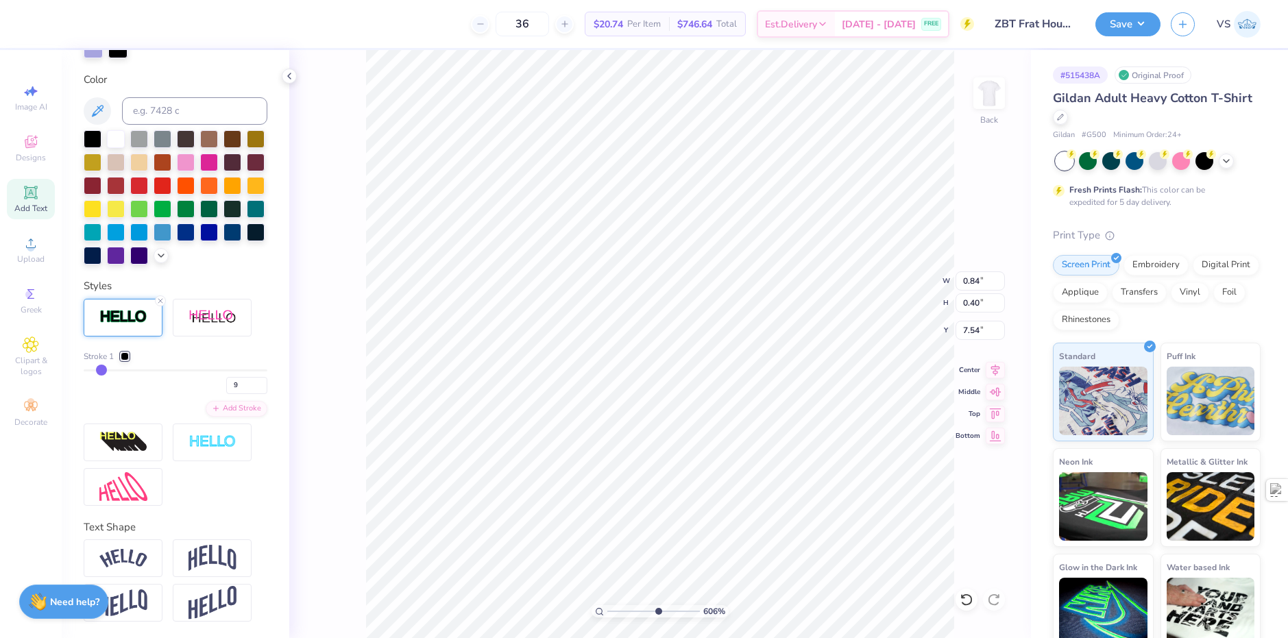
type input "8"
type input "7"
type input "6"
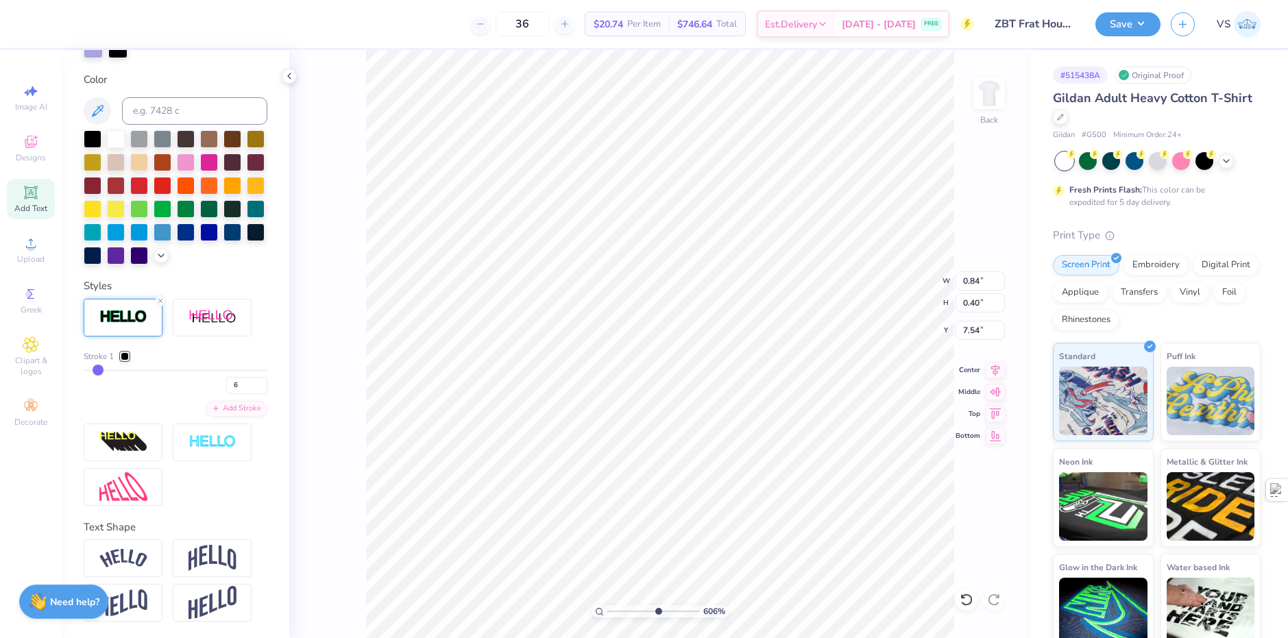
type input "5"
type input "4"
type input "3"
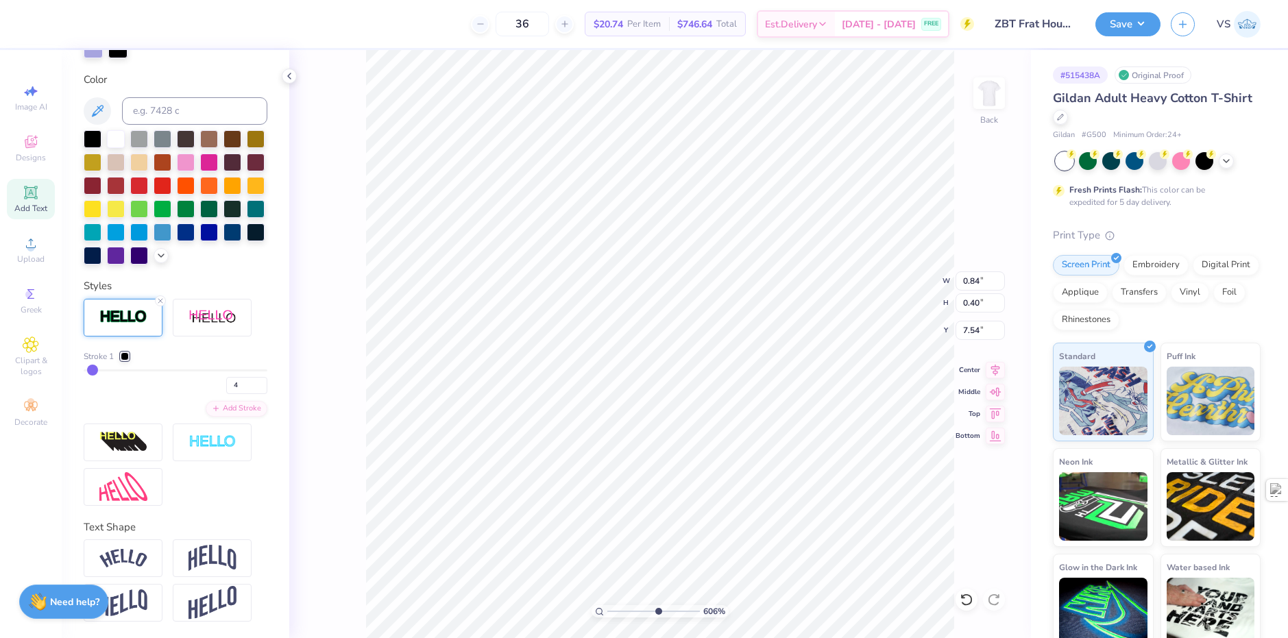
type input "3"
type input "2"
type input "6.05509823375817"
type input "0.79"
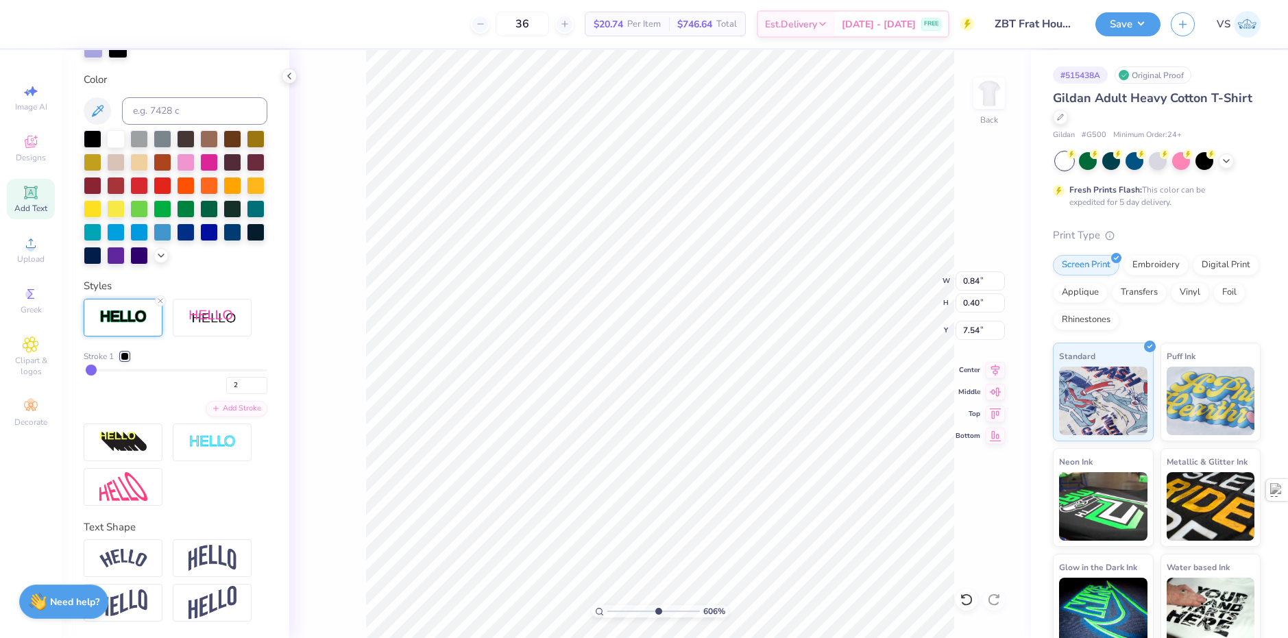
type input "0.34"
type input "7.57"
drag, startPoint x: 104, startPoint y: 369, endPoint x: 95, endPoint y: 370, distance: 9.6
click at [95, 370] on input "range" at bounding box center [176, 370] width 184 height 2
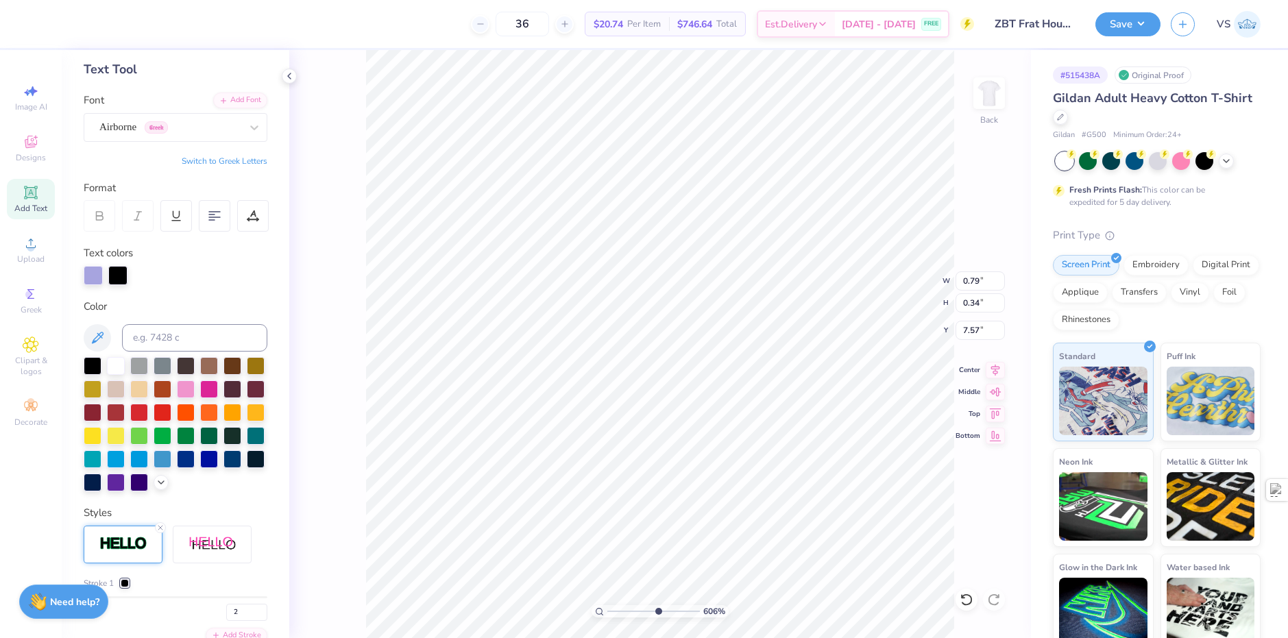
scroll to position [41, 0]
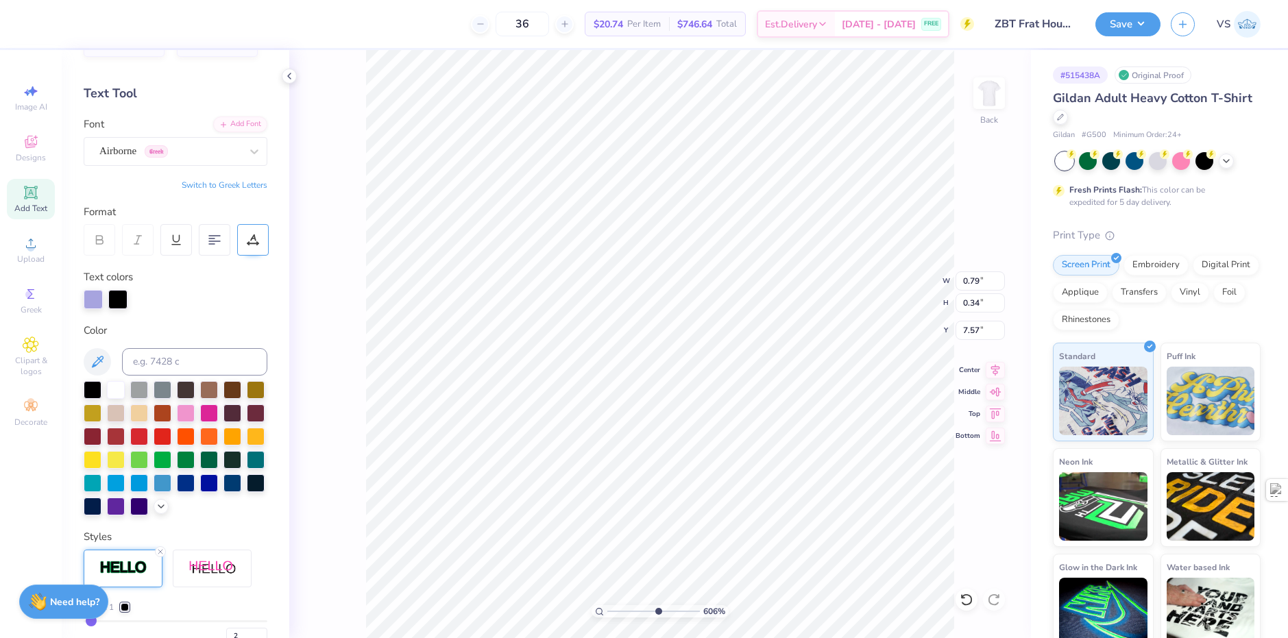
click at [244, 239] on div at bounding box center [253, 240] width 32 height 32
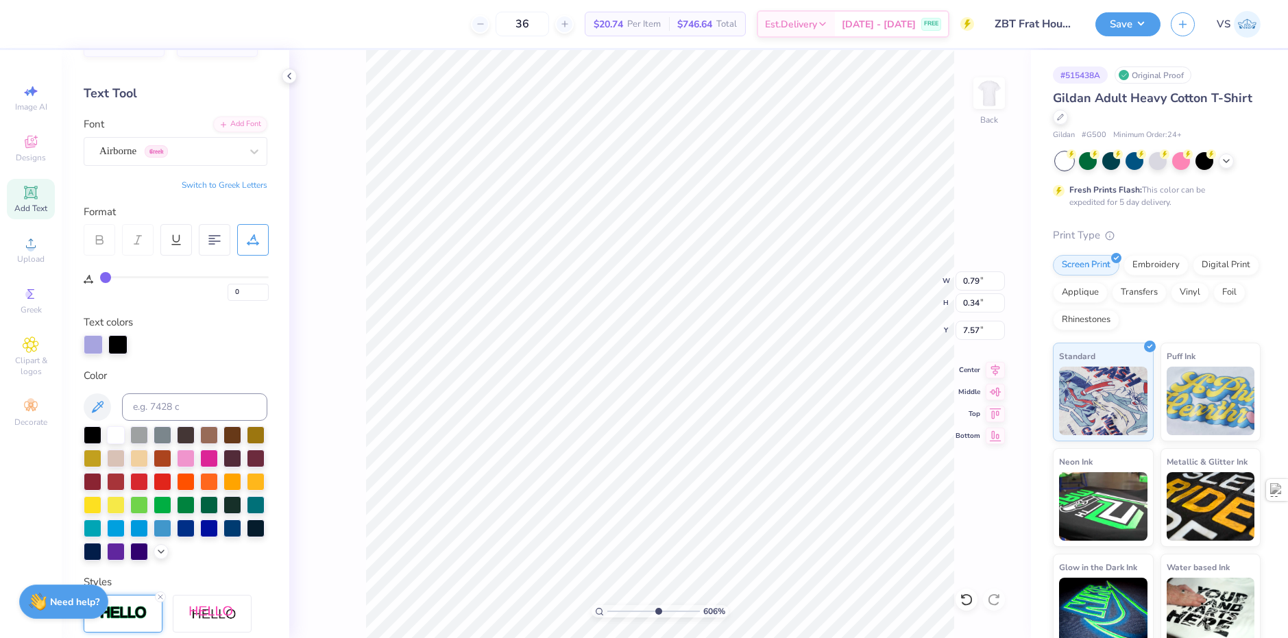
type input "2"
type input "3"
type input "4"
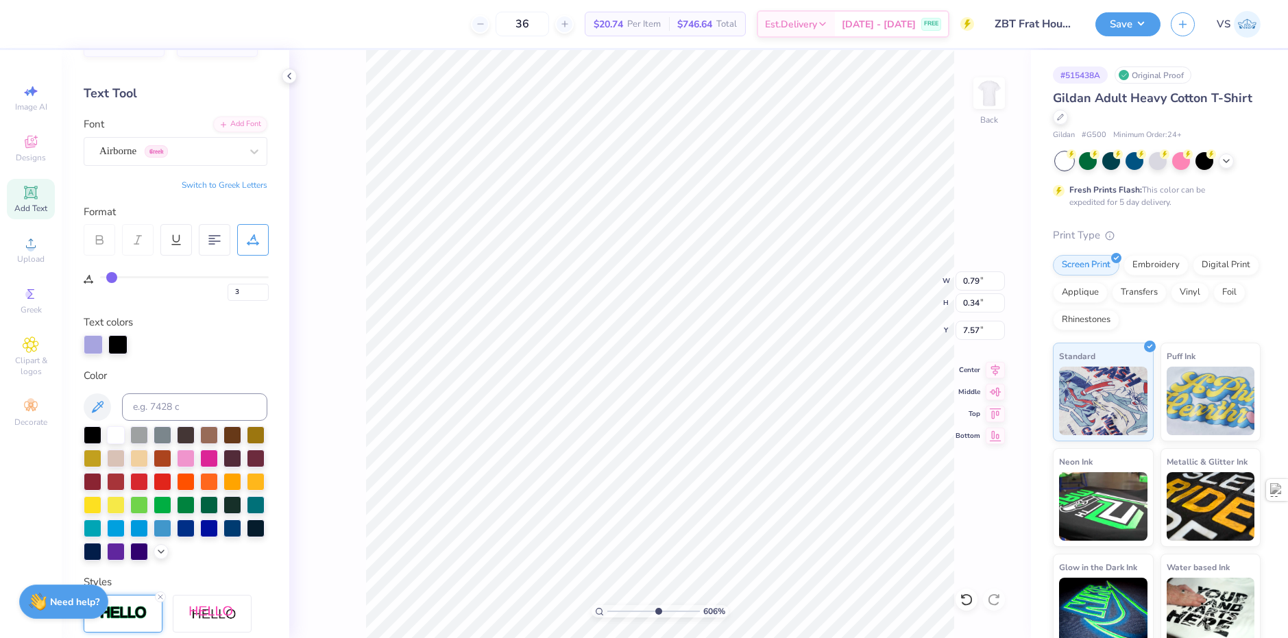
type input "4"
type input "6.05509823375817"
type input "0.83"
type input "5"
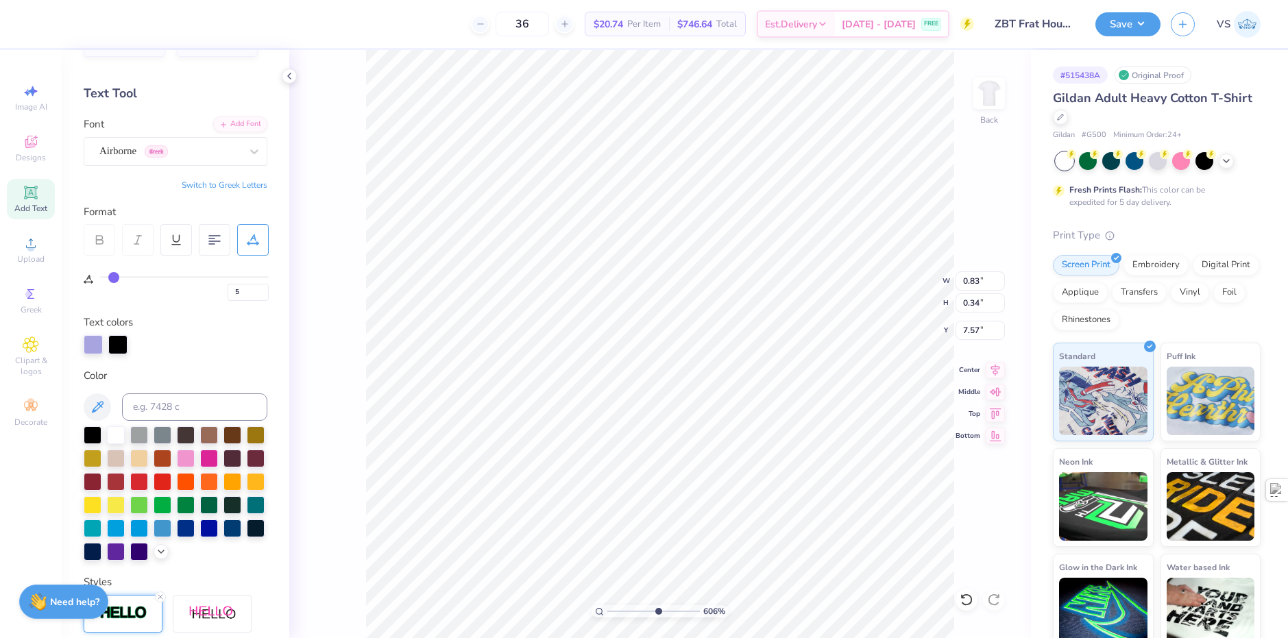
type input "6"
type input "7"
type input "8"
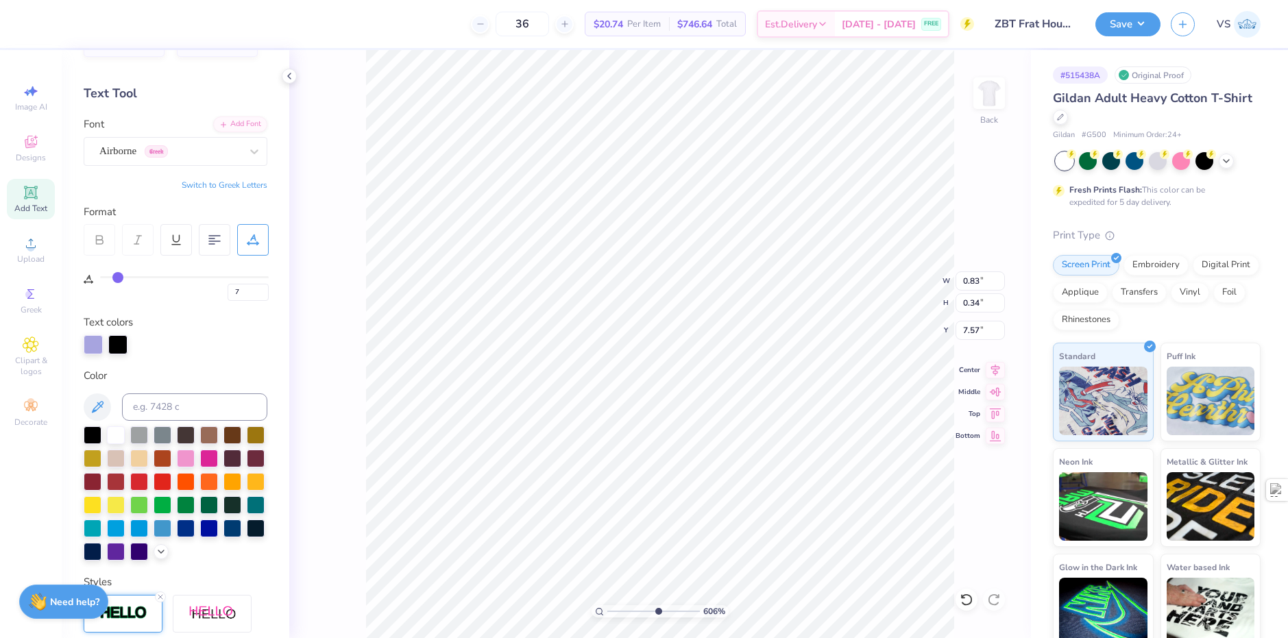
type input "8"
type input "6.05509823375817"
type input "0.86"
type input "7"
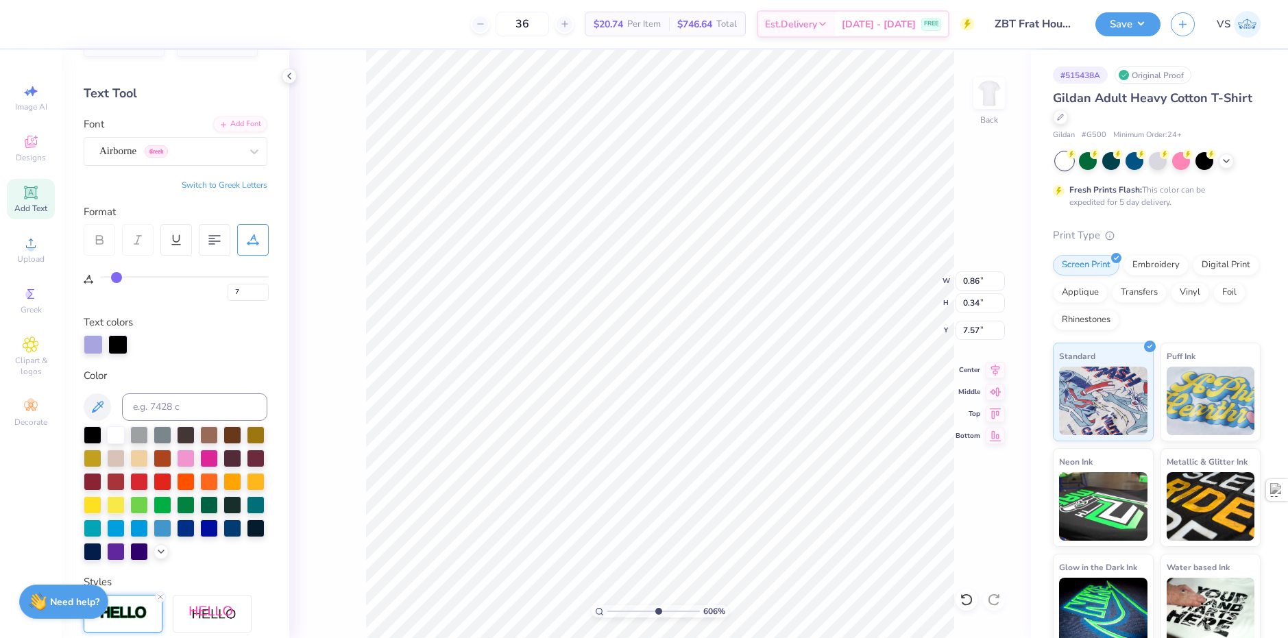
type input "6"
type input "6.05509823375817"
drag, startPoint x: 108, startPoint y: 281, endPoint x: 115, endPoint y: 279, distance: 7.8
type input "6"
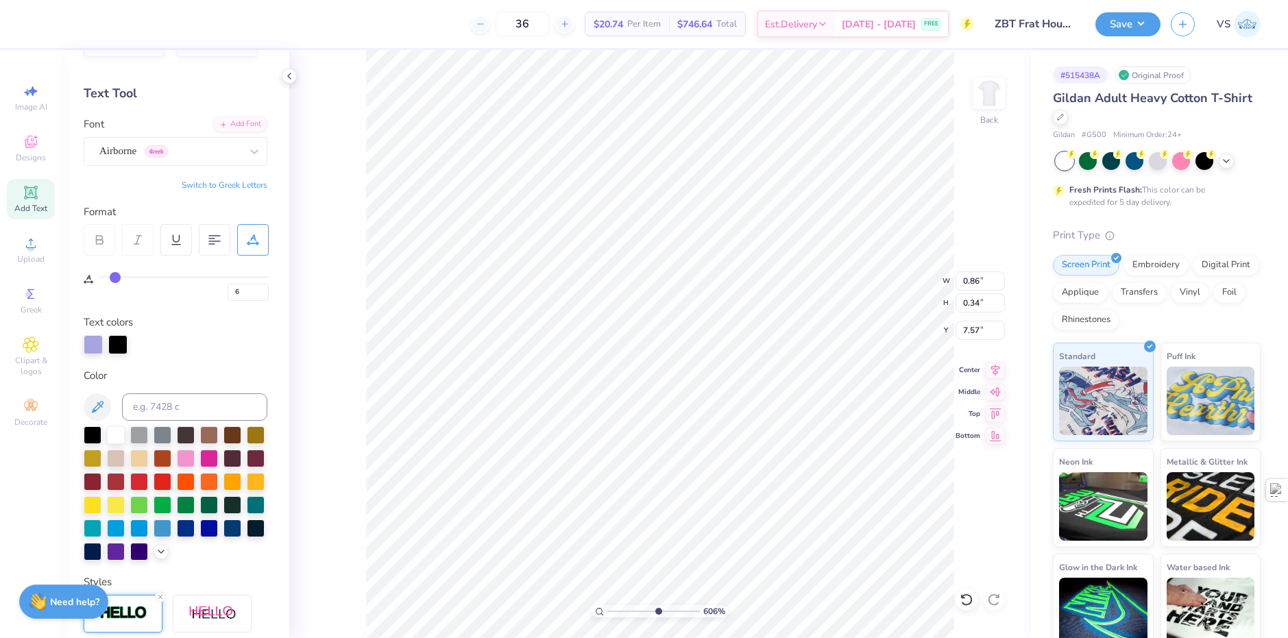
click at [115, 278] on input "range" at bounding box center [184, 277] width 169 height 2
type input "6.05509823375817"
type input "0.85"
click at [151, 300] on div "6" at bounding box center [184, 288] width 169 height 25
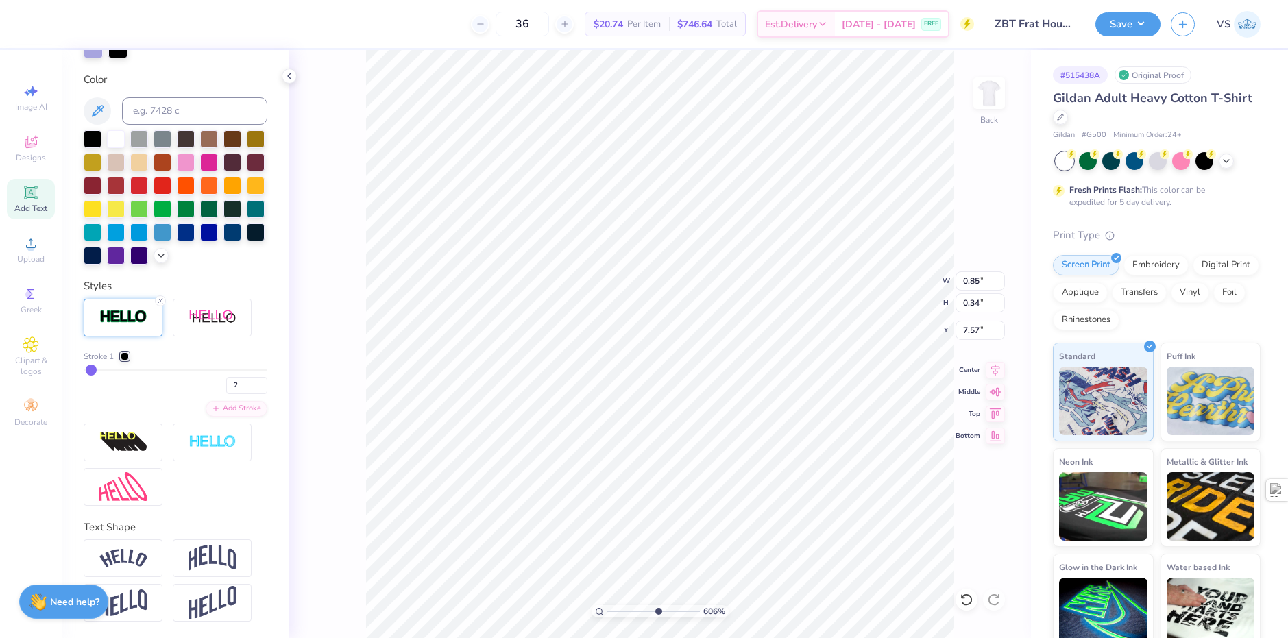
scroll to position [361, 0]
type input "3"
type input "4"
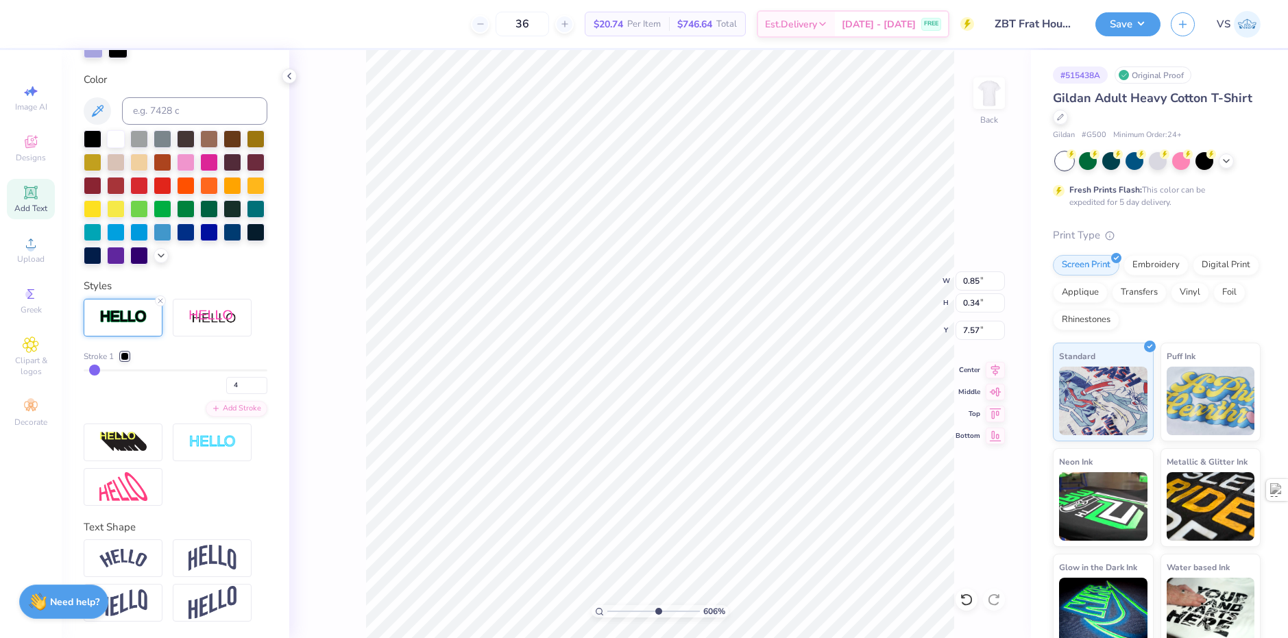
type input "5"
type input "4"
type input "3"
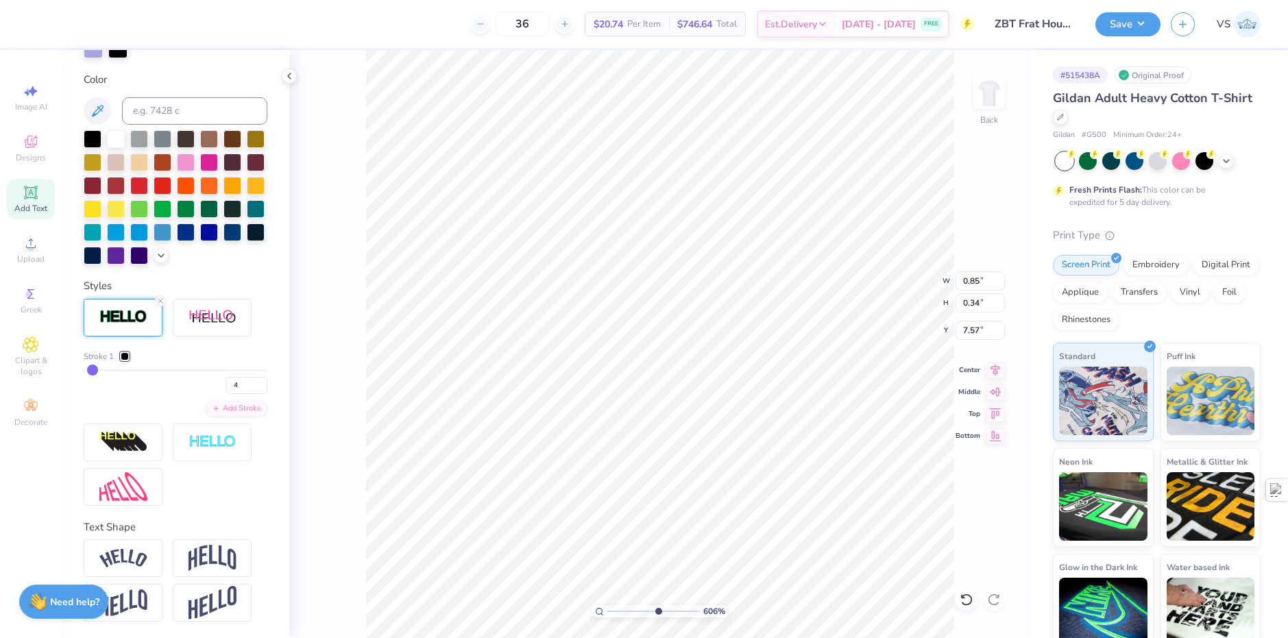
type input "3"
type input "2"
type input "3"
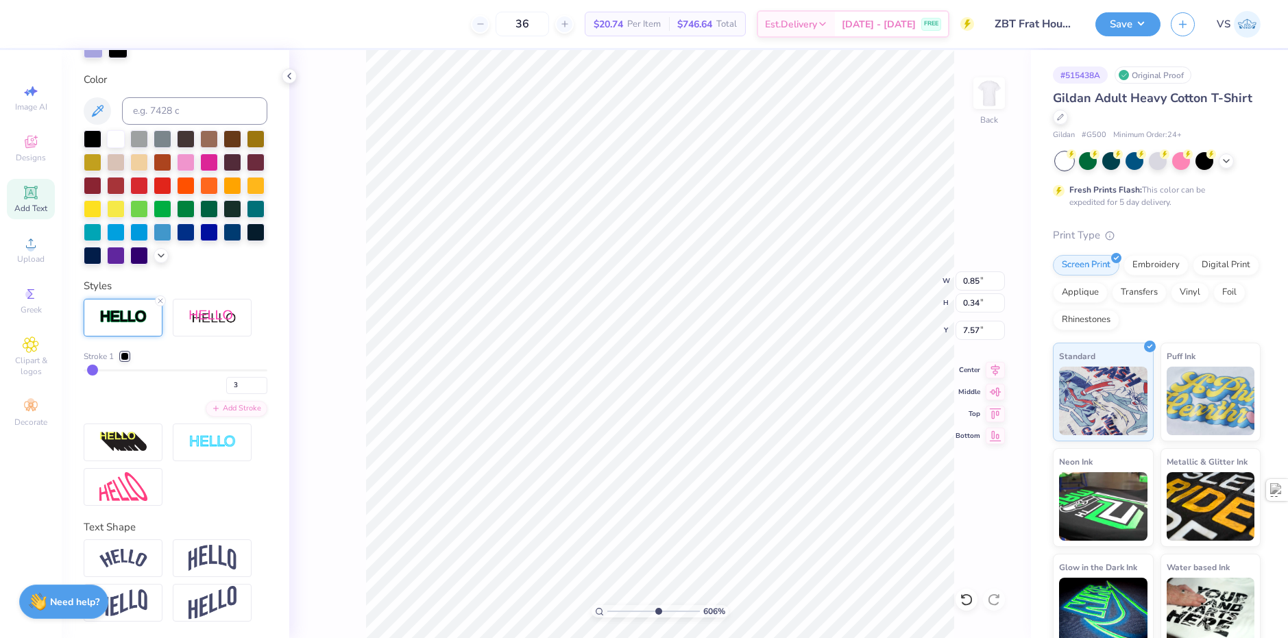
type input "4"
type input "6.05509823375817"
type input "0.86"
type input "0.35"
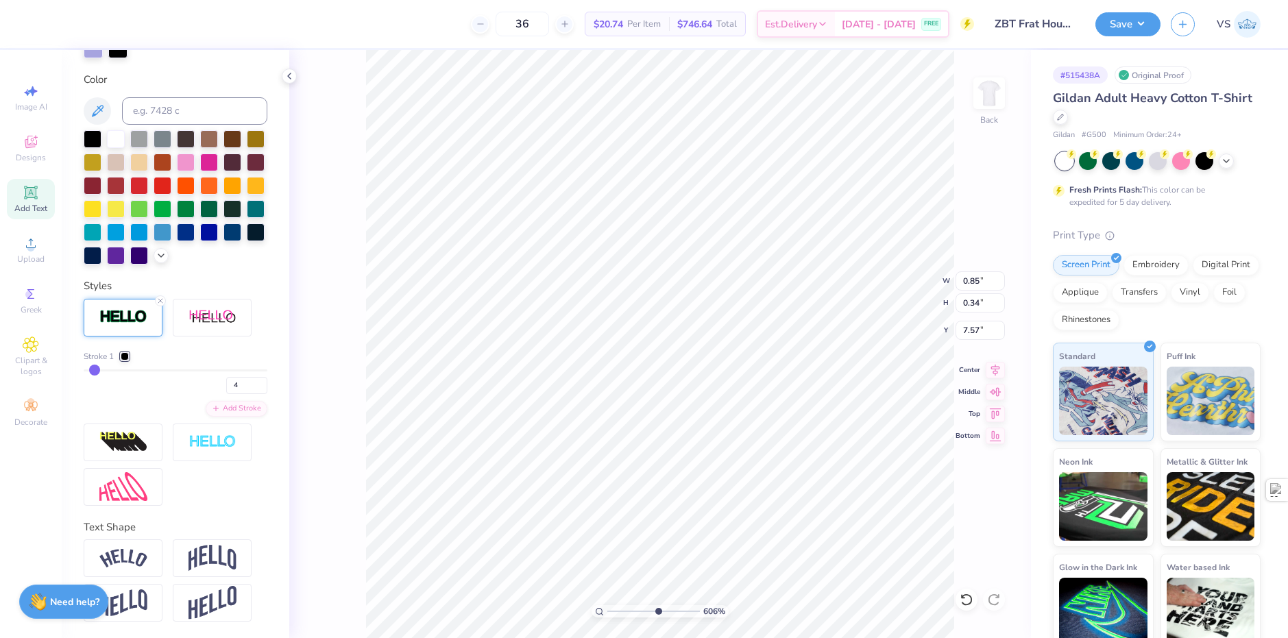
type input "7.56"
click at [233, 353] on div "Stroke 1" at bounding box center [176, 356] width 184 height 12
click at [329, 269] on div "606 % Back W 0.86 0.86 " H 0.35 0.35 " Y 7.56 7.56 " Center Middle Top Bottom" at bounding box center [660, 344] width 742 height 588
click at [312, 230] on div "606 % Back" at bounding box center [660, 344] width 742 height 588
click at [104, 25] on div at bounding box center [110, 22] width 19 height 19
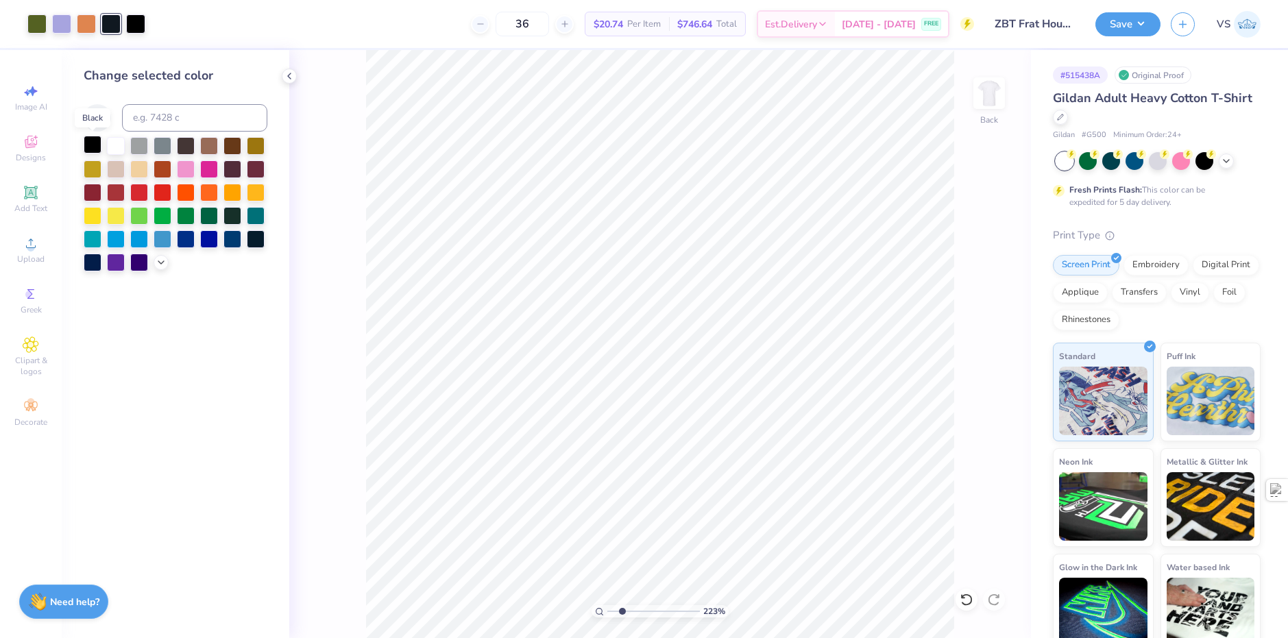
click at [90, 141] on div at bounding box center [93, 145] width 18 height 18
click at [336, 27] on div "36 $18.00 Per Item $648.00 Total Est. Delivery [DATE] - [DATE] FREE" at bounding box center [552, 24] width 843 height 48
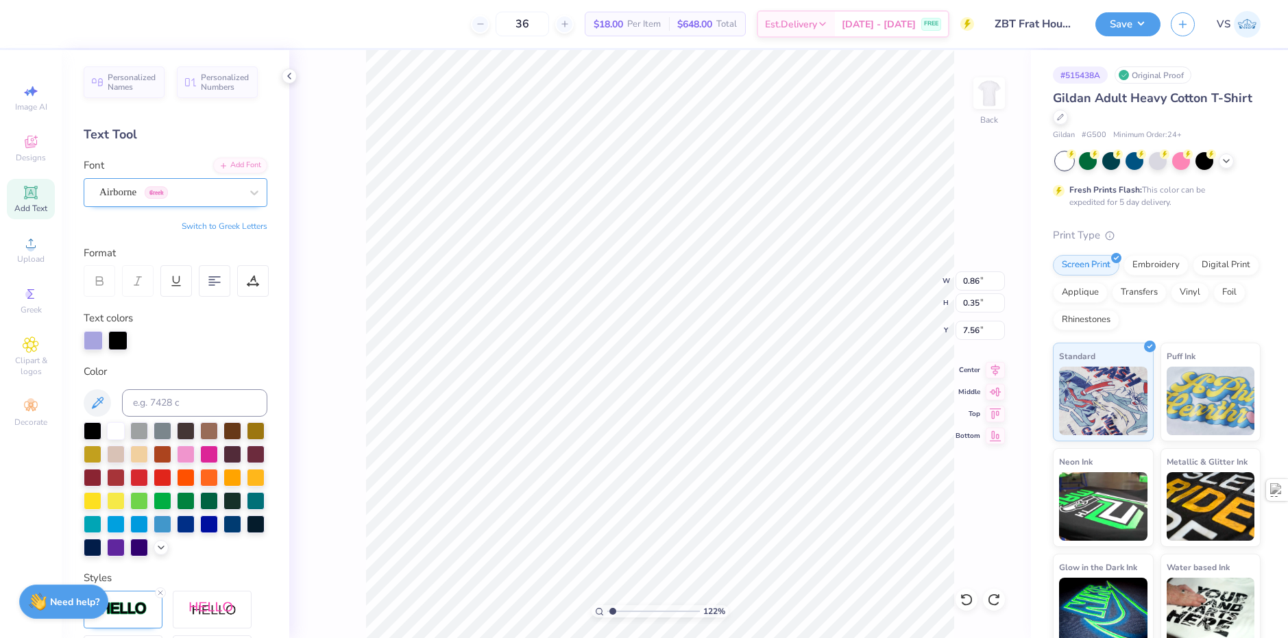
click at [165, 196] on div "Airborne Greek" at bounding box center [170, 192] width 144 height 21
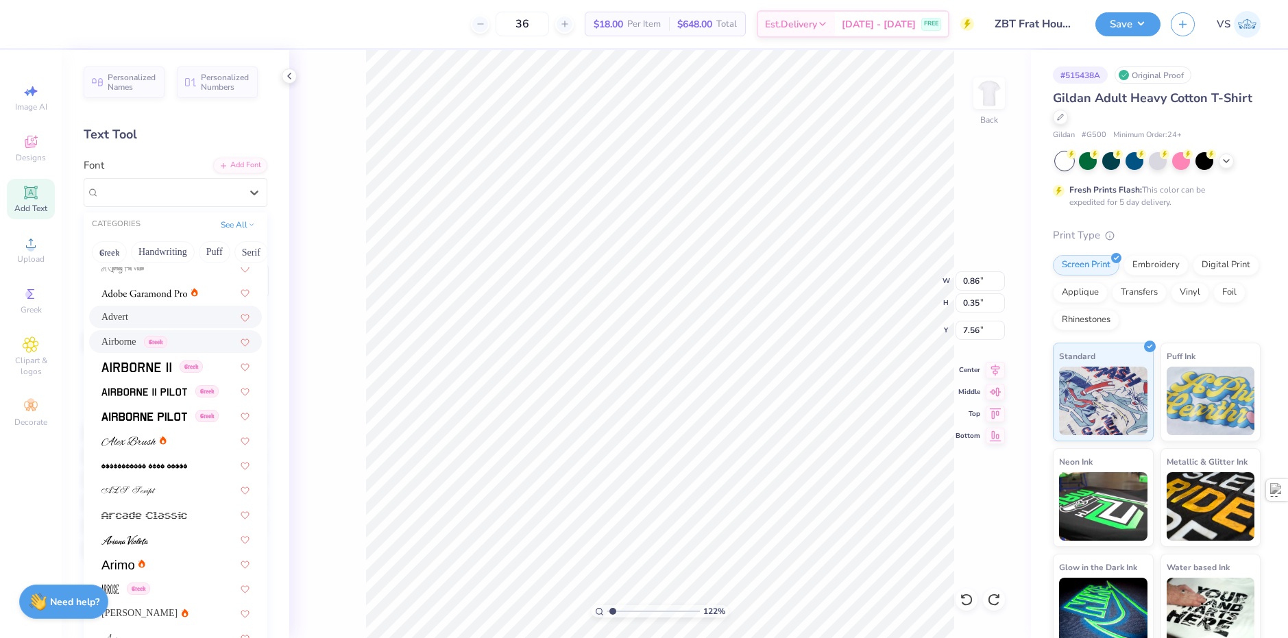
scroll to position [274, 0]
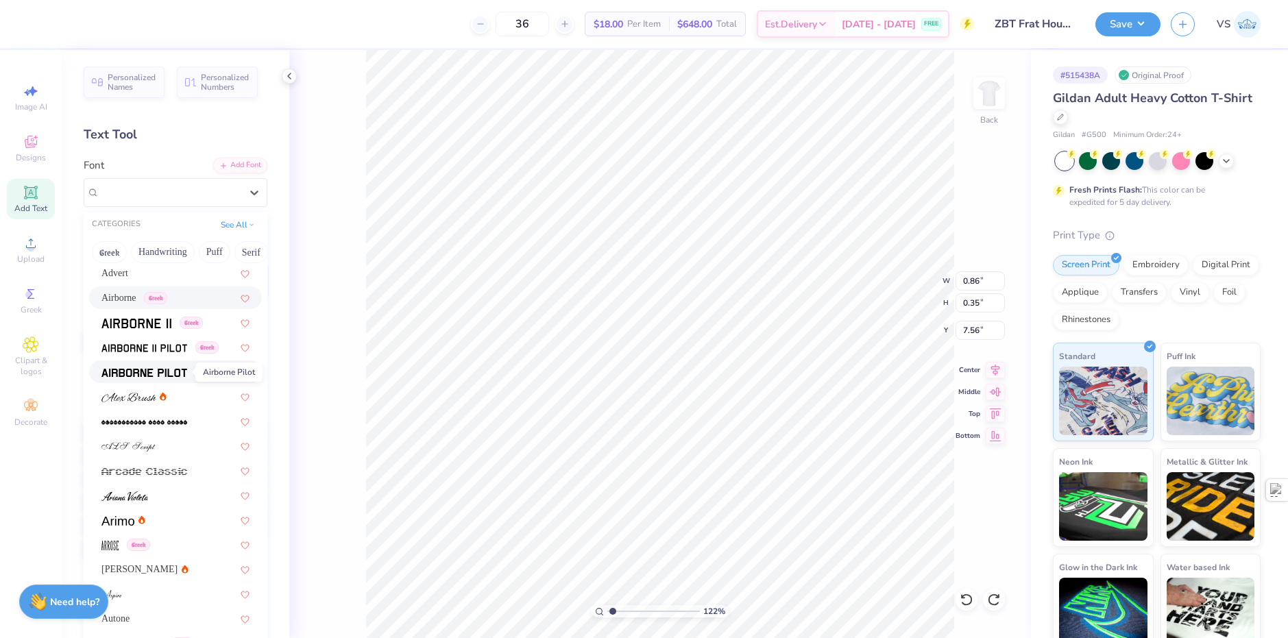
click at [149, 372] on img at bounding box center [144, 373] width 86 height 10
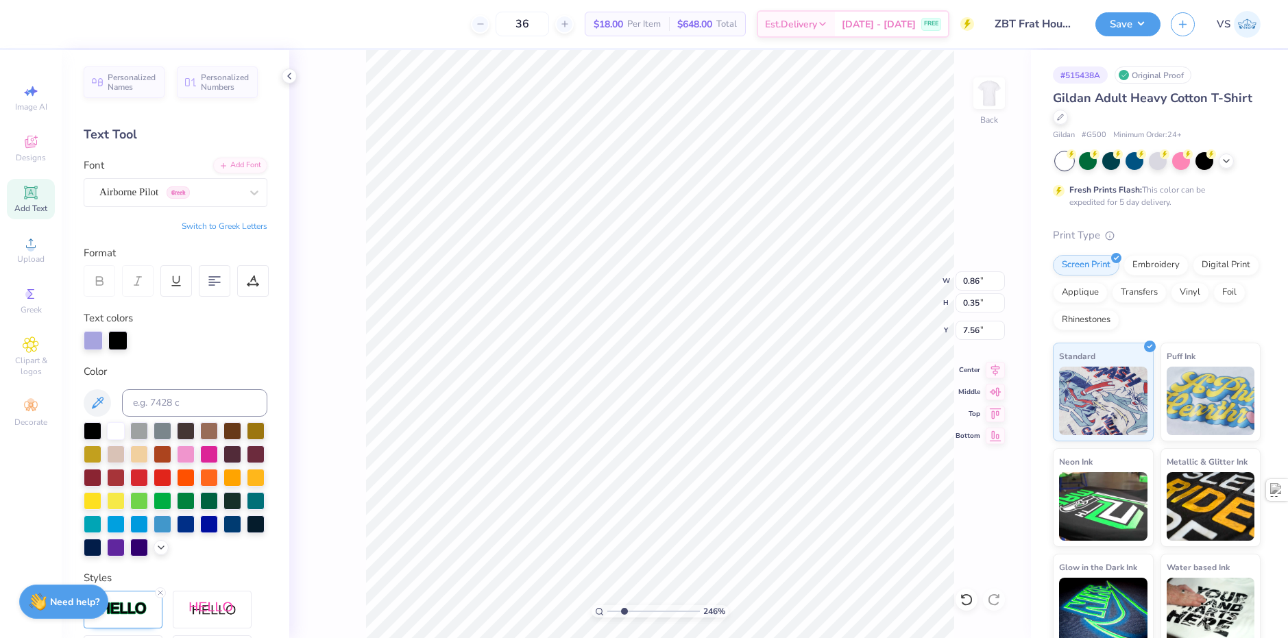
type input "2.46071092039641"
type input "1.08"
type input "0.44"
type input "2.46071092039641"
type input "1.15"
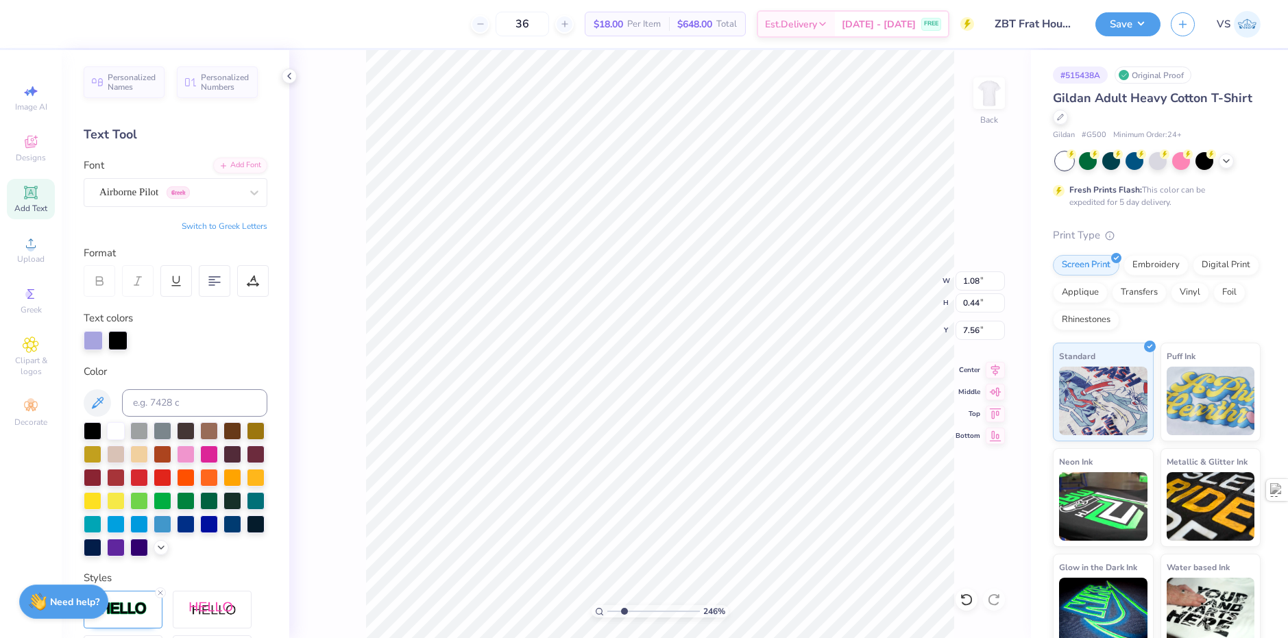
type input "0.47"
type input "7.53"
type input "2.46071092039641"
type input "11.93"
type input "10.43"
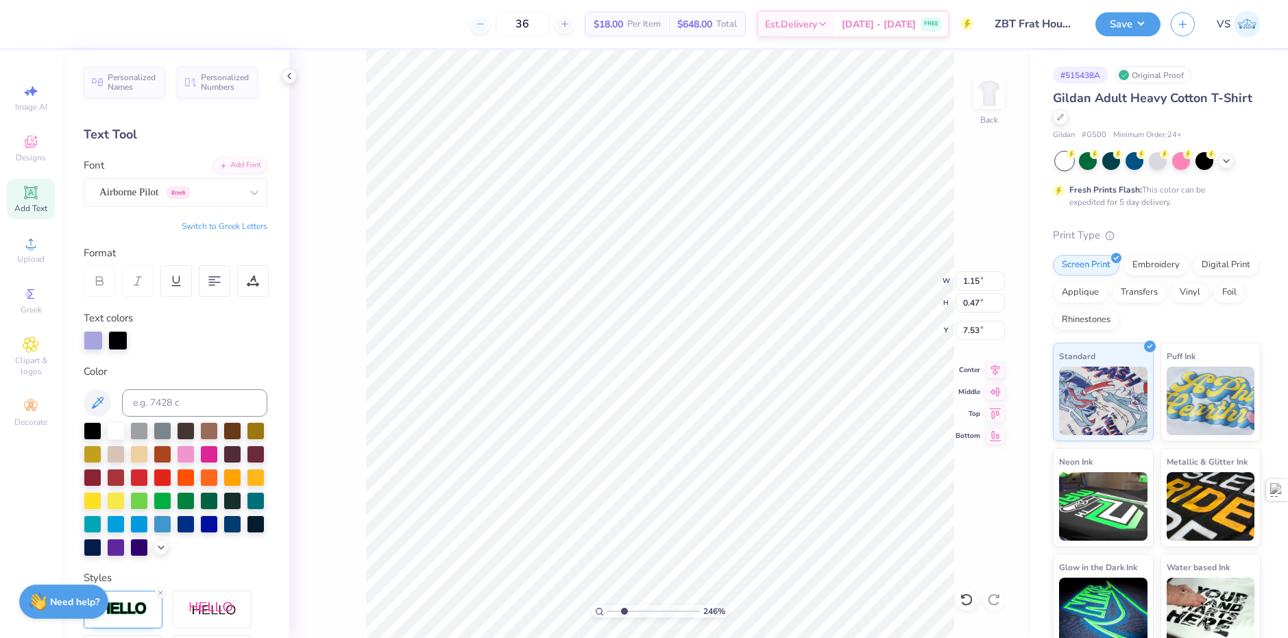
type input "3.21"
type input "1.22152498603932"
type input "12.37"
type input "10.81"
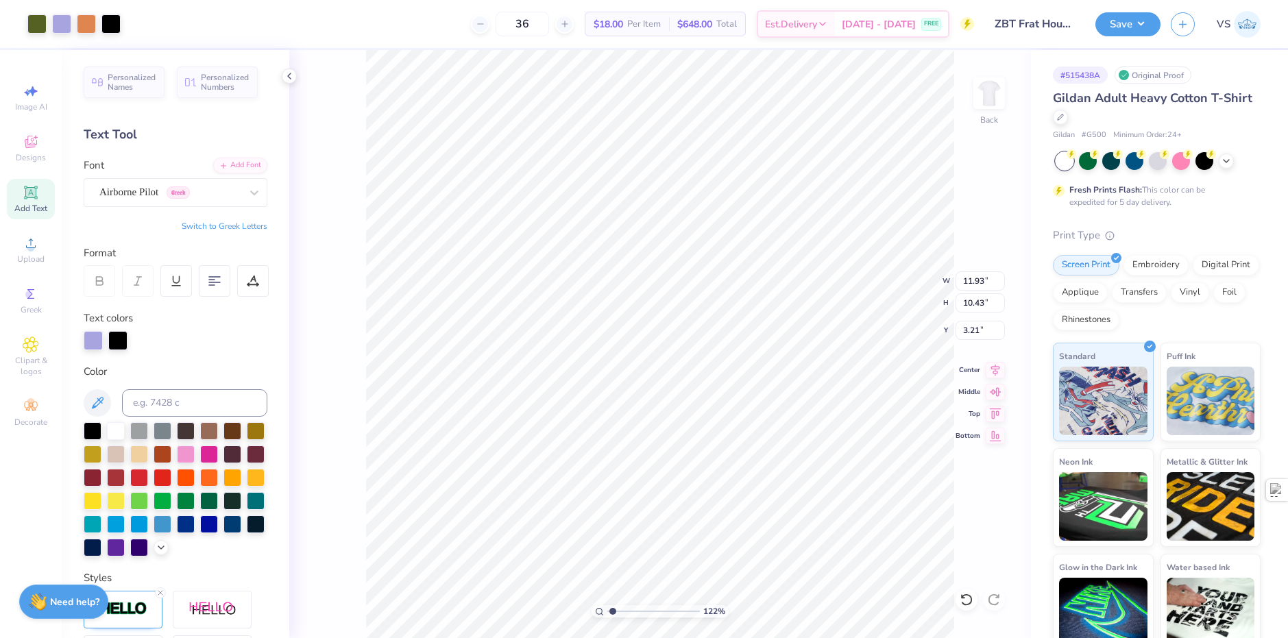
type input "2.82"
type input "1.22152498603932"
type input "11.93"
type input "10.43"
type input "3.21"
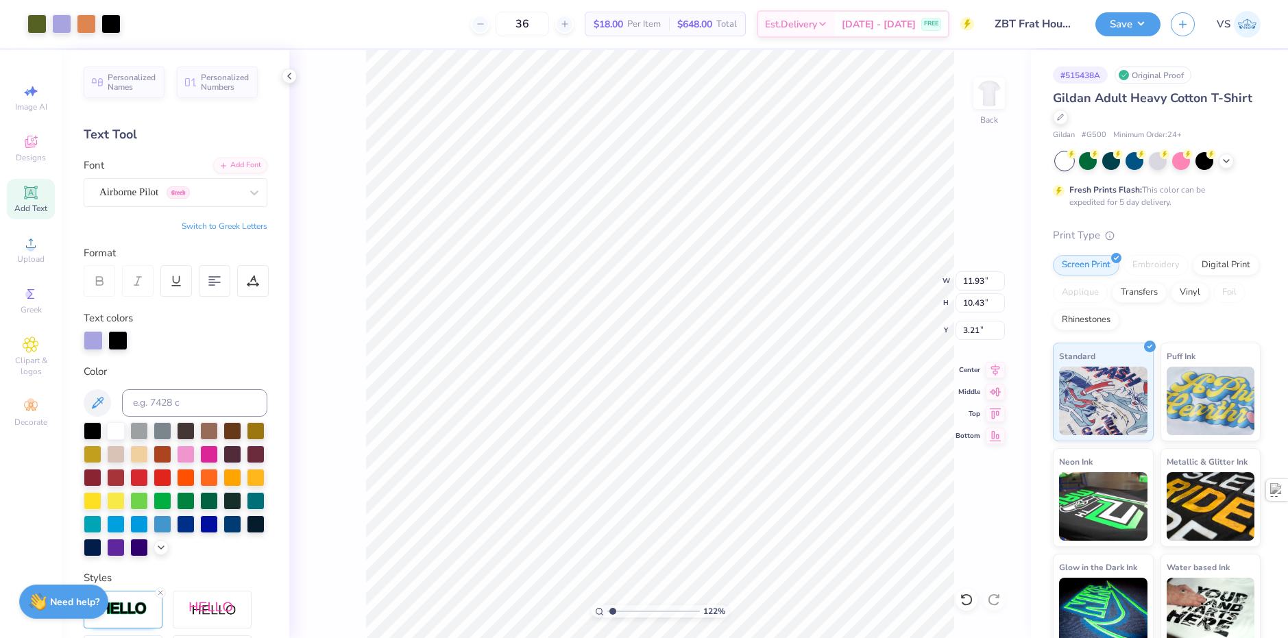
type input "1.22152498603932"
type input "12.69"
type input "11.09"
type input "2.54"
type input "1"
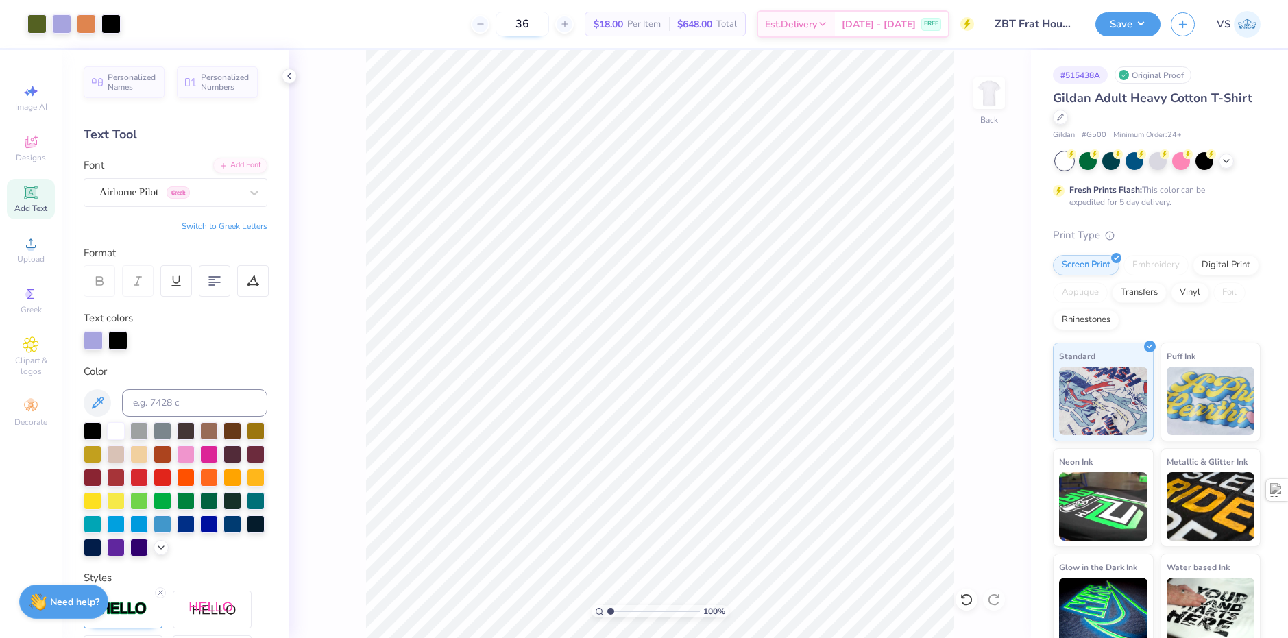
drag, startPoint x: 551, startPoint y: 31, endPoint x: 519, endPoint y: 23, distance: 33.3
click at [519, 23] on input "36" at bounding box center [522, 24] width 53 height 25
click at [468, 29] on div "24 $18.00 Per Item $648.00 Total Est. Delivery Sep 18 - 21 FREE" at bounding box center [552, 24] width 843 height 48
drag, startPoint x: 554, startPoint y: 29, endPoint x: 527, endPoint y: 25, distance: 27.0
click at [527, 25] on input "24" at bounding box center [522, 24] width 53 height 25
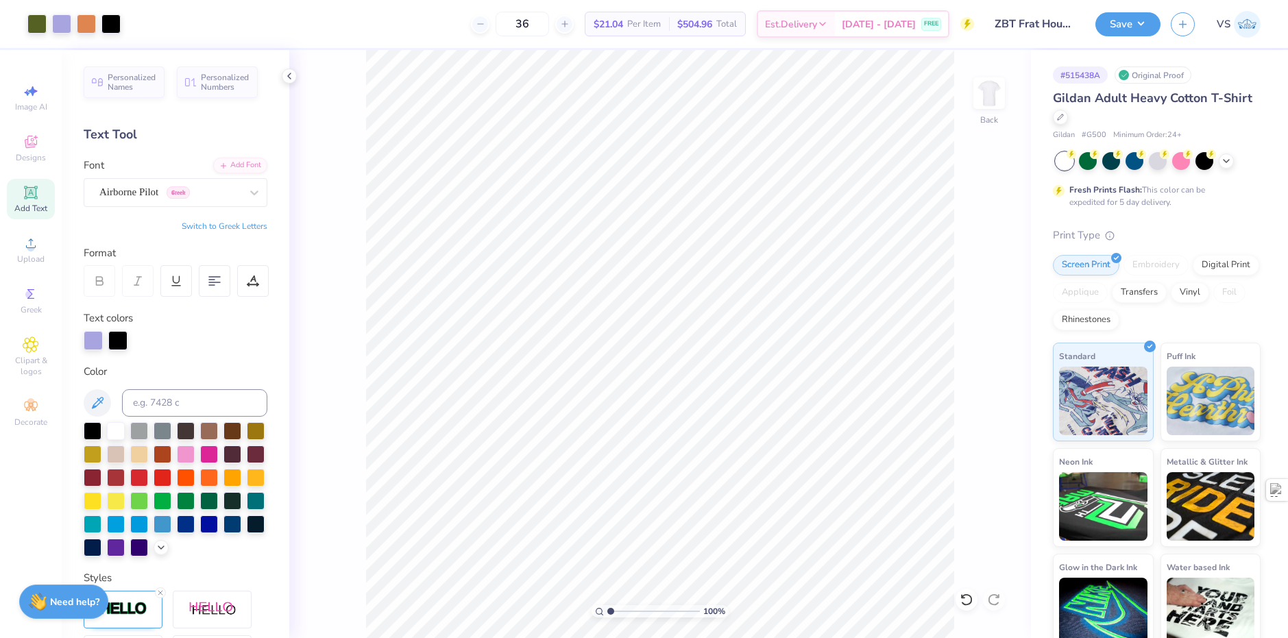
click at [412, 13] on div "36 $21.04 Per Item $504.96 Total Est. Delivery Sep 18 - 21 FREE" at bounding box center [552, 24] width 843 height 48
drag, startPoint x: 549, startPoint y: 25, endPoint x: 527, endPoint y: 27, distance: 22.0
click at [527, 27] on input "36" at bounding box center [522, 24] width 53 height 25
click at [540, 27] on input "24" at bounding box center [522, 24] width 53 height 25
click at [396, 16] on div "25 $21.04 Per Item $504.96 Total Est. Delivery Sep 18 - 21 FREE" at bounding box center [552, 24] width 843 height 48
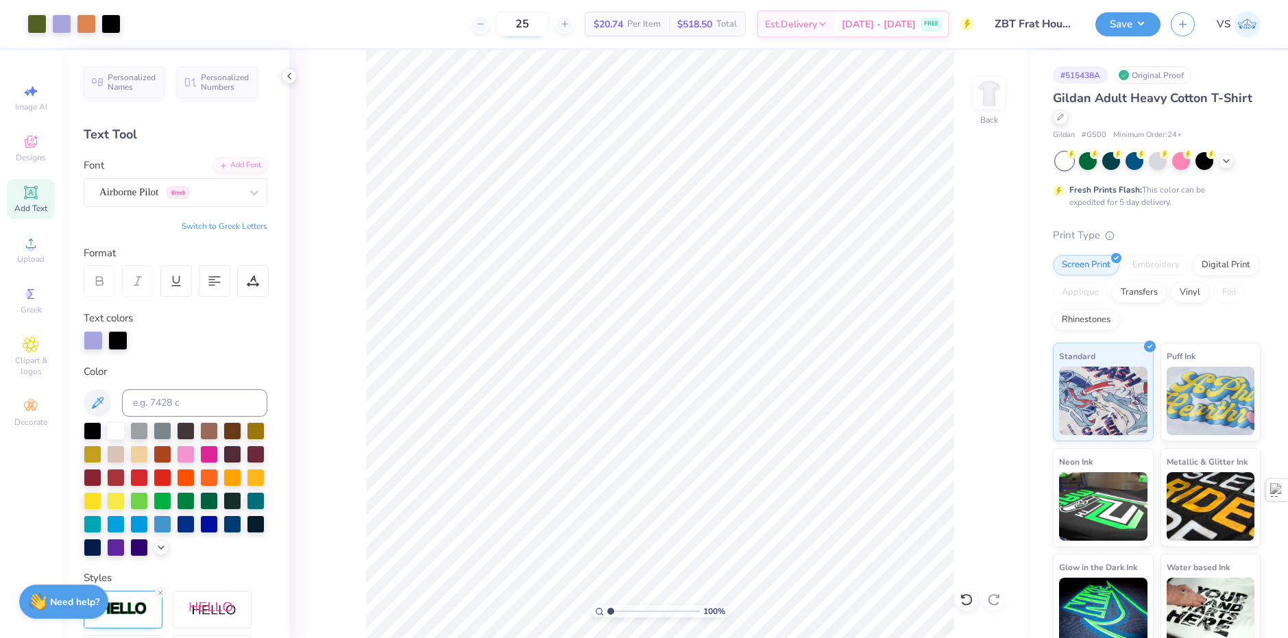
drag, startPoint x: 554, startPoint y: 26, endPoint x: 539, endPoint y: 27, distance: 14.5
click at [539, 27] on input "25" at bounding box center [522, 24] width 53 height 25
click at [401, 23] on div "24 $21.04 Per Item $504.96 Total Est. Delivery Sep 18 - 21 FREE" at bounding box center [552, 24] width 843 height 48
drag, startPoint x: 548, startPoint y: 25, endPoint x: 537, endPoint y: 27, distance: 10.4
click at [537, 27] on input "24" at bounding box center [522, 24] width 53 height 25
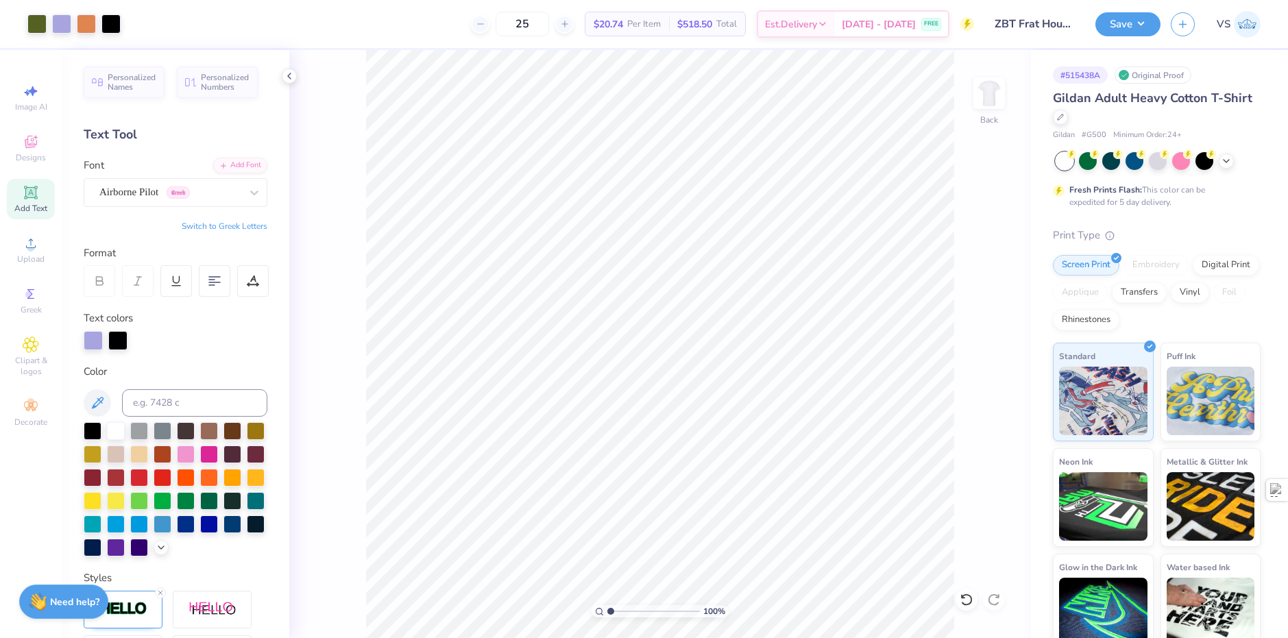
click at [417, 16] on div "25 $20.74 Per Item $518.50 Total Est. Delivery Sep 18 - 21 FREE" at bounding box center [552, 24] width 843 height 48
drag, startPoint x: 549, startPoint y: 23, endPoint x: 521, endPoint y: 21, distance: 28.1
click at [521, 21] on input "25" at bounding box center [522, 24] width 53 height 25
click at [422, 22] on div "35 $18.75 Per Item $656.25 Total Est. Delivery Sep 18 - 21 FREE" at bounding box center [552, 24] width 843 height 48
drag, startPoint x: 548, startPoint y: 23, endPoint x: 538, endPoint y: 26, distance: 10.2
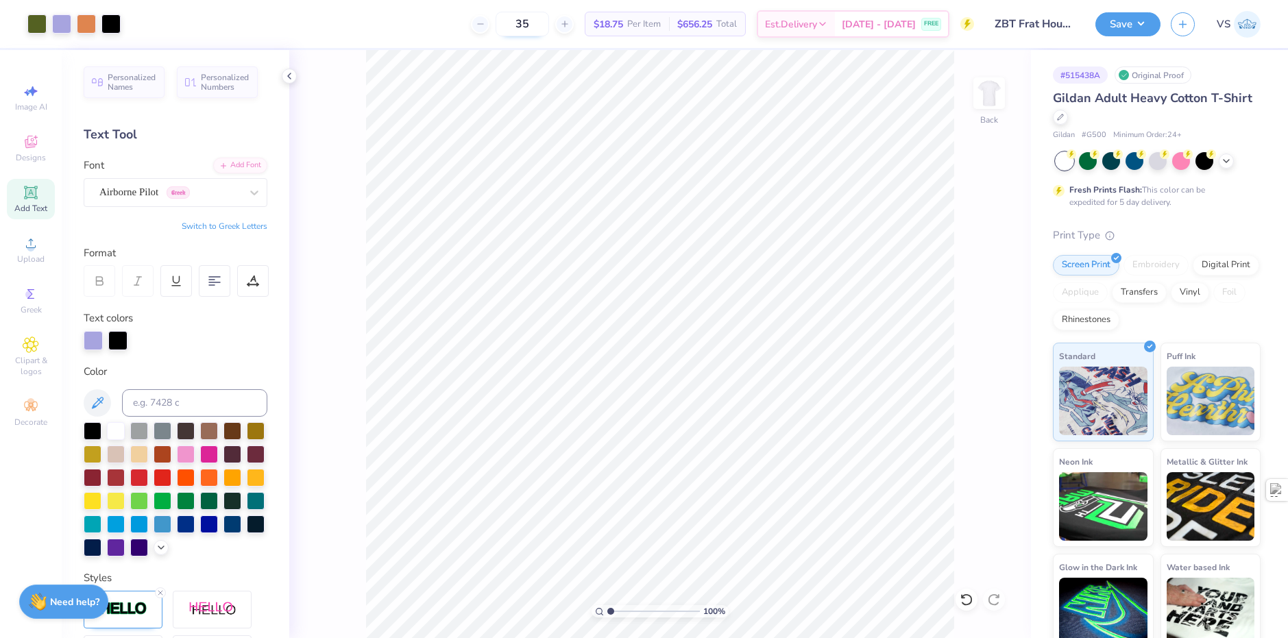
click at [538, 26] on input "35" at bounding box center [522, 24] width 53 height 25
drag, startPoint x: 548, startPoint y: 22, endPoint x: 534, endPoint y: 24, distance: 13.9
click at [534, 24] on input "37" at bounding box center [522, 24] width 53 height 25
drag, startPoint x: 556, startPoint y: 23, endPoint x: 531, endPoint y: 27, distance: 25.8
click at [531, 27] on input "48" at bounding box center [522, 24] width 53 height 25
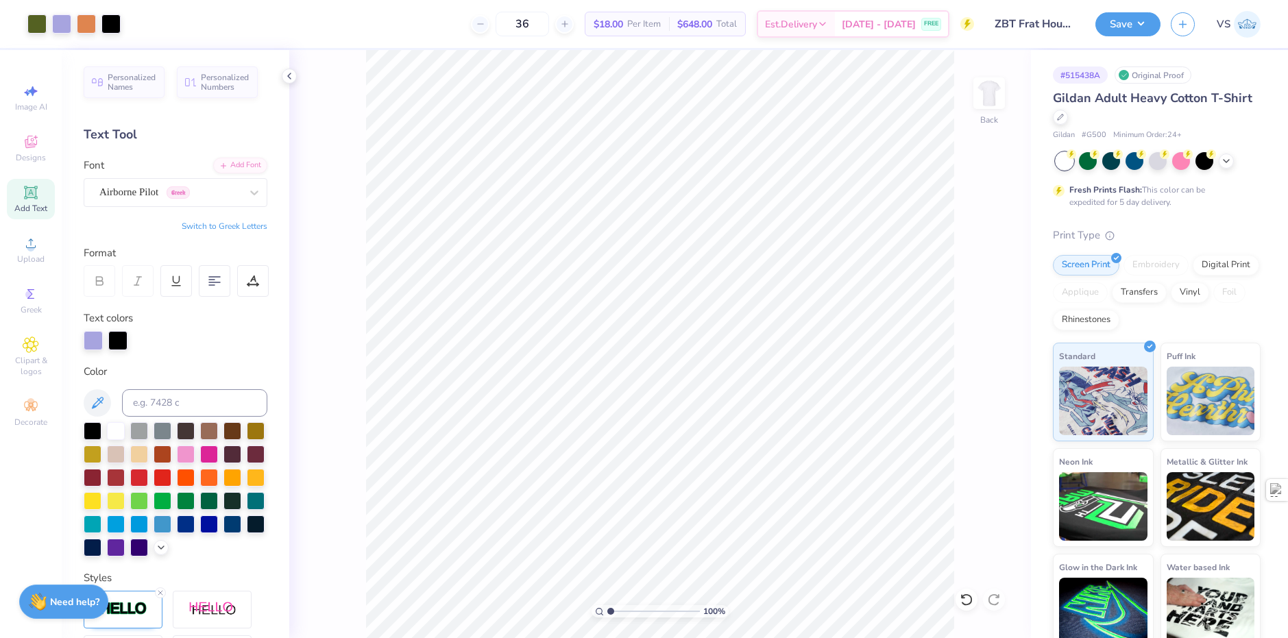
type input "36"
click at [428, 18] on div "36 $18.00 Per Item $648.00 Total Est. Delivery [DATE] - [DATE] FREE" at bounding box center [552, 24] width 843 height 48
click at [62, 24] on div at bounding box center [61, 22] width 19 height 19
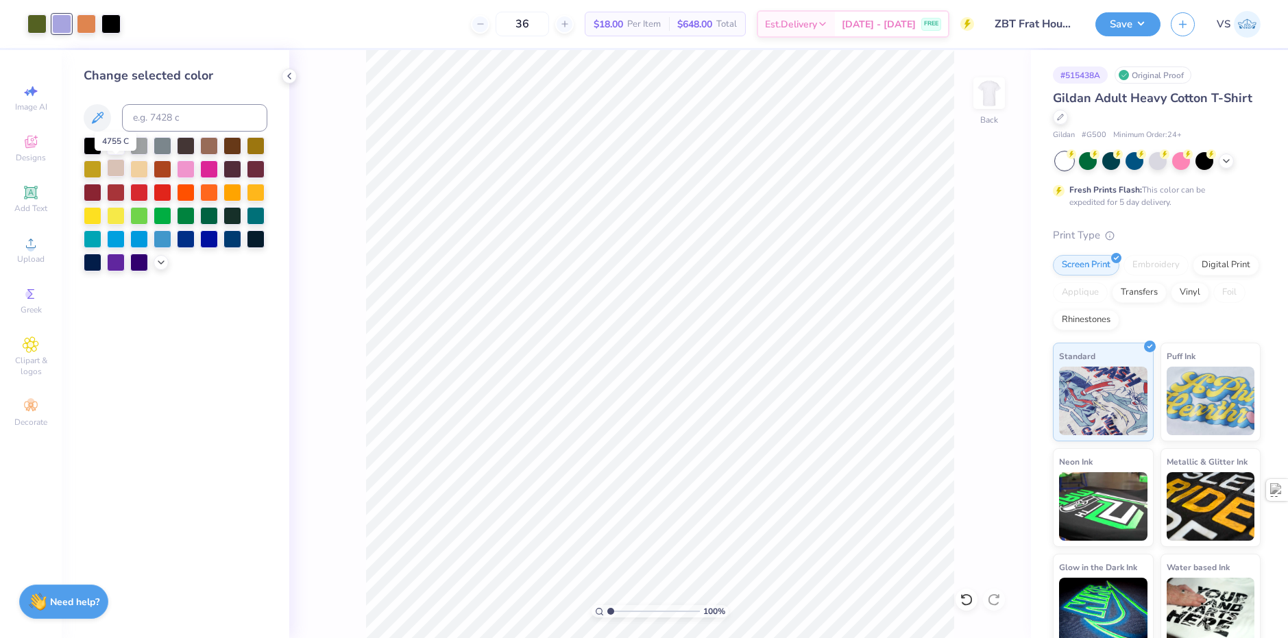
click at [119, 164] on div at bounding box center [116, 168] width 18 height 18
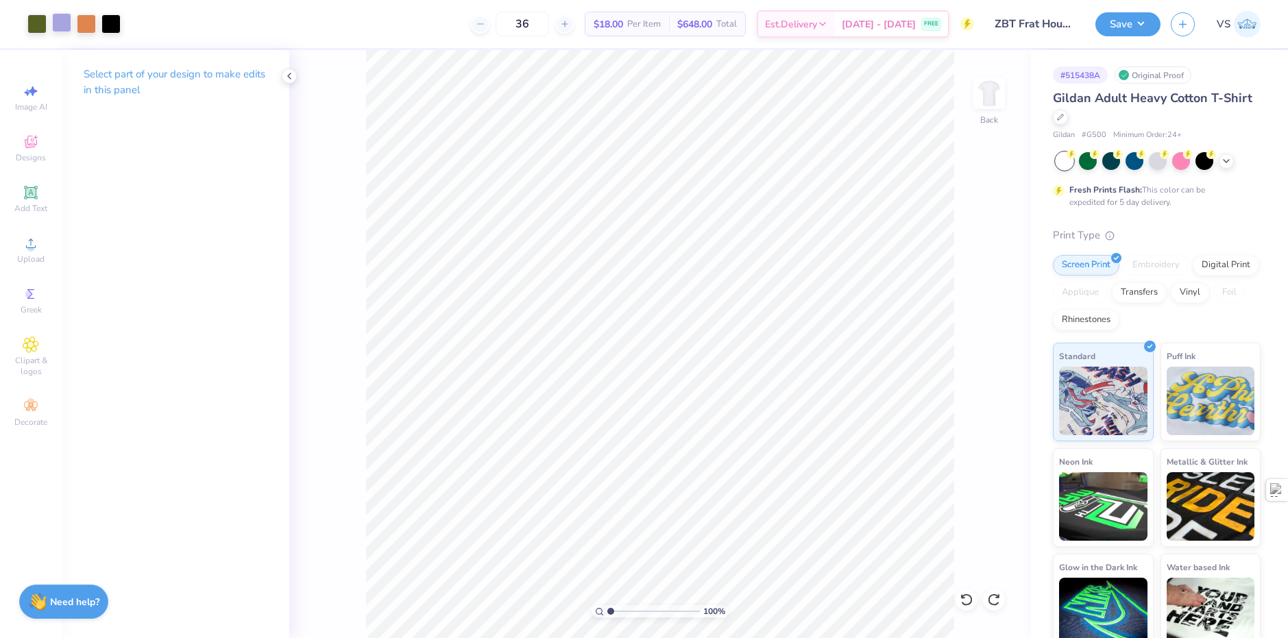
click at [69, 29] on div at bounding box center [61, 22] width 19 height 19
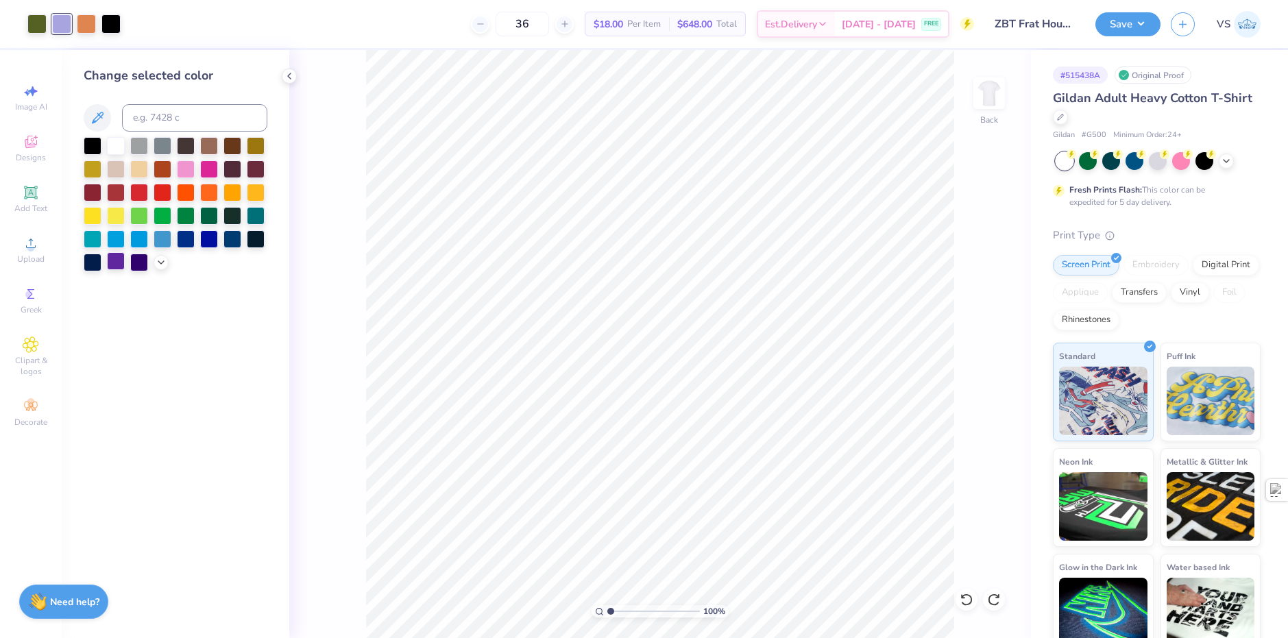
click at [115, 261] on div at bounding box center [116, 261] width 18 height 18
click at [141, 233] on div at bounding box center [139, 238] width 18 height 18
click at [149, 241] on div at bounding box center [176, 204] width 184 height 134
click at [120, 191] on div at bounding box center [116, 191] width 18 height 18
click at [147, 193] on div at bounding box center [139, 191] width 18 height 18
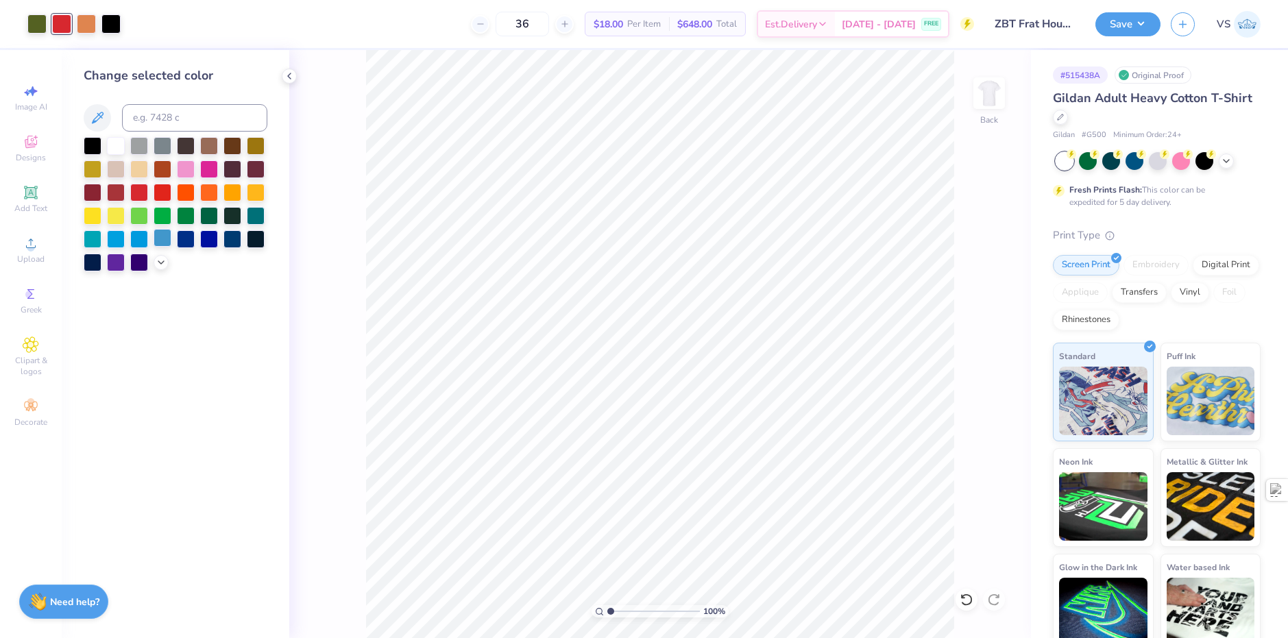
click at [158, 232] on div at bounding box center [163, 238] width 18 height 18
click at [98, 235] on div at bounding box center [93, 238] width 18 height 18
click at [117, 234] on div at bounding box center [116, 238] width 18 height 18
click at [158, 239] on div at bounding box center [163, 238] width 18 height 18
click at [163, 262] on icon at bounding box center [161, 261] width 11 height 11
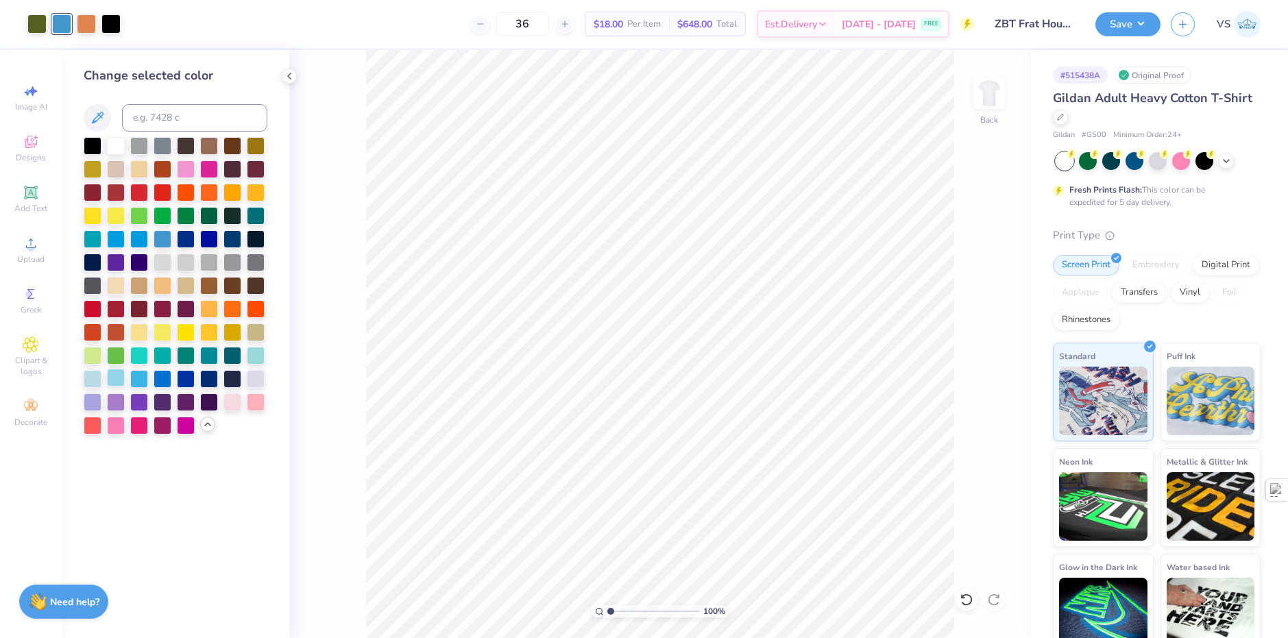
click at [119, 379] on div at bounding box center [116, 378] width 18 height 18
click at [143, 378] on div at bounding box center [139, 378] width 18 height 18
click at [167, 262] on div at bounding box center [163, 261] width 18 height 18
click at [181, 260] on div at bounding box center [186, 261] width 18 height 18
click at [200, 260] on div at bounding box center [209, 261] width 18 height 18
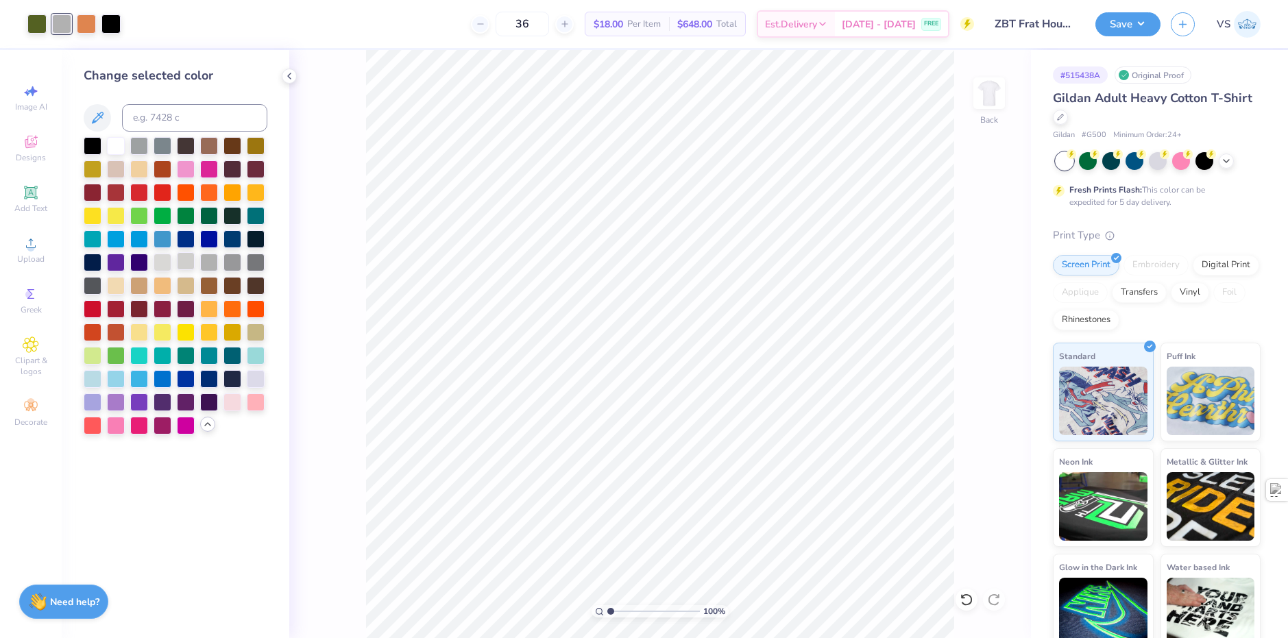
click at [189, 260] on div at bounding box center [186, 261] width 18 height 18
click at [119, 171] on div at bounding box center [116, 168] width 18 height 18
click at [120, 381] on div at bounding box center [116, 378] width 18 height 18
click at [142, 379] on div at bounding box center [139, 378] width 18 height 18
click at [158, 379] on div at bounding box center [163, 379] width 18 height 18
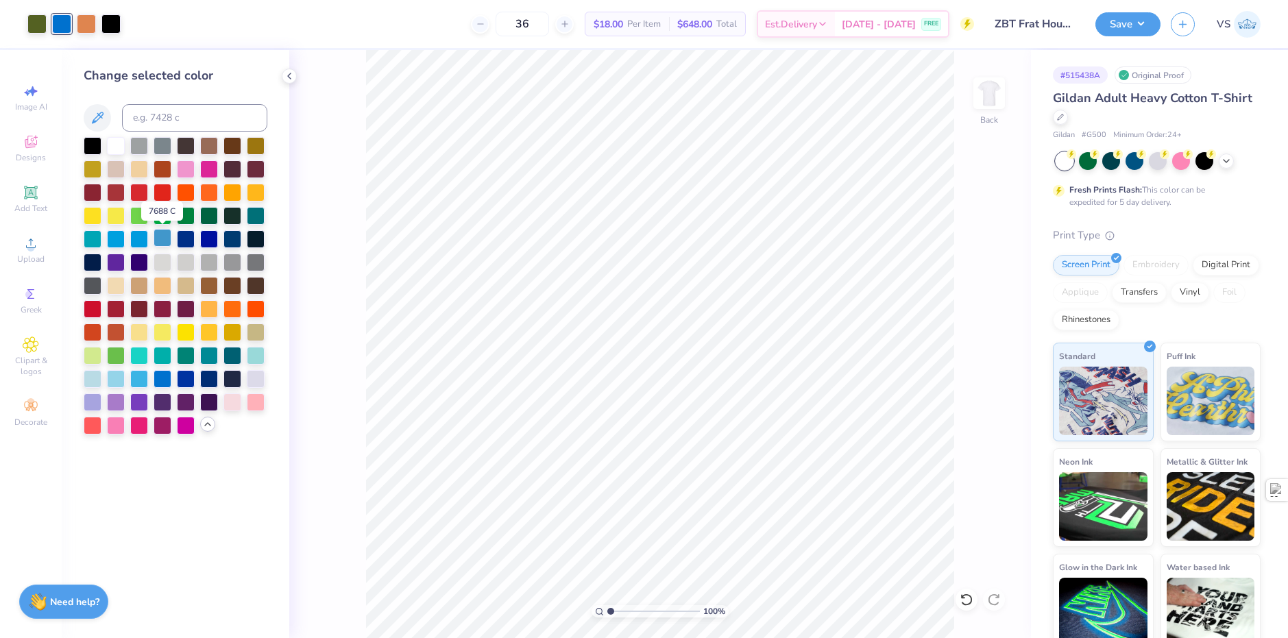
click at [160, 241] on div at bounding box center [163, 238] width 18 height 18
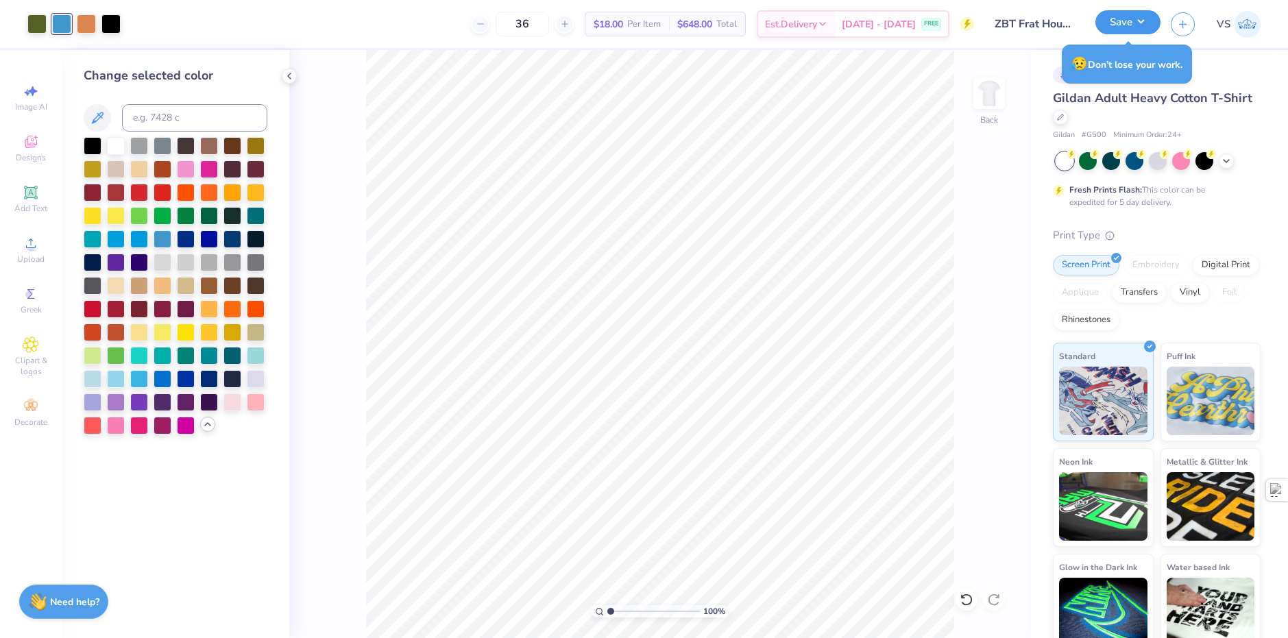
click at [1117, 19] on button "Save" at bounding box center [1127, 22] width 65 height 24
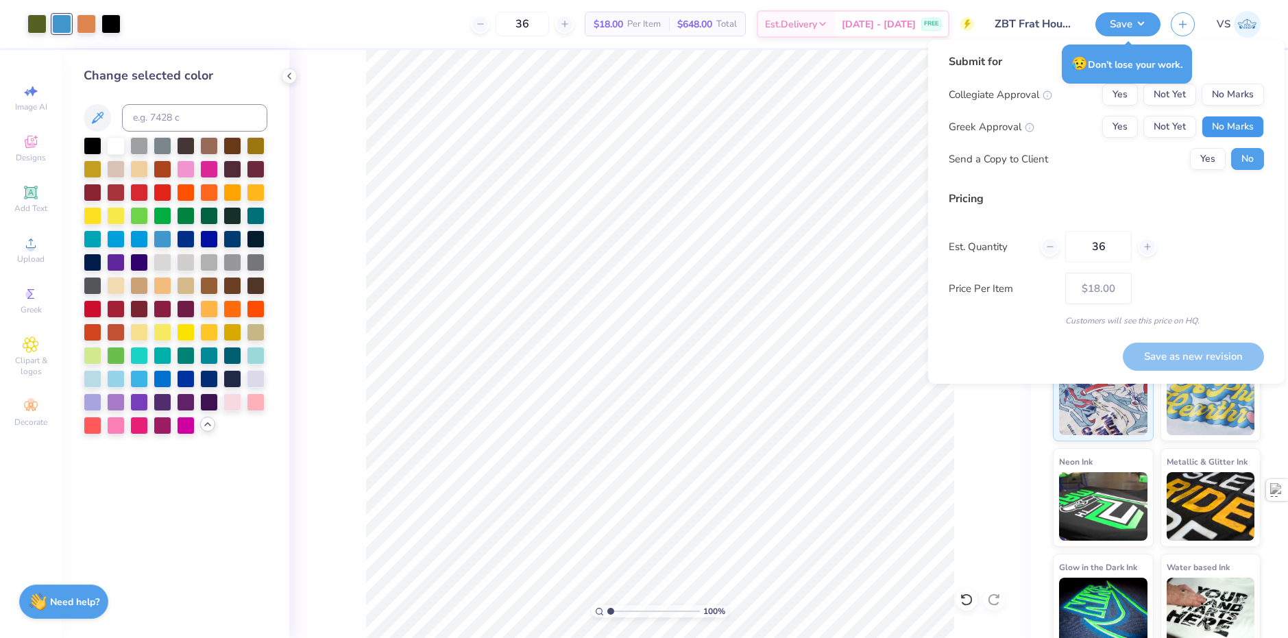
click at [1233, 125] on button "No Marks" at bounding box center [1233, 127] width 62 height 22
click at [1235, 98] on button "No Marks" at bounding box center [1233, 95] width 62 height 22
click at [1115, 173] on div "Submit for Collegiate Approval Yes Not Yet No Marks Greek Approval Yes Not Yet …" at bounding box center [1106, 116] width 315 height 127
click at [1234, 45] on div "Submit for Collegiate Approval Yes Not Yet No Marks Greek Approval Yes Not Yet …" at bounding box center [1106, 212] width 356 height 344
click at [1219, 231] on div "Est. Quantity 36" at bounding box center [1106, 247] width 315 height 32
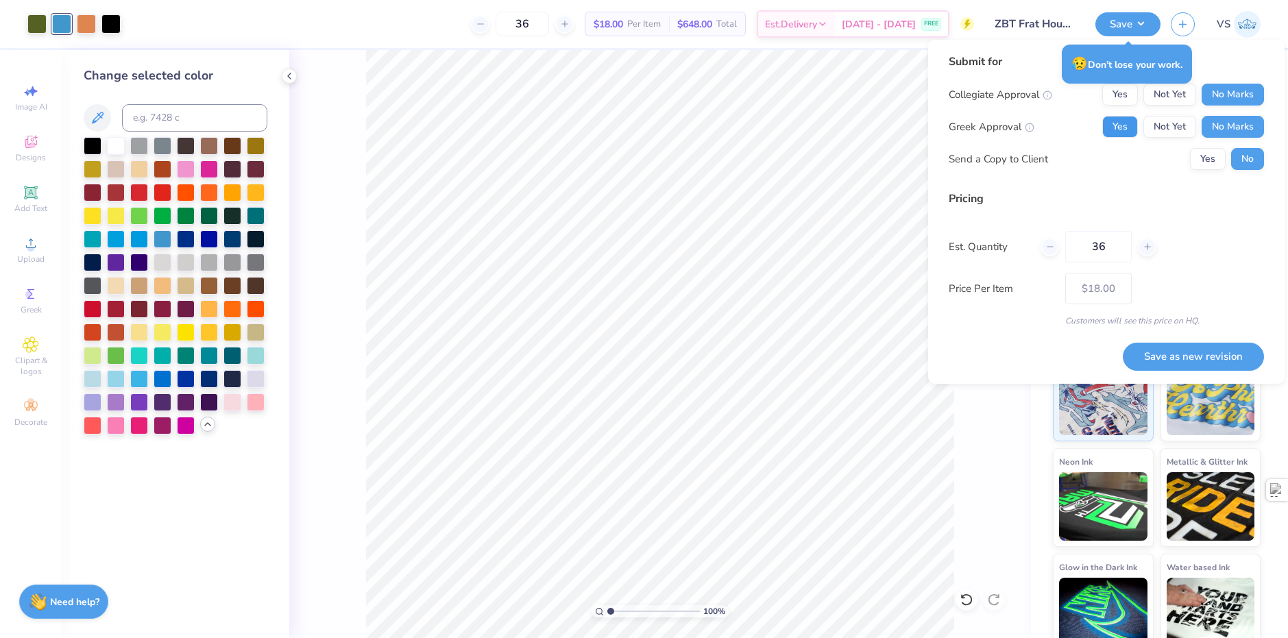
click at [1126, 125] on button "Yes" at bounding box center [1120, 127] width 36 height 22
click at [1089, 190] on div "Submit for Collegiate Approval Yes Not Yet No Marks Greek Approval Yes Not Yet …" at bounding box center [1106, 190] width 315 height 274
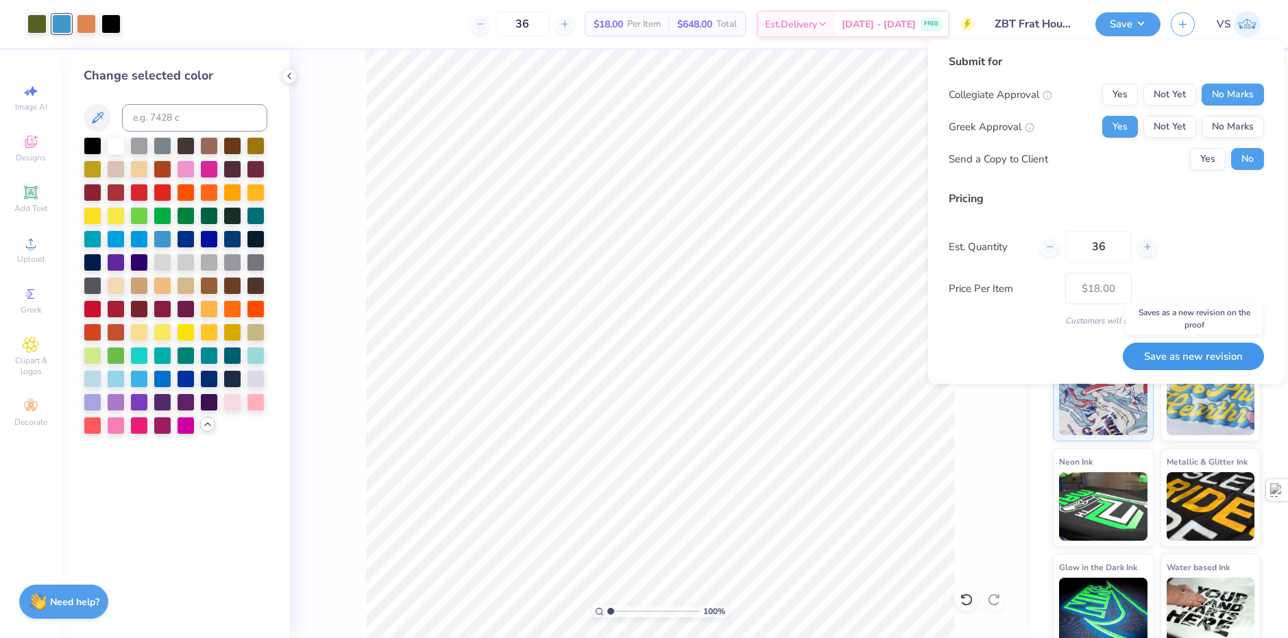
click at [1190, 356] on button "Save as new revision" at bounding box center [1193, 357] width 141 height 28
type input "$18.00"
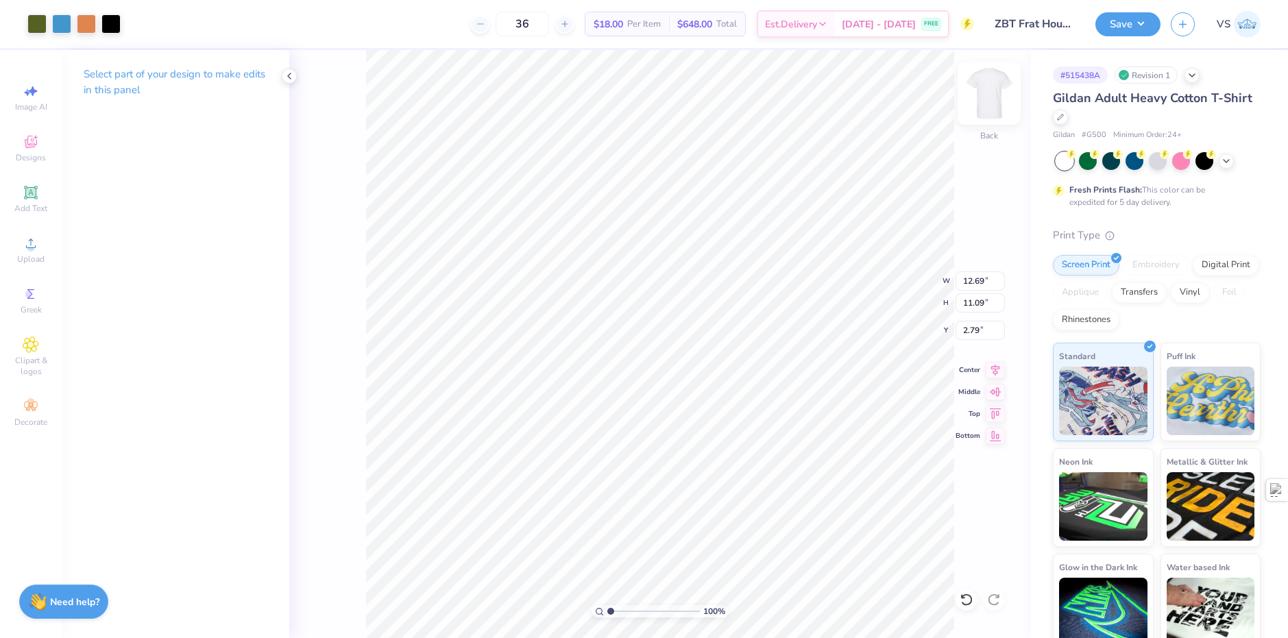
click at [991, 102] on img at bounding box center [989, 93] width 55 height 55
type input "3.34"
click at [995, 99] on img at bounding box center [989, 93] width 55 height 55
click at [43, 200] on div "Add Text" at bounding box center [31, 199] width 48 height 40
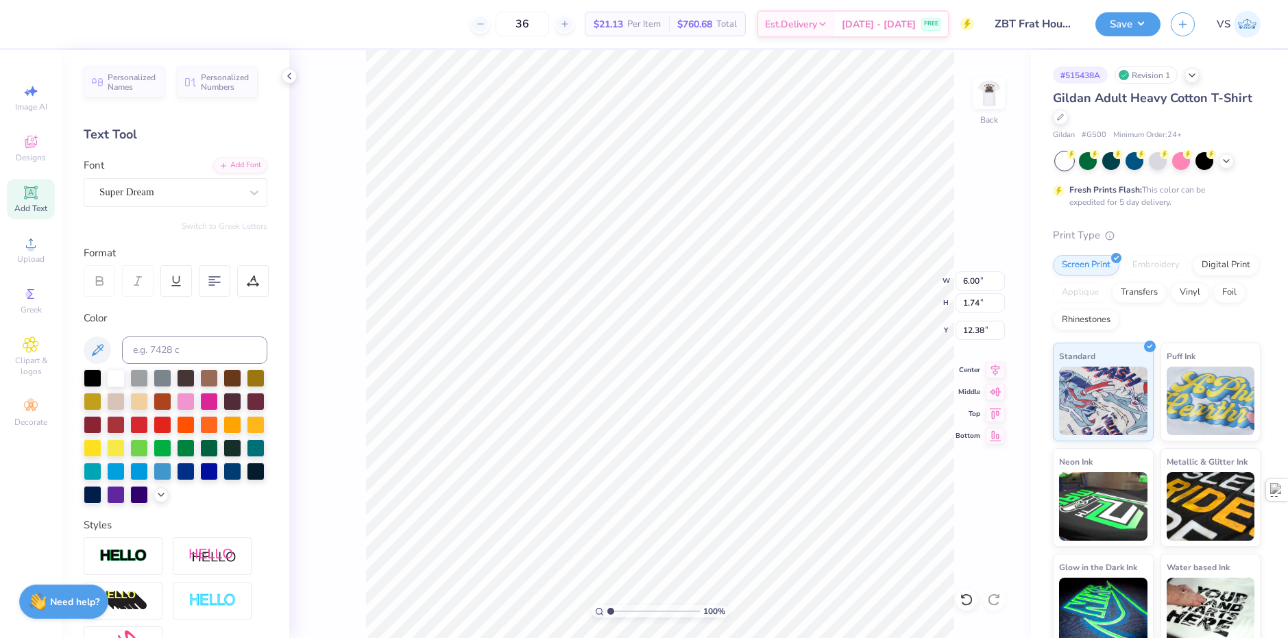
scroll to position [12, 1]
type textarea "ZBT"
click at [216, 203] on div "Super Dream" at bounding box center [176, 192] width 184 height 29
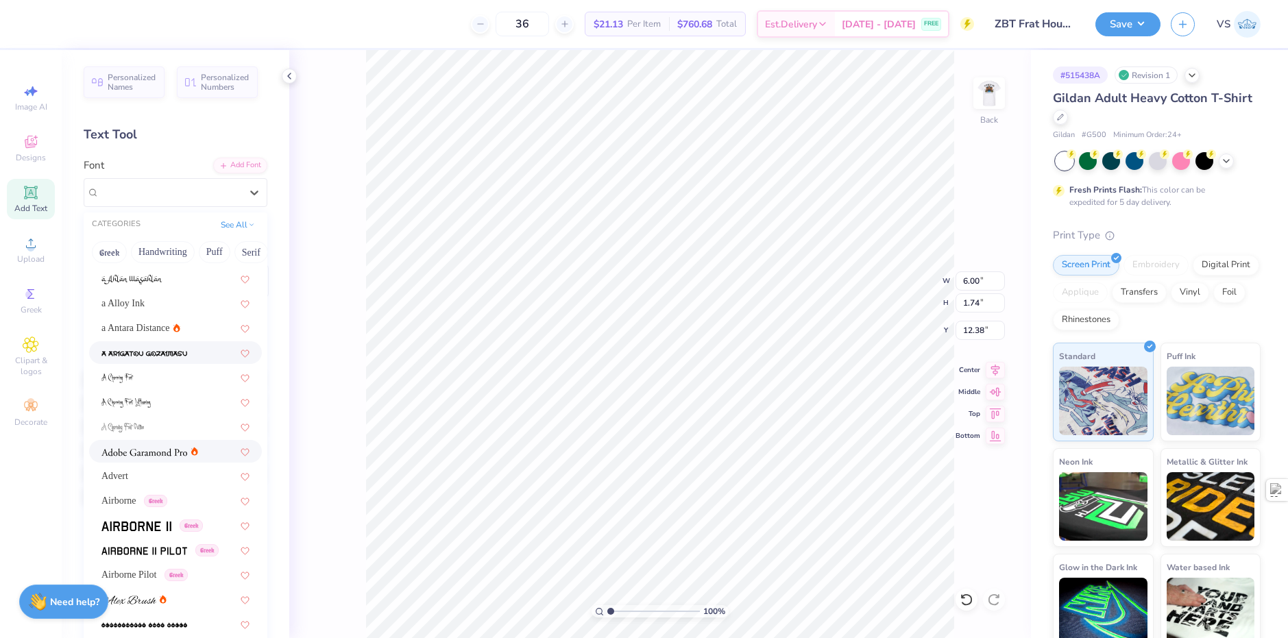
scroll to position [137, 0]
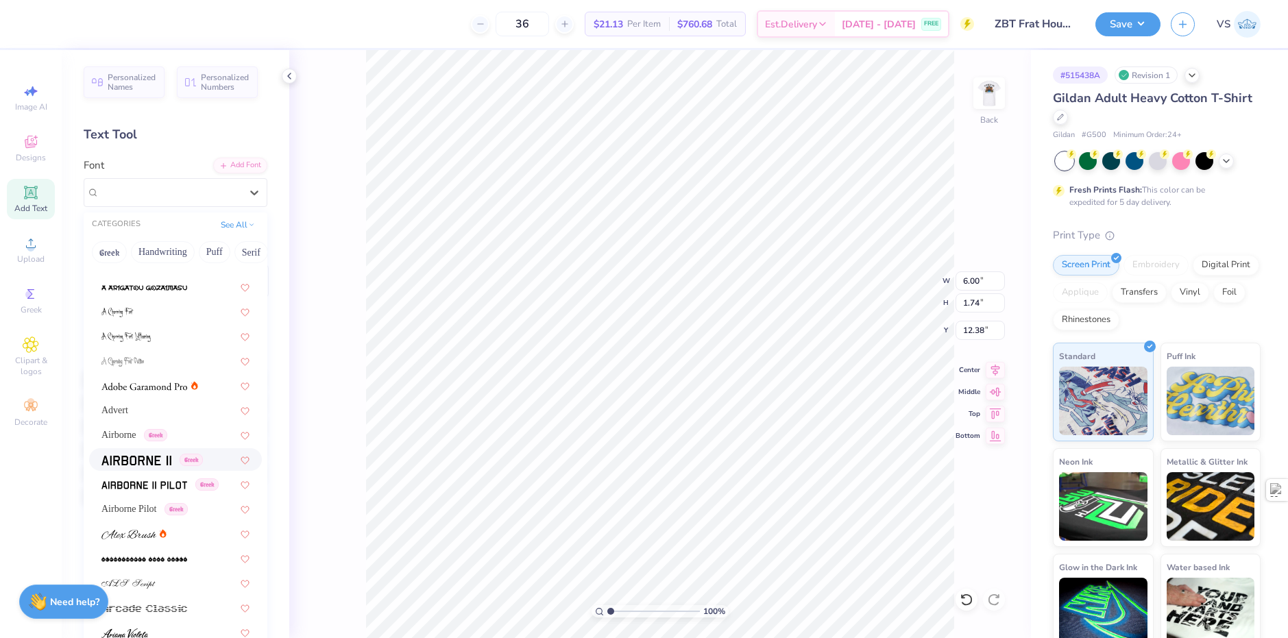
click at [132, 452] on div "Greek" at bounding box center [175, 459] width 173 height 23
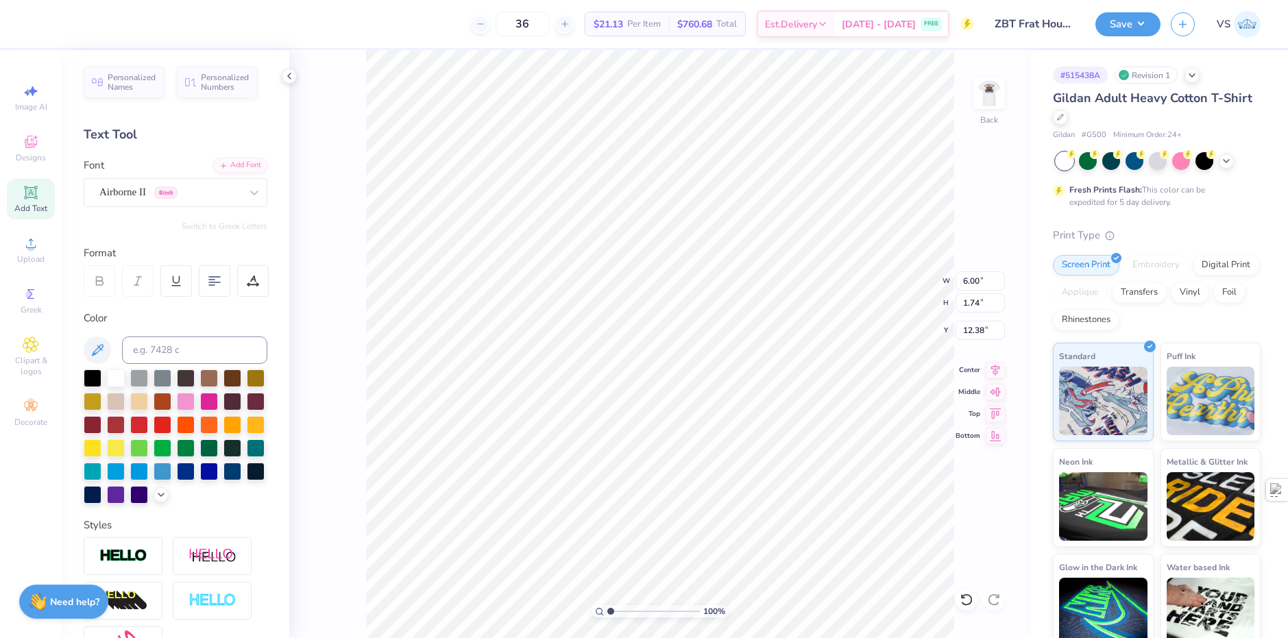
type input "5.62"
type input "1.82"
type input "12.34"
type textarea "zbt"
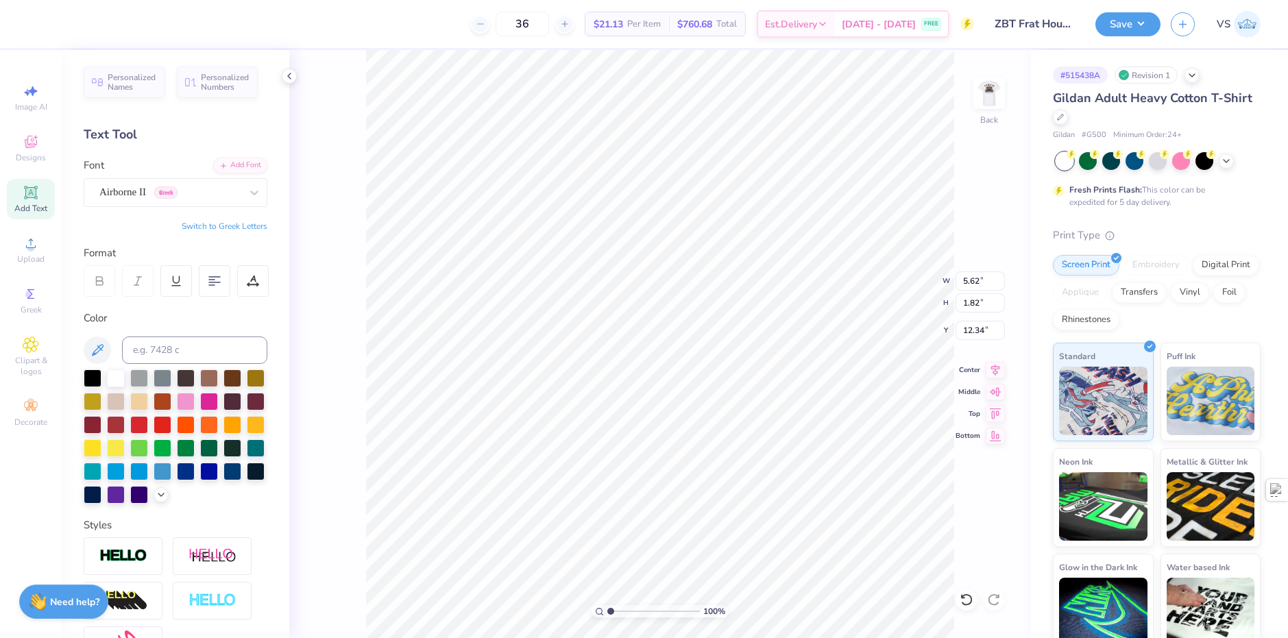
type input "3.43"
type input "1.47"
click at [96, 375] on div at bounding box center [93, 377] width 18 height 18
click at [172, 187] on div "Airborne II Greek" at bounding box center [170, 192] width 144 height 21
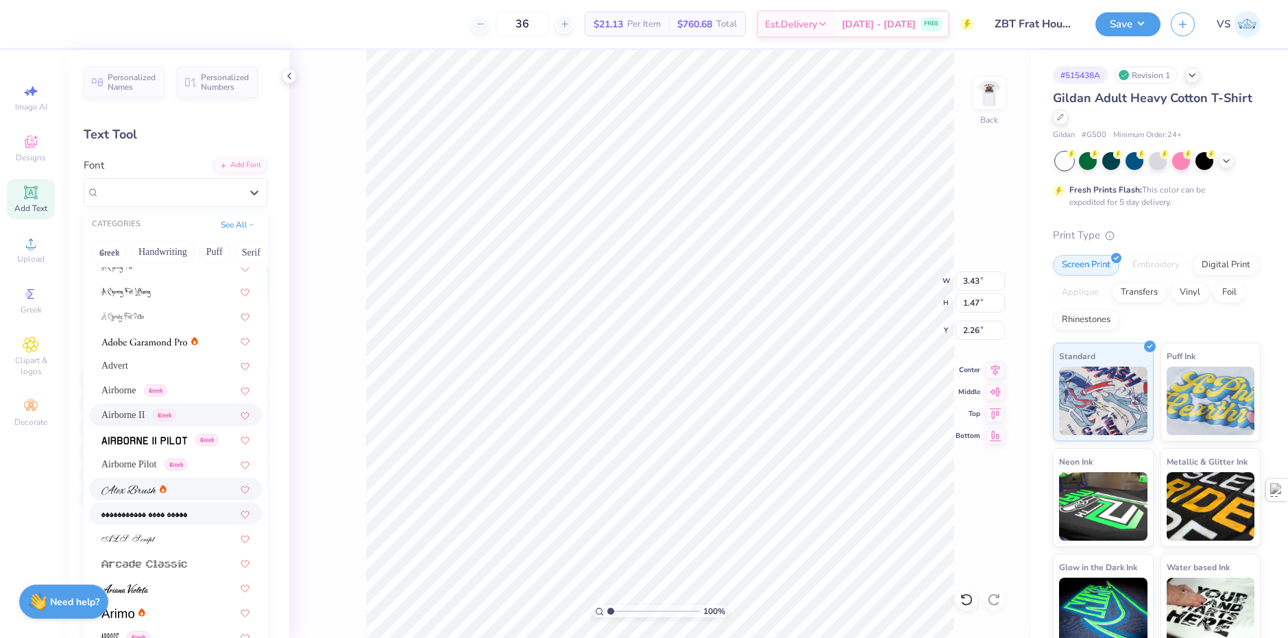
scroll to position [206, 0]
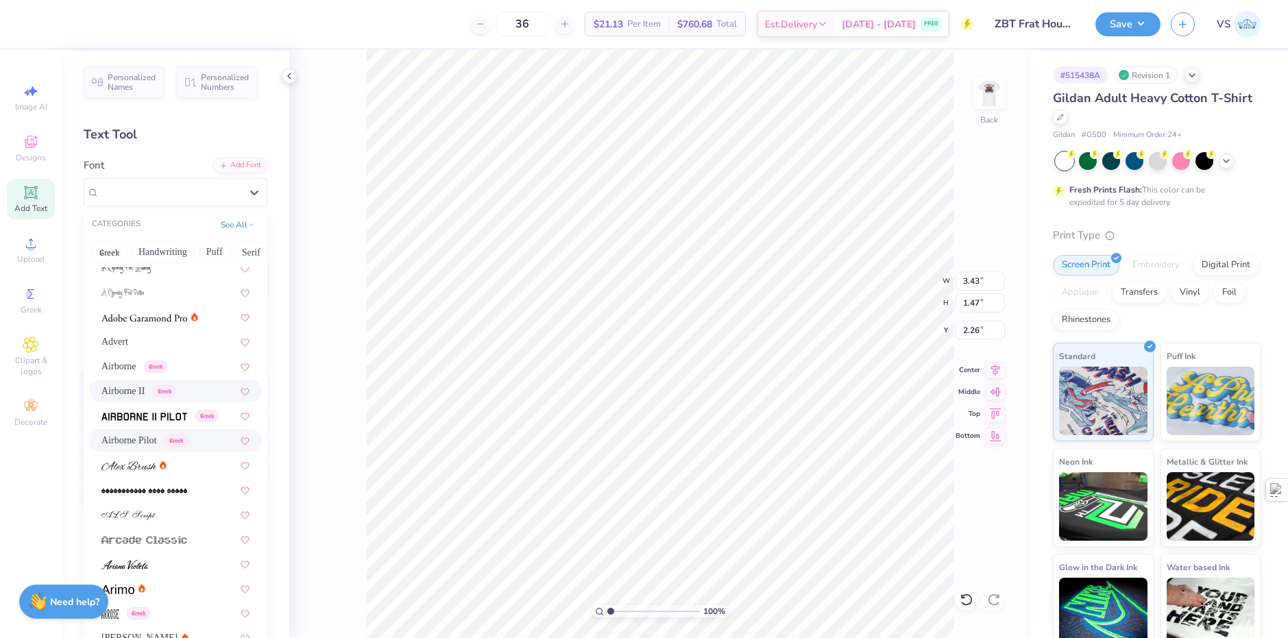
click at [138, 444] on span "Airborne Pilot" at bounding box center [129, 440] width 56 height 14
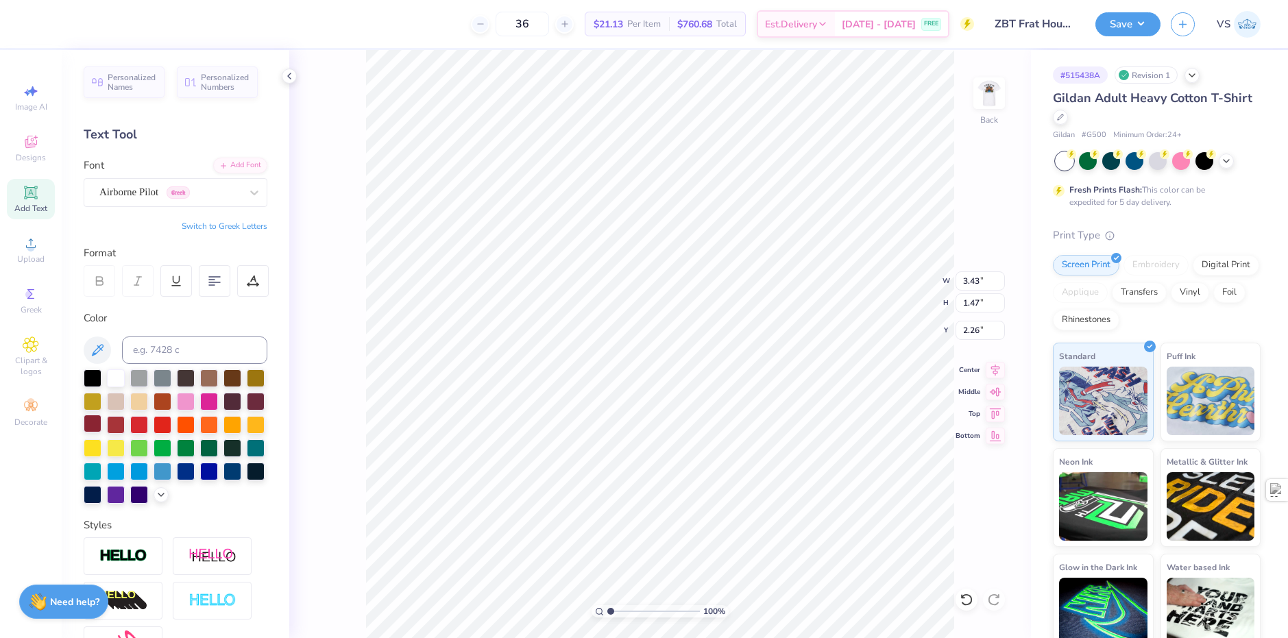
type input "3.48"
click at [247, 189] on icon at bounding box center [254, 193] width 14 height 14
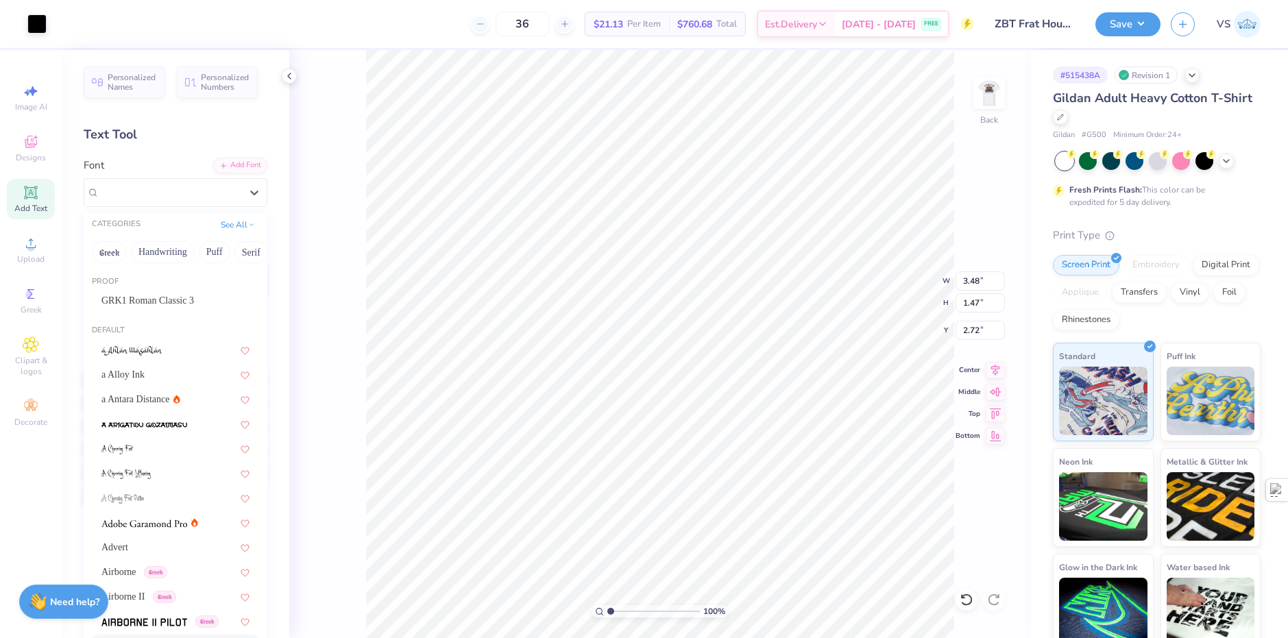
click at [165, 298] on span "GRK1 Roman Classic 3" at bounding box center [147, 300] width 93 height 14
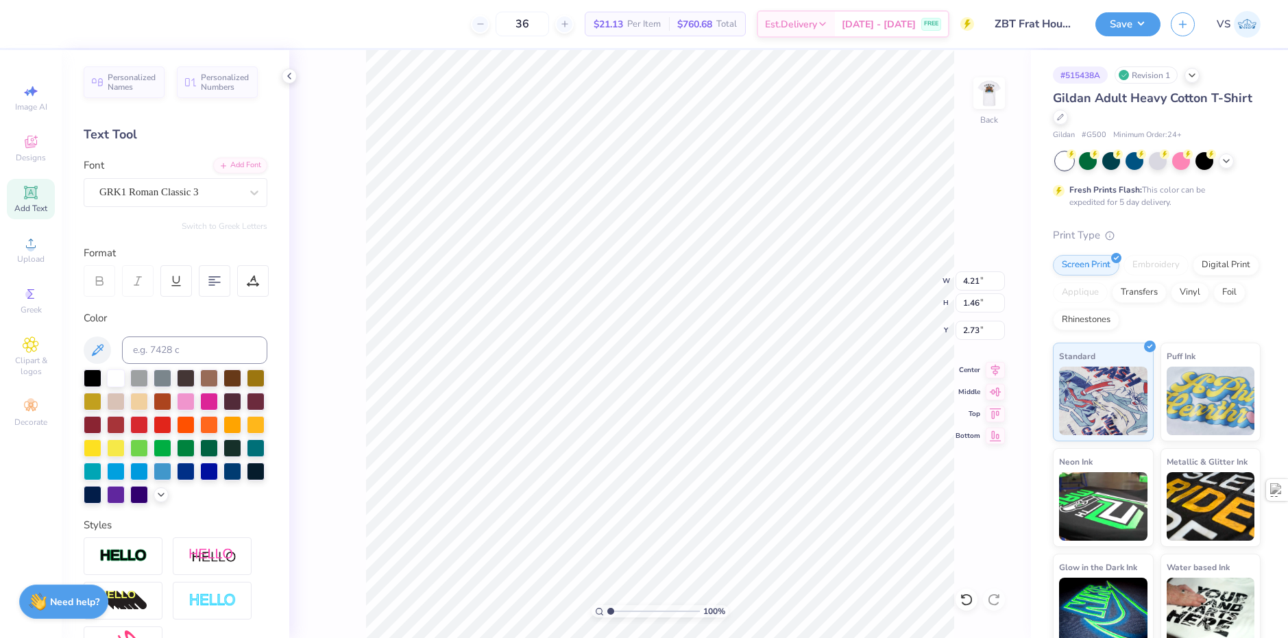
type input "4.21"
type input "1.46"
type input "2.73"
type input "3.26"
click at [981, 93] on img at bounding box center [989, 93] width 55 height 55
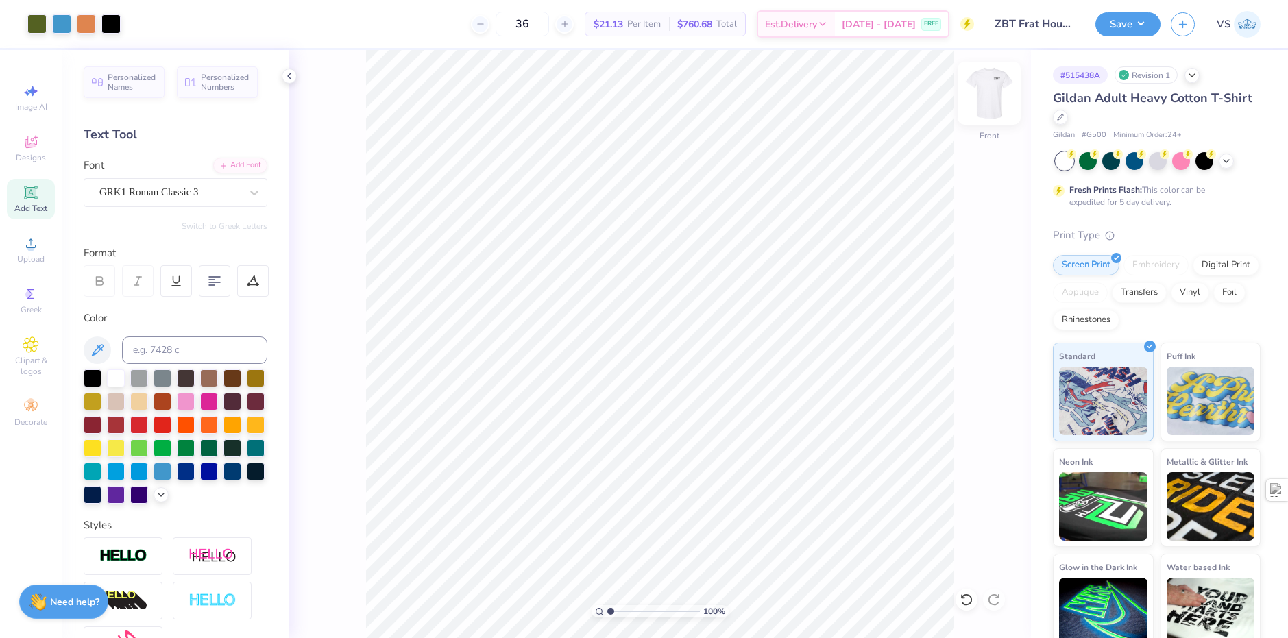
click at [990, 106] on img at bounding box center [989, 93] width 55 height 55
click at [985, 87] on img at bounding box center [989, 93] width 55 height 55
click at [1115, 27] on button "Save" at bounding box center [1127, 22] width 65 height 24
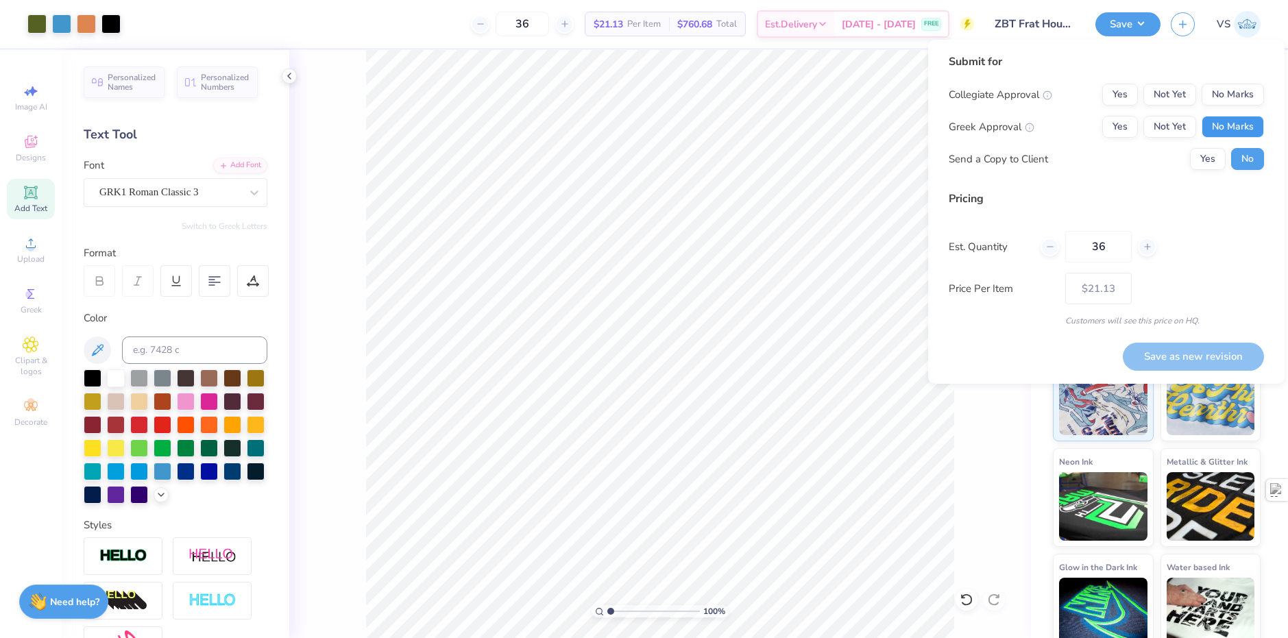
click at [1215, 126] on button "No Marks" at bounding box center [1233, 127] width 62 height 22
click at [1130, 127] on button "Yes" at bounding box center [1120, 127] width 36 height 22
click at [1215, 101] on button "No Marks" at bounding box center [1233, 95] width 62 height 22
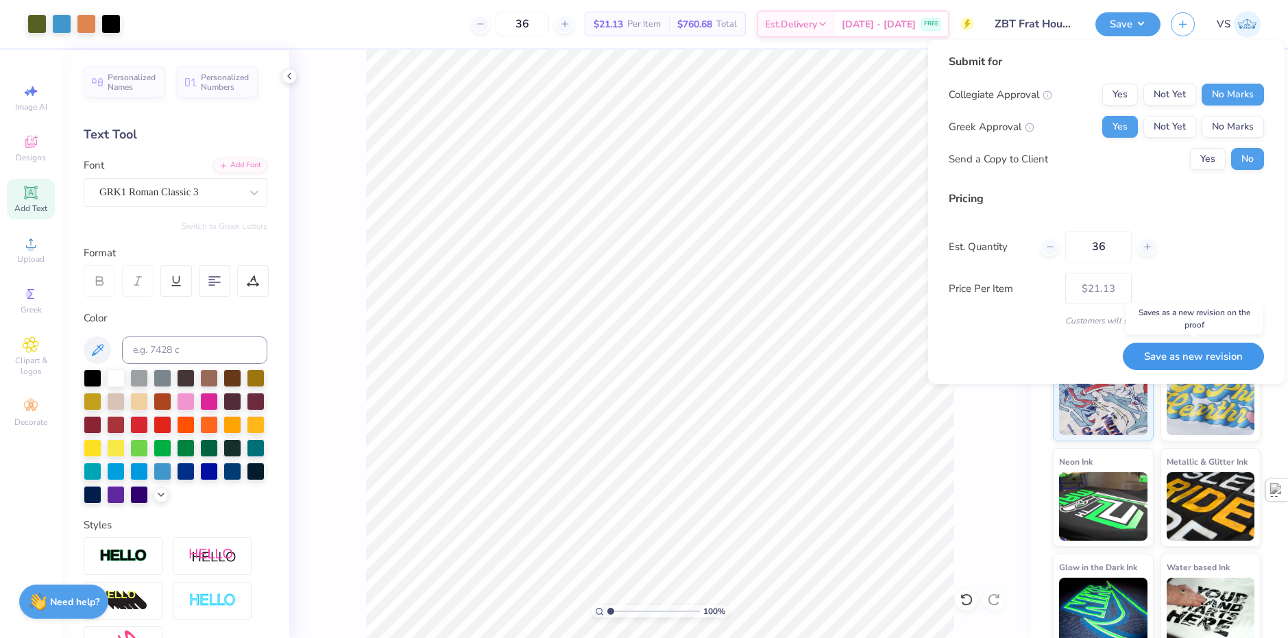
click at [1214, 359] on button "Save as new revision" at bounding box center [1193, 357] width 141 height 28
type input "$21.13"
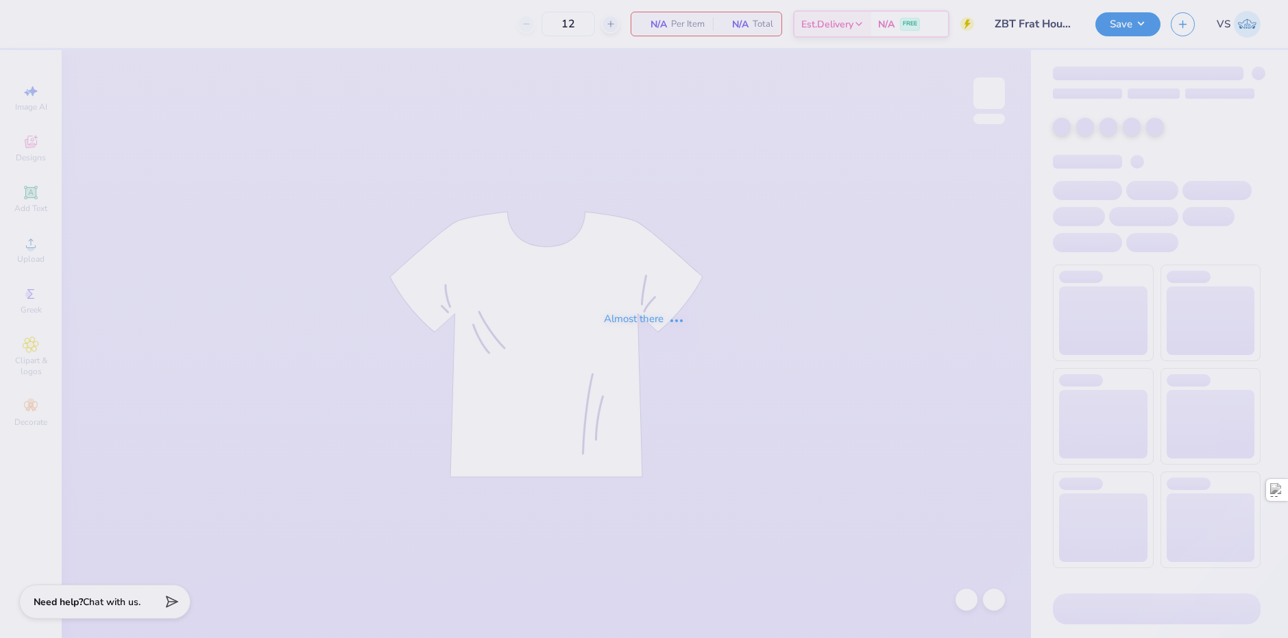
type input "24"
